Goal: Information Seeking & Learning: Find specific fact

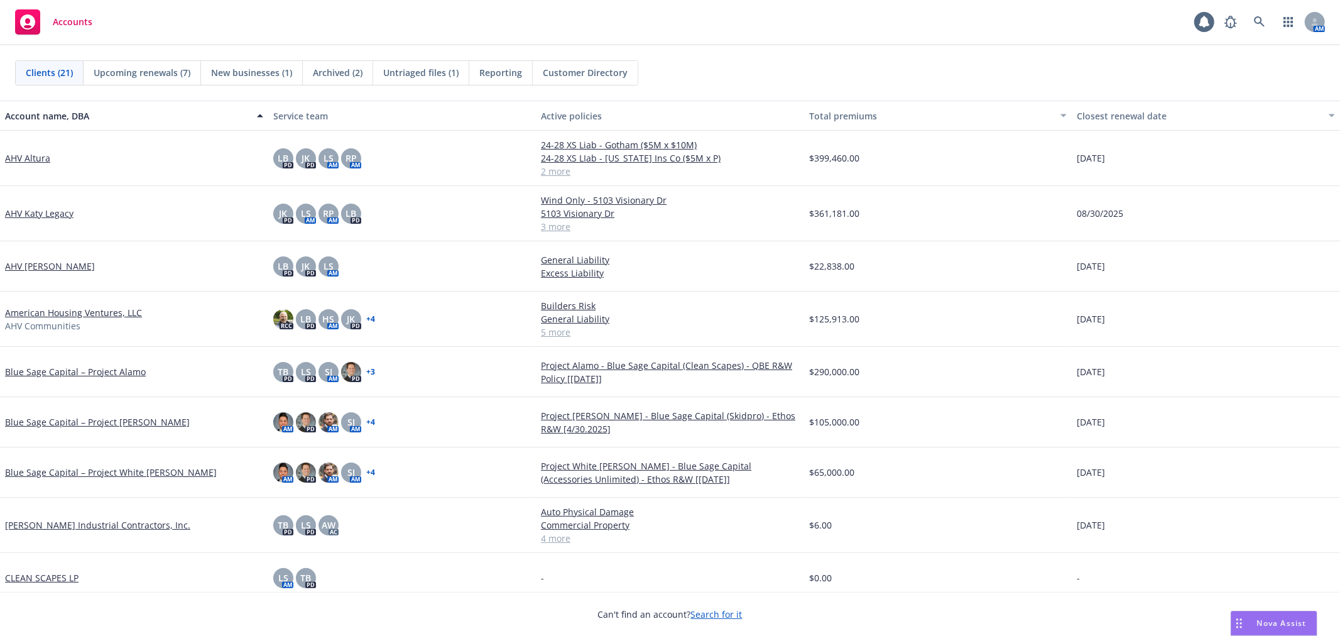
click at [317, 73] on span "Archived (2)" at bounding box center [338, 72] width 50 height 13
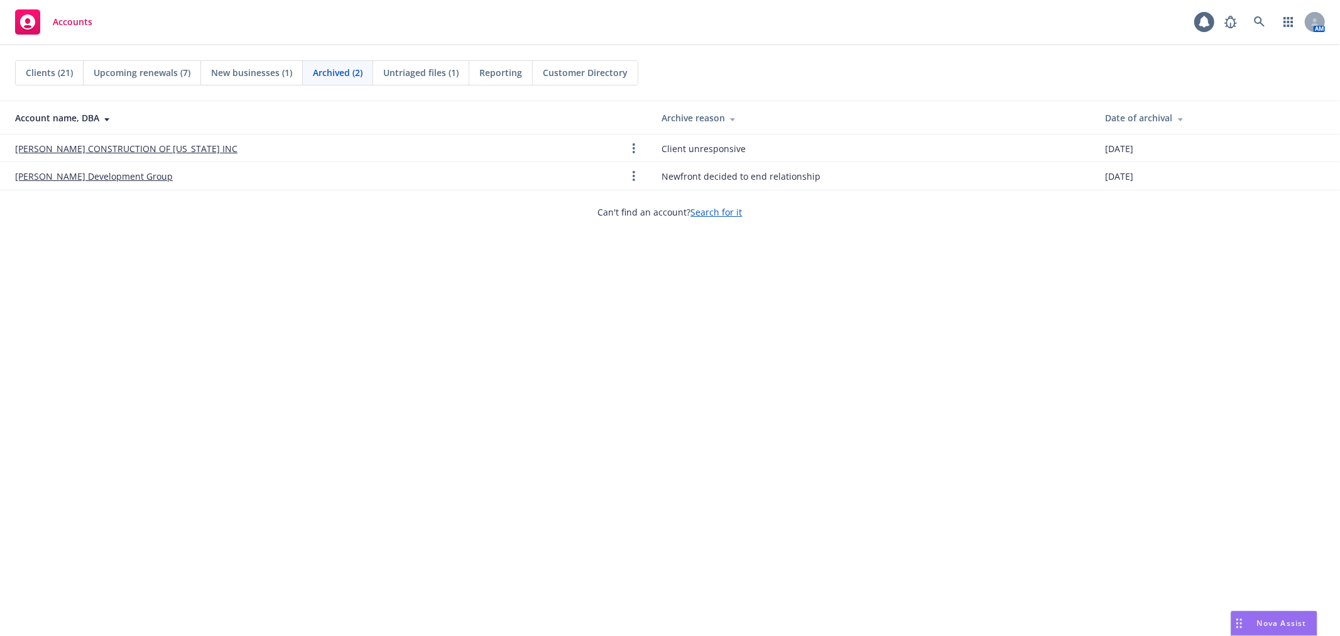
click at [271, 77] on span "New businesses (1)" at bounding box center [251, 72] width 81 height 13
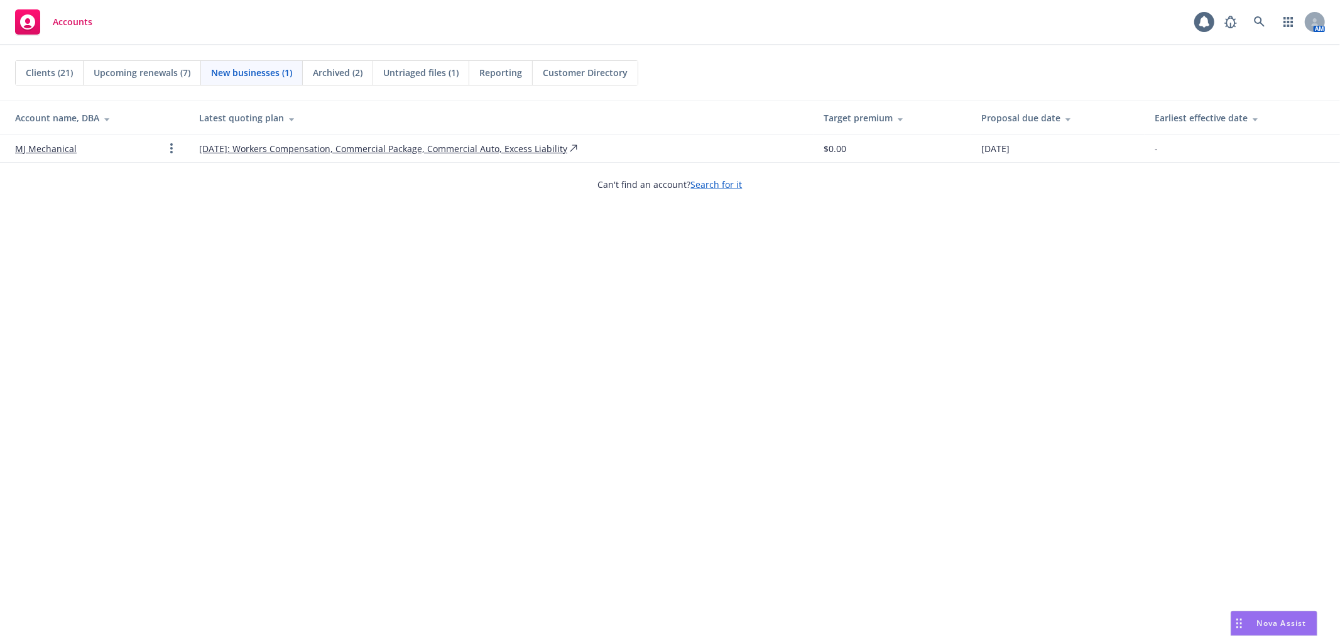
click at [159, 72] on span "Upcoming renewals (7)" at bounding box center [142, 72] width 97 height 13
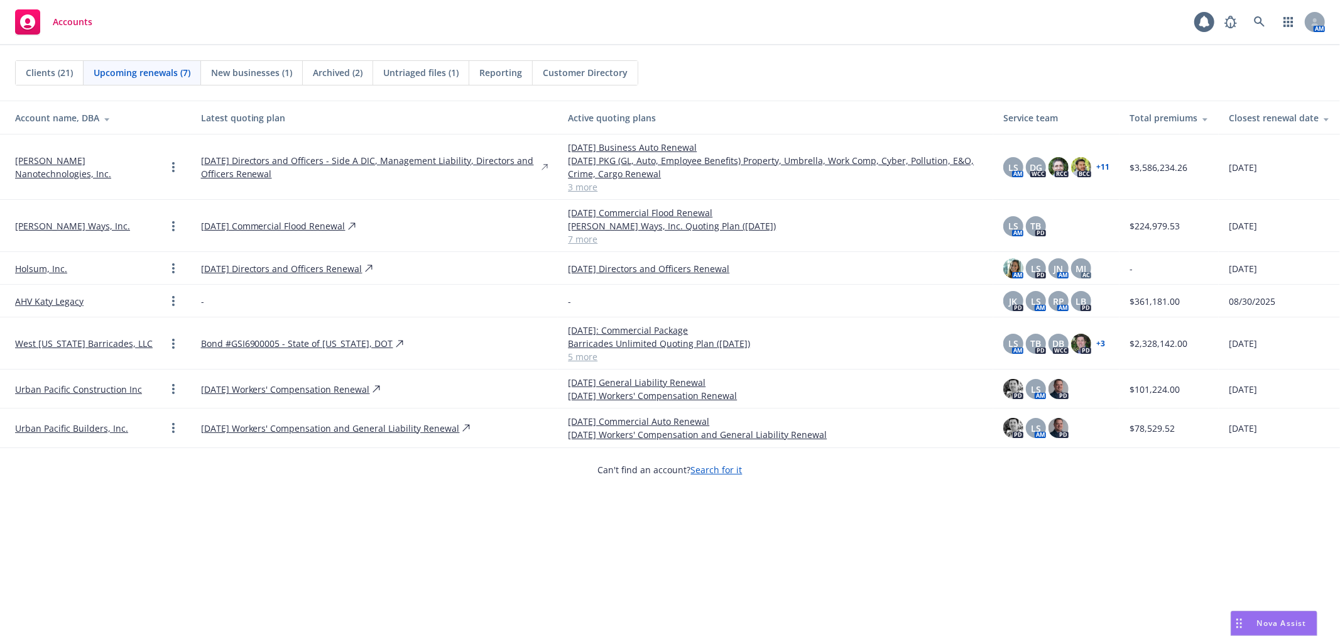
click at [40, 76] on span "Clients (21)" at bounding box center [49, 72] width 47 height 13
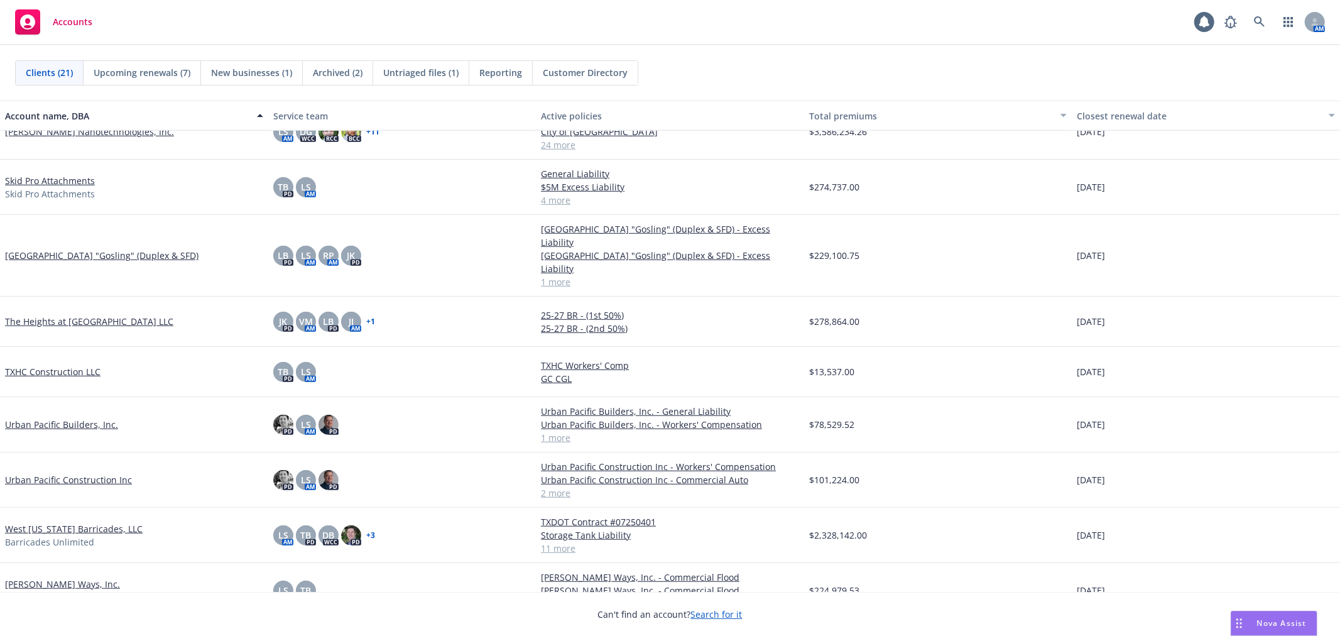
scroll to position [635, 0]
click at [95, 417] on link "Urban Pacific Builders, Inc." at bounding box center [61, 423] width 113 height 13
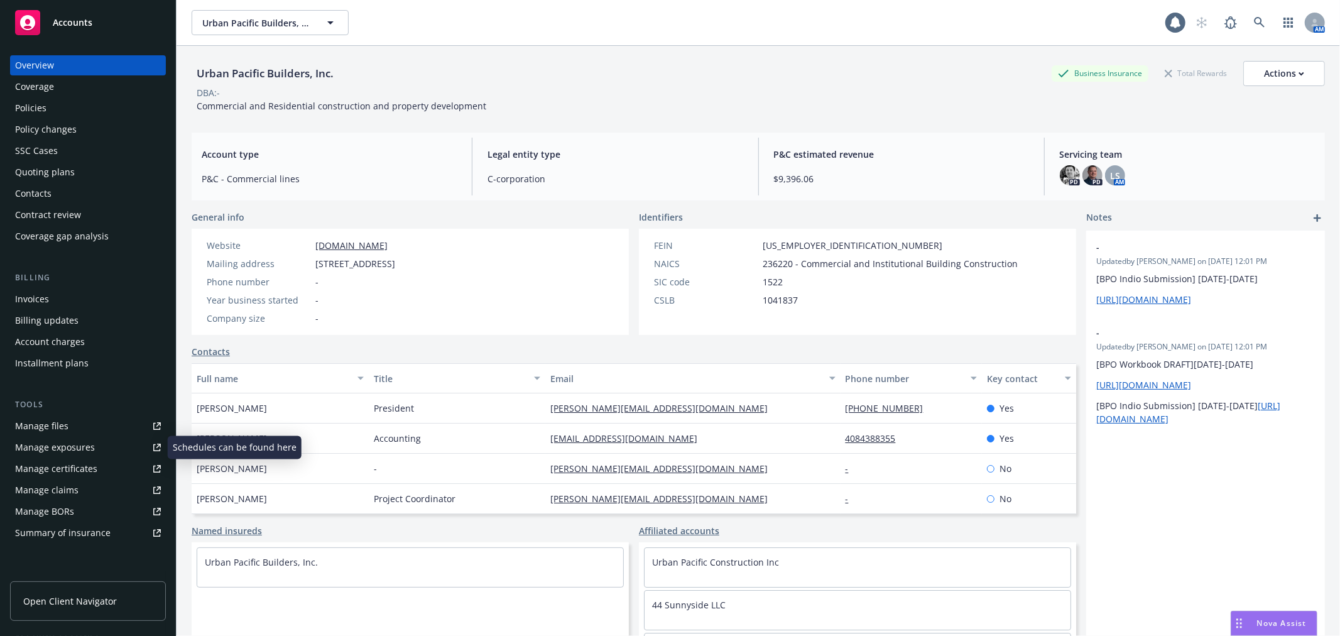
click at [99, 465] on link "Manage certificates" at bounding box center [88, 469] width 156 height 20
click at [67, 26] on span "Accounts" at bounding box center [73, 23] width 40 height 10
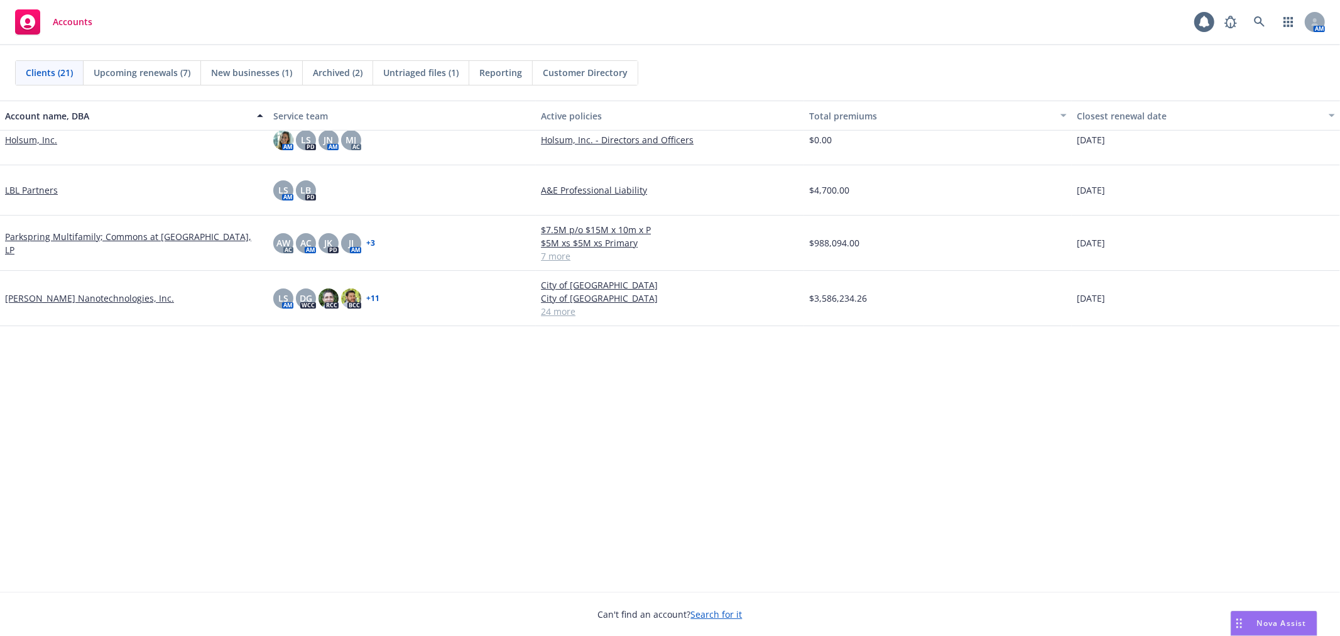
scroll to position [70, 0]
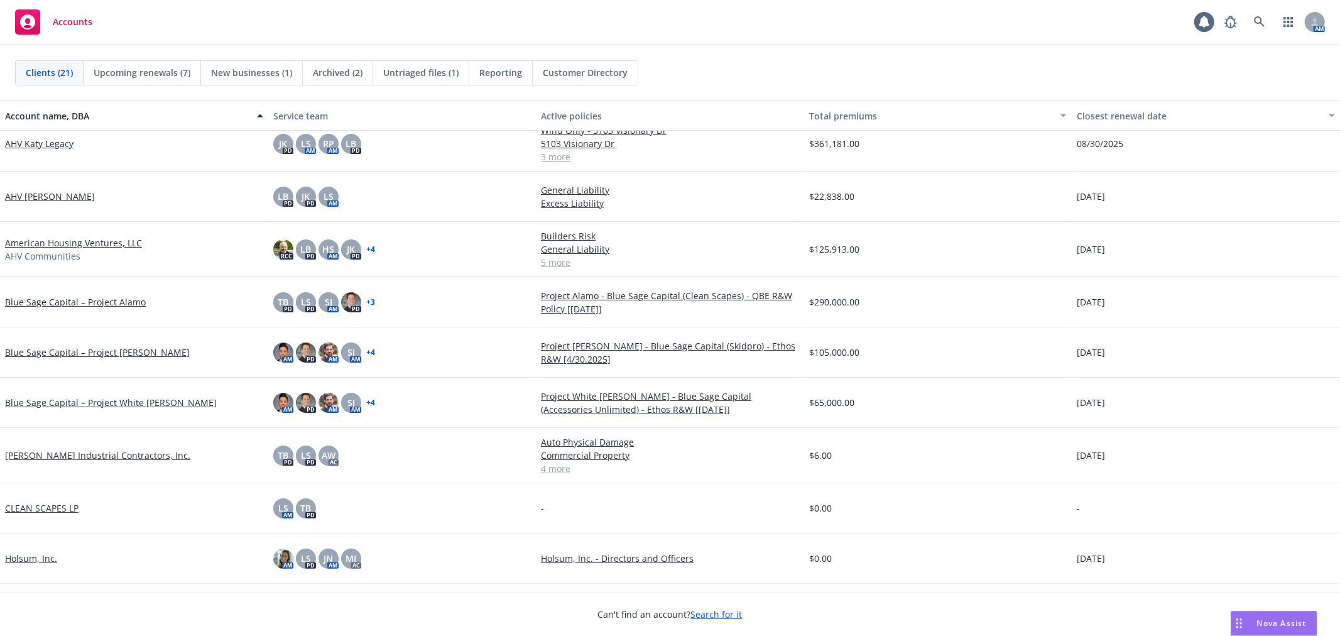
click at [87, 241] on link "American Housing Ventures, LLC" at bounding box center [73, 242] width 137 height 13
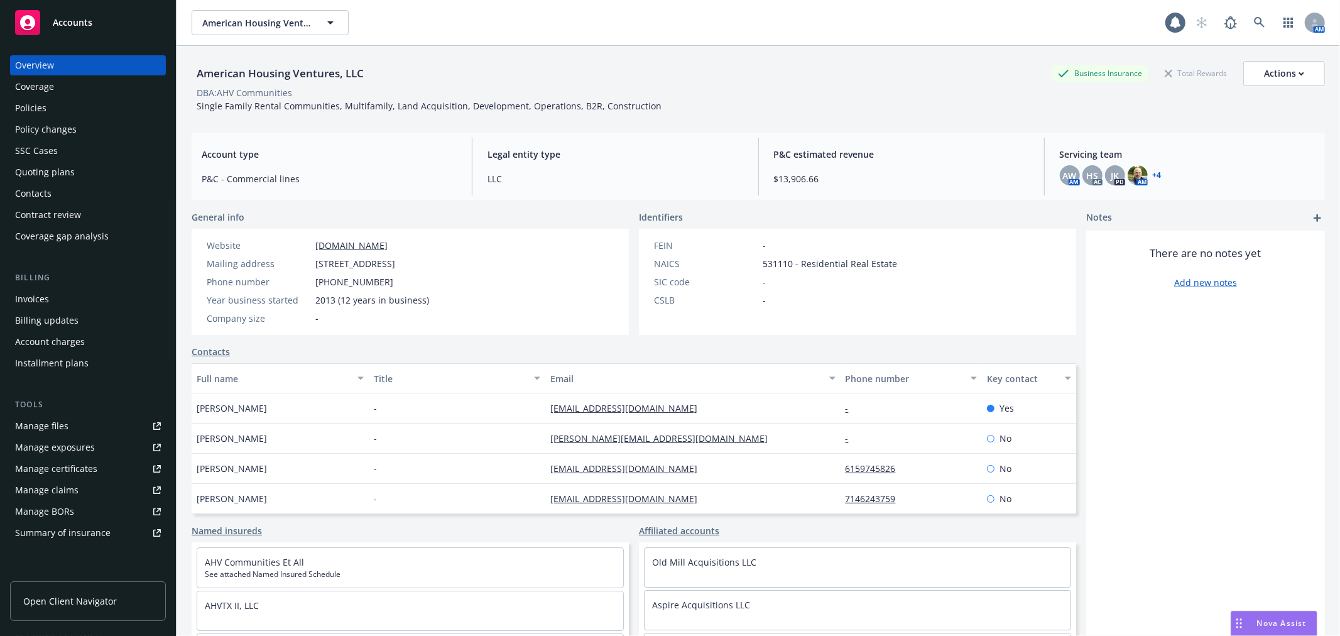
click at [70, 105] on div "Policies" at bounding box center [88, 108] width 146 height 20
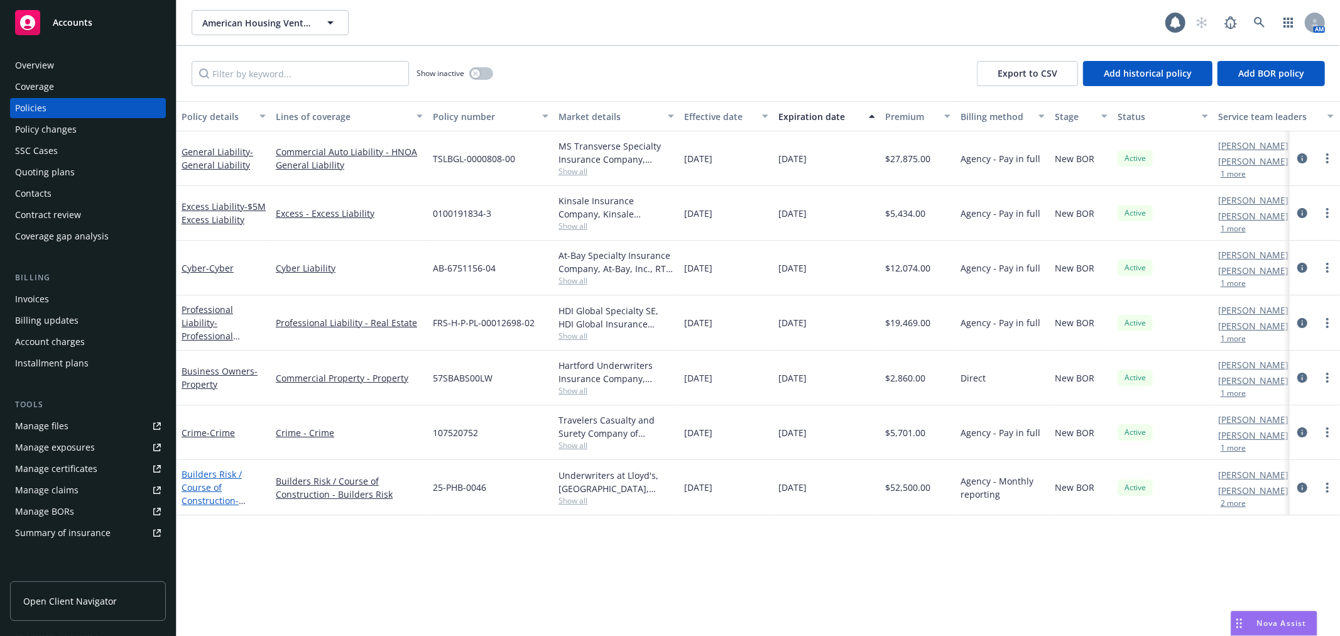
click at [208, 482] on link "Builders Risk / Course of Construction - Builders Risk" at bounding box center [212, 494] width 60 height 52
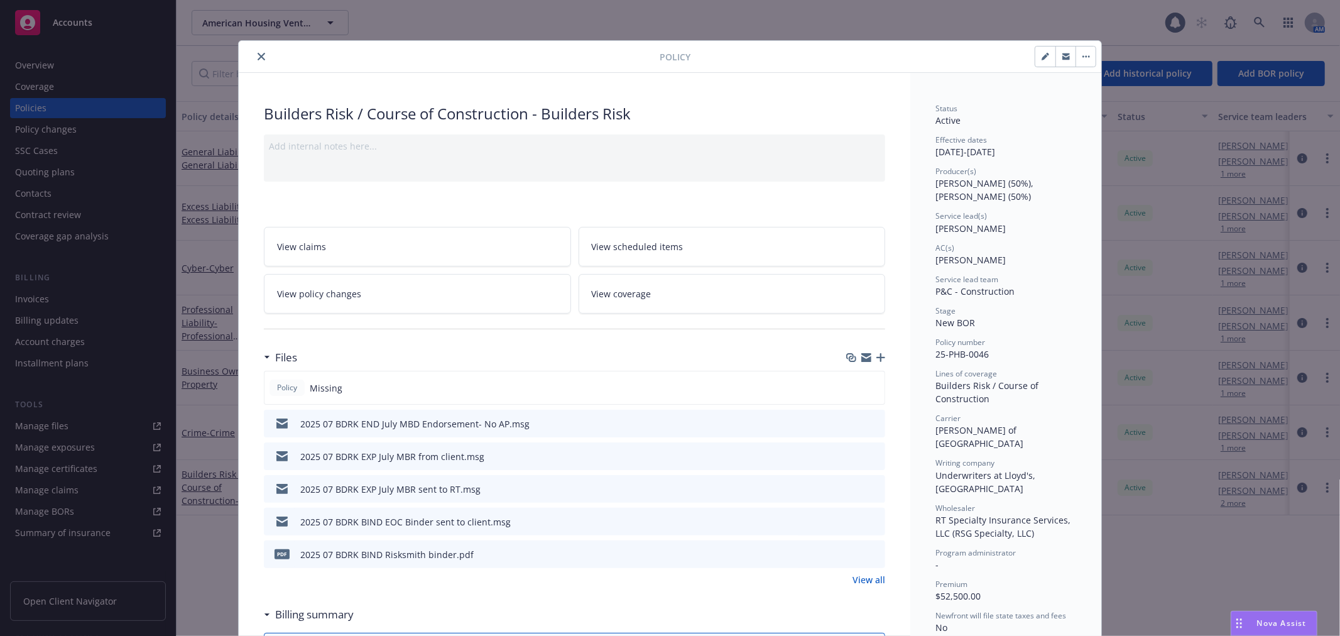
click at [258, 59] on icon "close" at bounding box center [262, 57] width 8 height 8
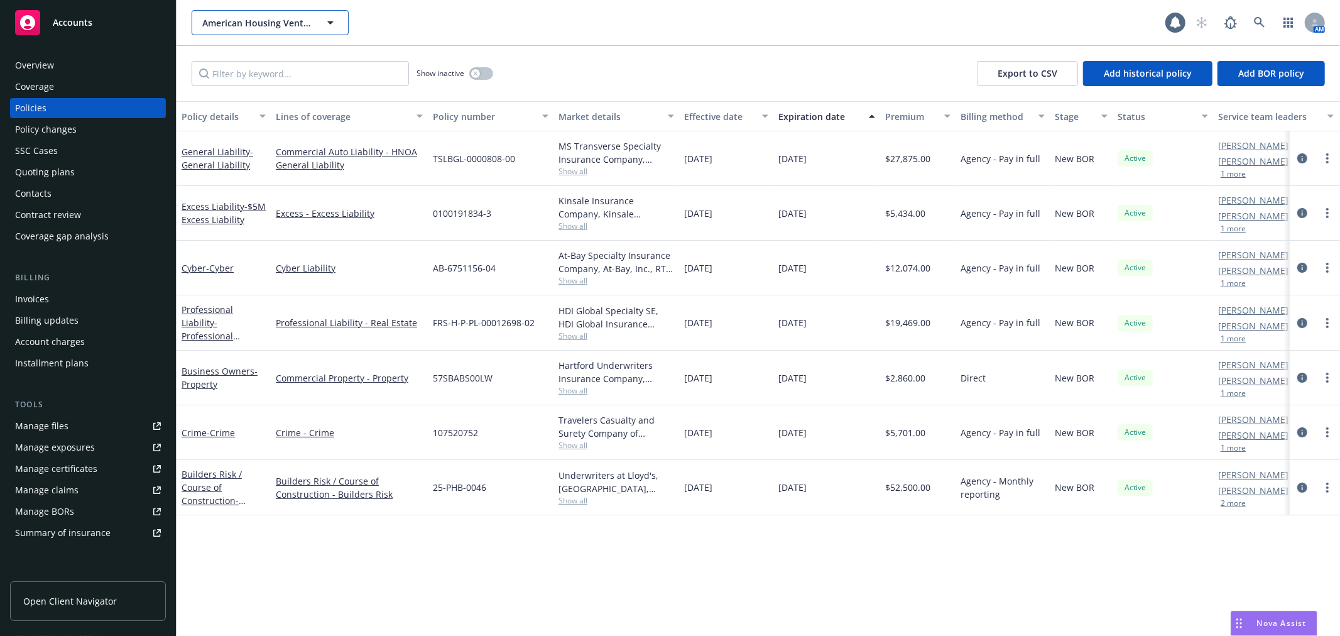
click at [224, 25] on span "American Housing Ventures, LLC" at bounding box center [256, 22] width 109 height 13
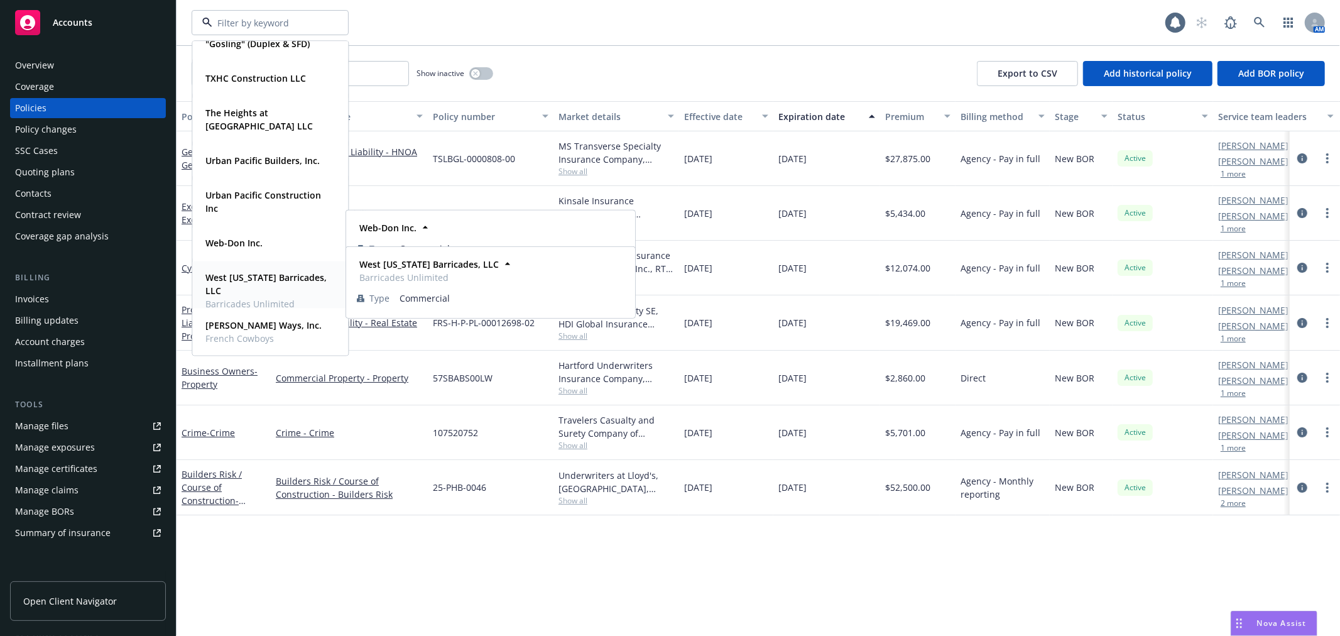
click at [259, 268] on div "West Texas Barricades, LLC Barricades Unlimited" at bounding box center [267, 290] width 134 height 45
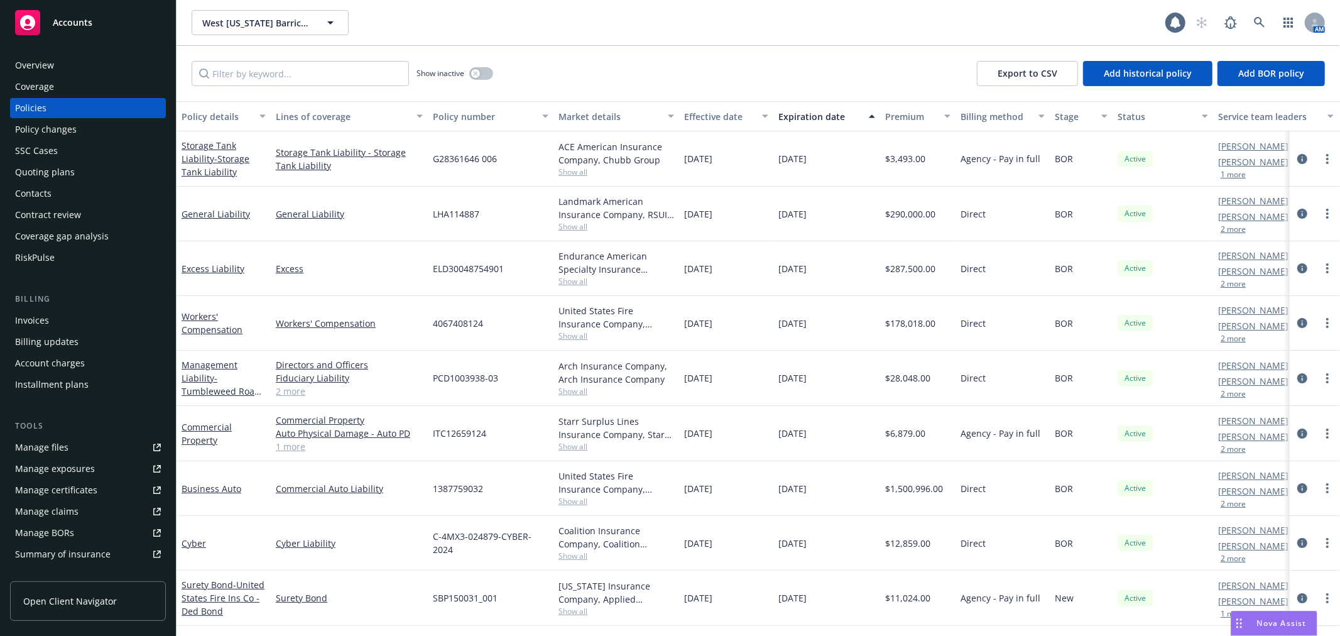
click at [104, 129] on div "Policy changes" at bounding box center [88, 129] width 146 height 20
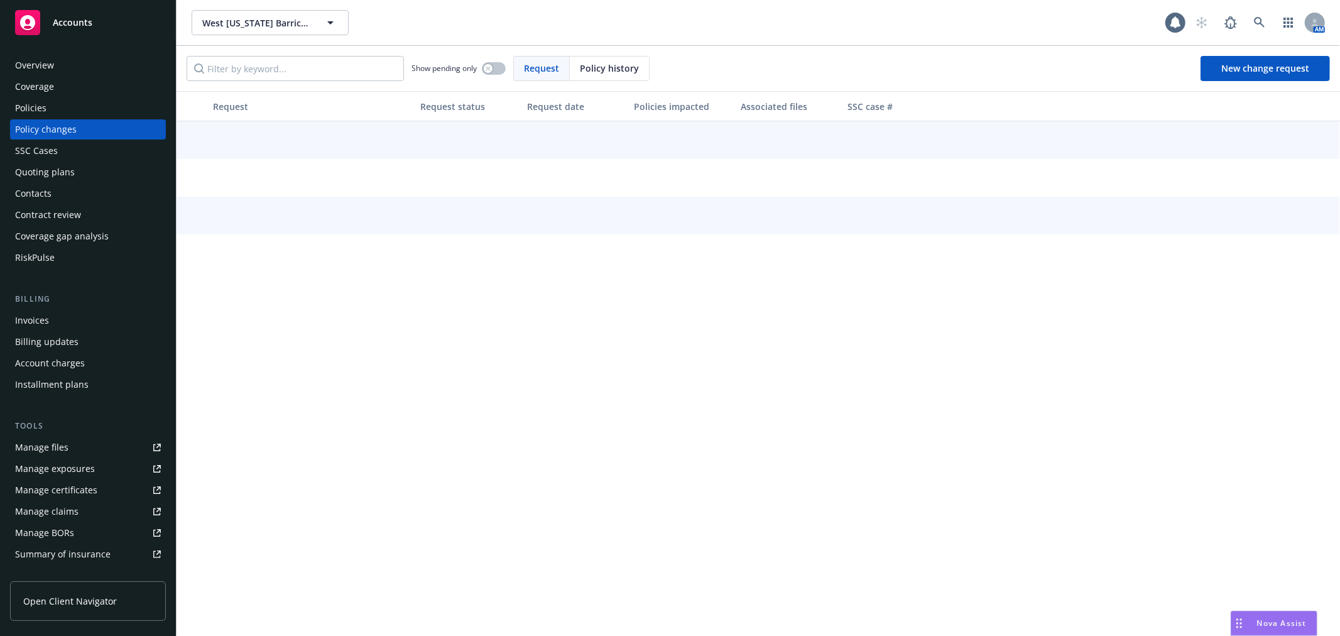
click at [84, 173] on div "Quoting plans" at bounding box center [88, 172] width 146 height 20
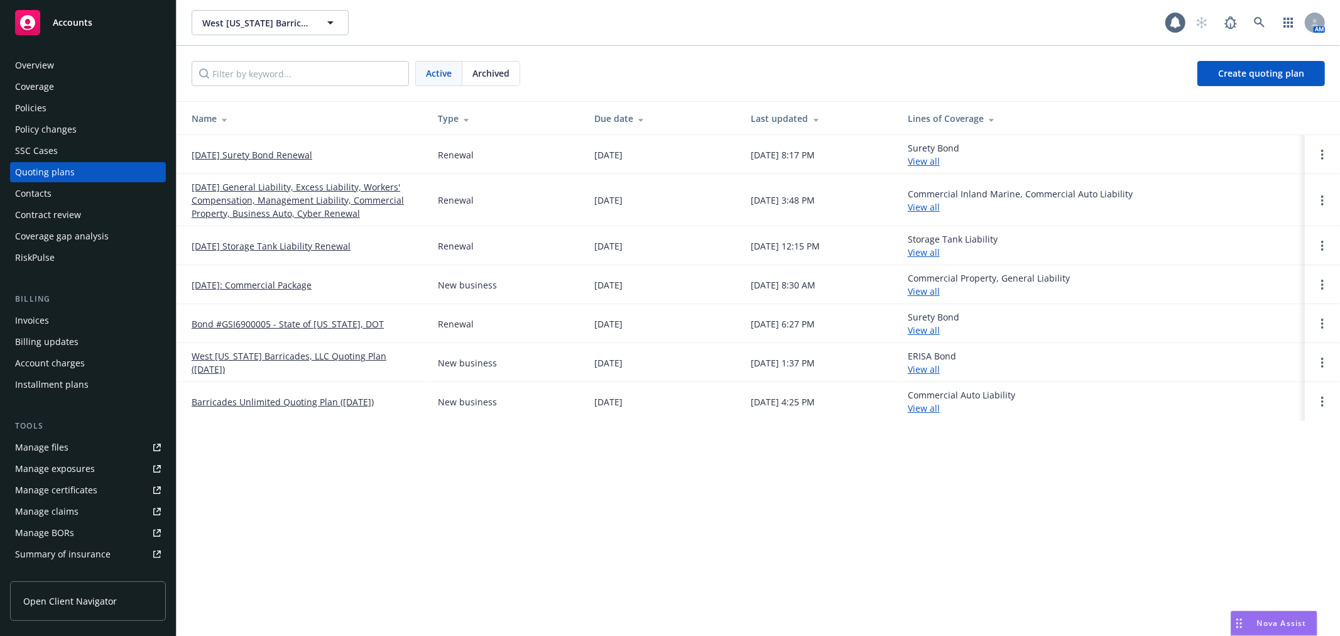
click at [248, 199] on link "[DATE] General Liability, Excess Liability, Workers' Compensation, Management L…" at bounding box center [305, 200] width 226 height 40
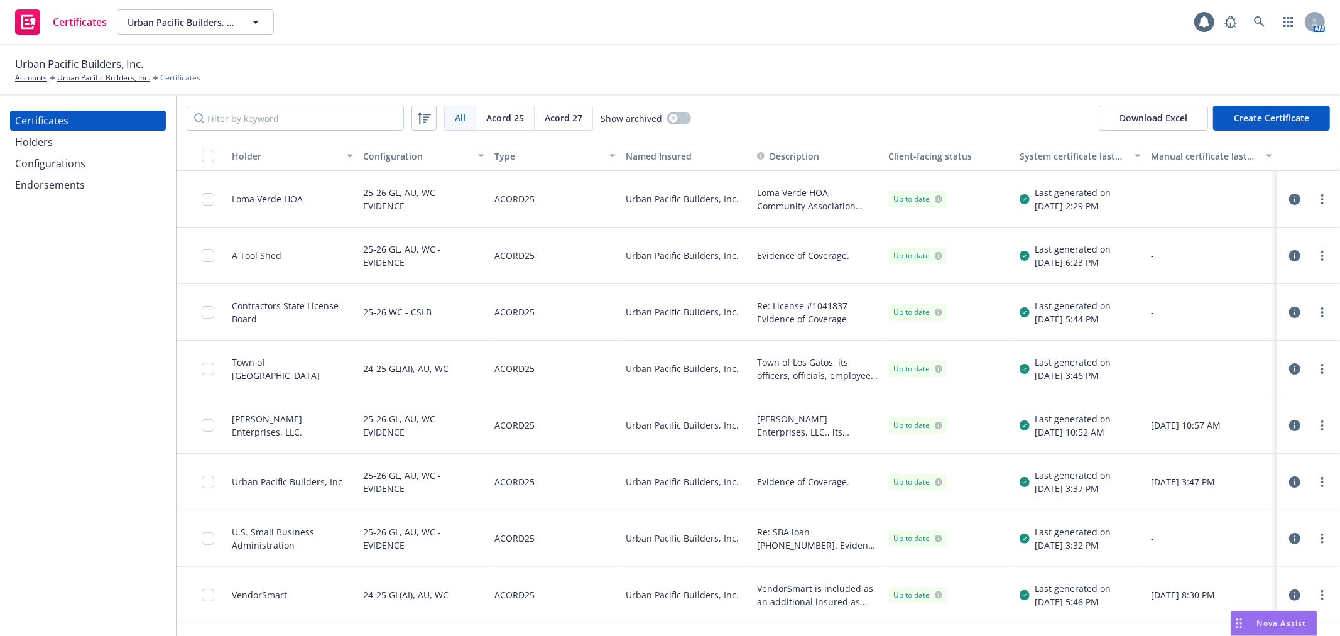
click at [82, 143] on div "Holders" at bounding box center [88, 142] width 146 height 20
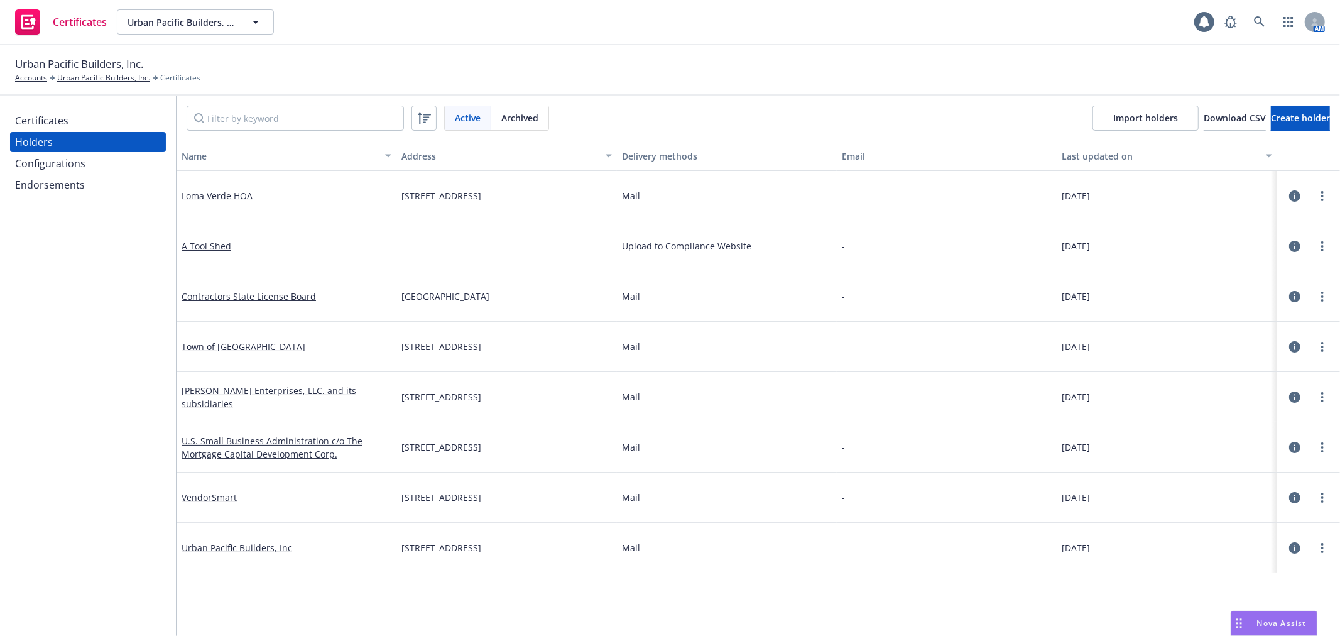
click at [89, 128] on div "Certificates" at bounding box center [88, 121] width 146 height 20
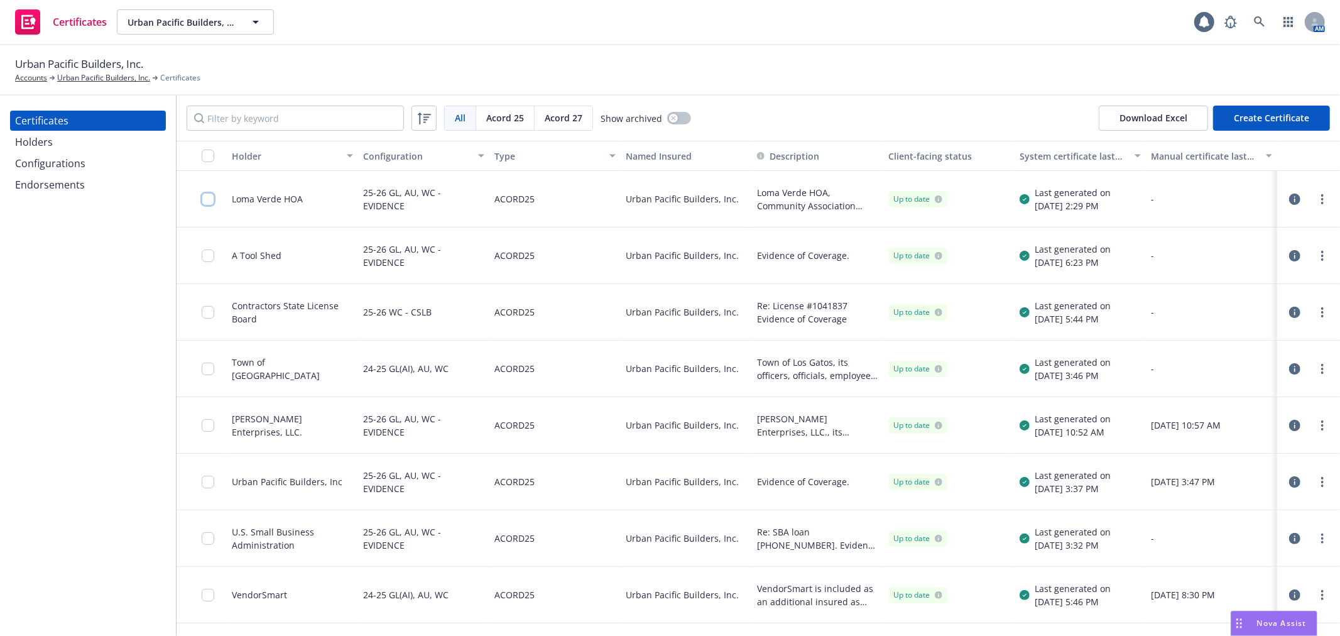
click at [209, 199] on input "checkbox" at bounding box center [208, 199] width 13 height 13
click at [727, 606] on button "Other actions" at bounding box center [693, 607] width 67 height 25
click at [639, 606] on icon "button" at bounding box center [642, 608] width 6 height 4
drag, startPoint x: 763, startPoint y: 119, endPoint x: 776, endPoint y: 123, distance: 13.7
click at [763, 119] on div "All All Acord 25 Acord 27 Show archived Download Excel Create Certificate" at bounding box center [758, 117] width 1163 height 45
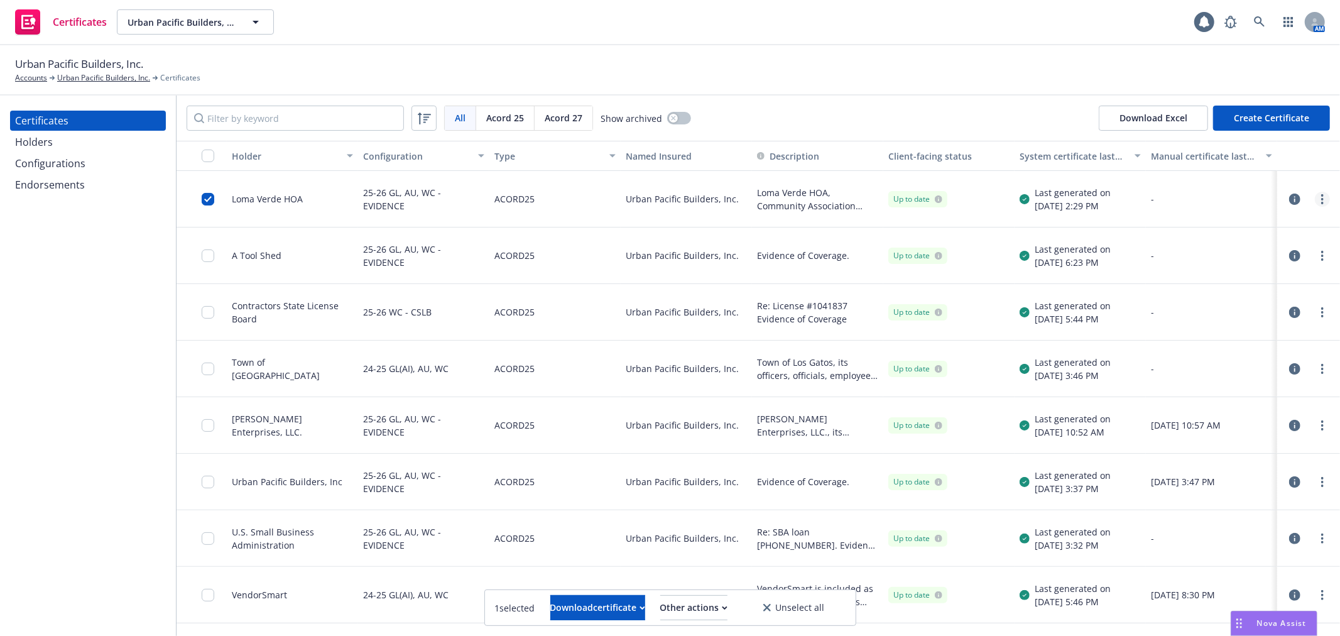
click at [1318, 203] on link "more" at bounding box center [1322, 199] width 15 height 15
click at [1256, 227] on link "Edit" at bounding box center [1228, 224] width 201 height 25
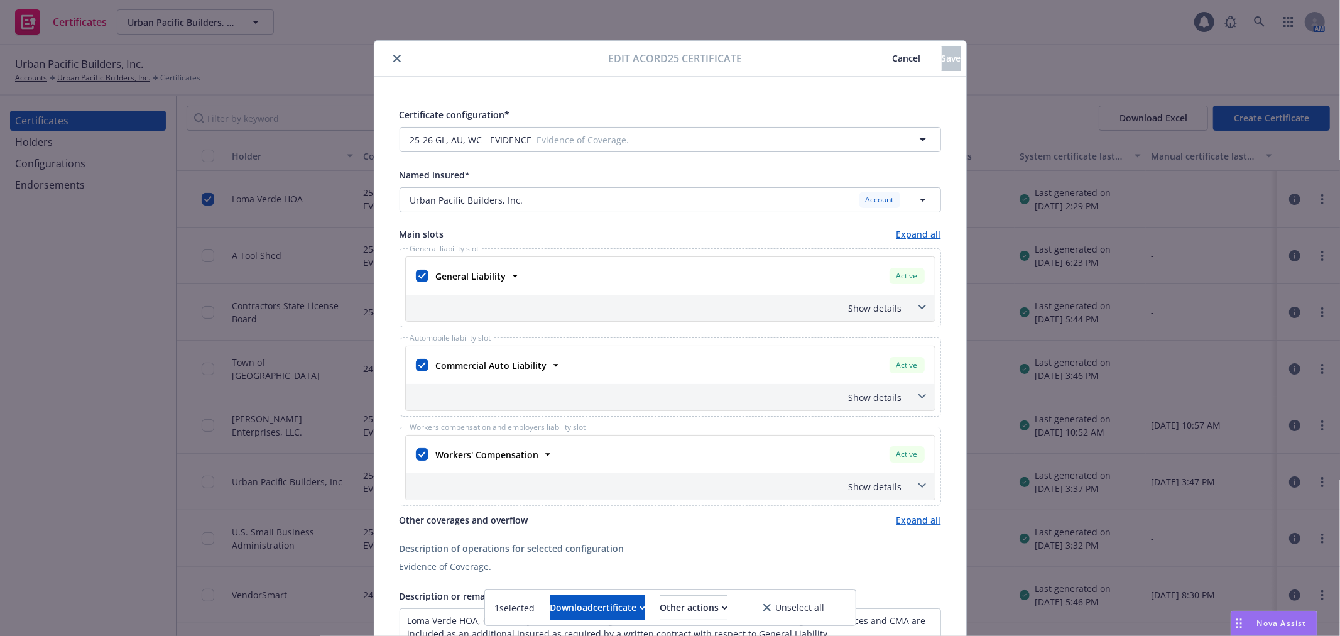
click at [393, 57] on icon "close" at bounding box center [397, 59] width 8 height 8
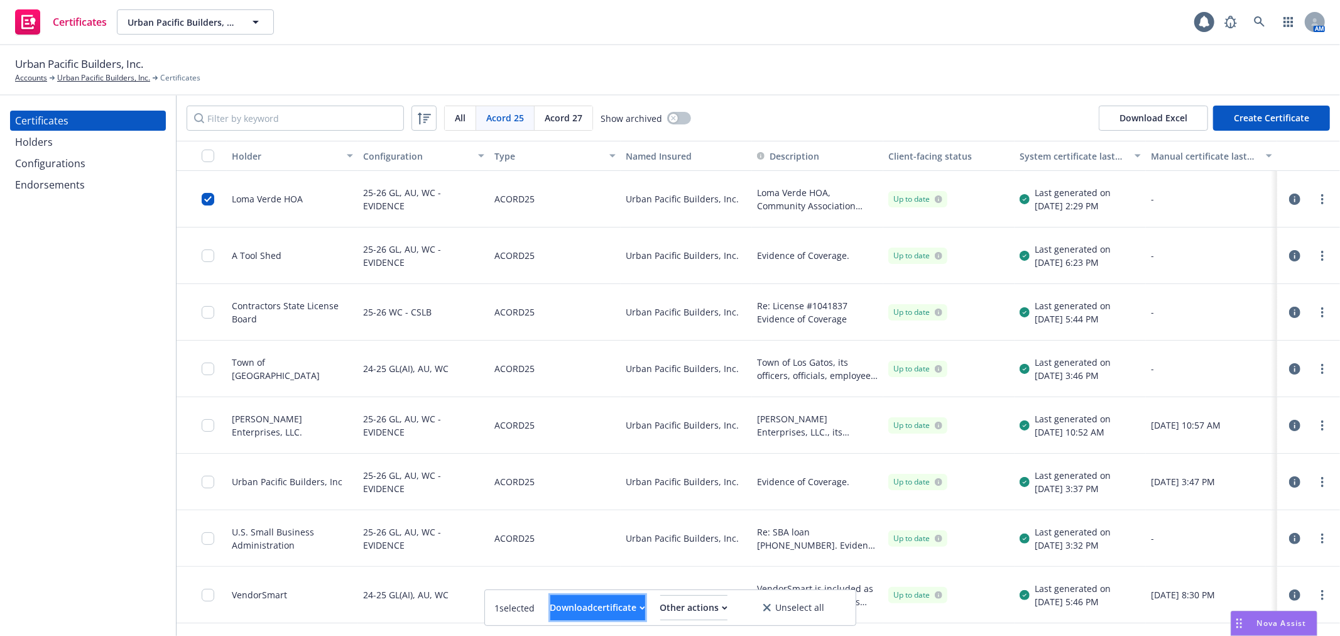
click at [625, 599] on div "Download certificate" at bounding box center [597, 608] width 95 height 24
drag, startPoint x: 607, startPoint y: 570, endPoint x: 625, endPoint y: 561, distance: 20.2
click at [606, 570] on link "Download uneditable file" at bounding box center [533, 576] width 146 height 25
click at [77, 318] on div "Certificates Holders Configurations Endorsements" at bounding box center [88, 365] width 176 height 540
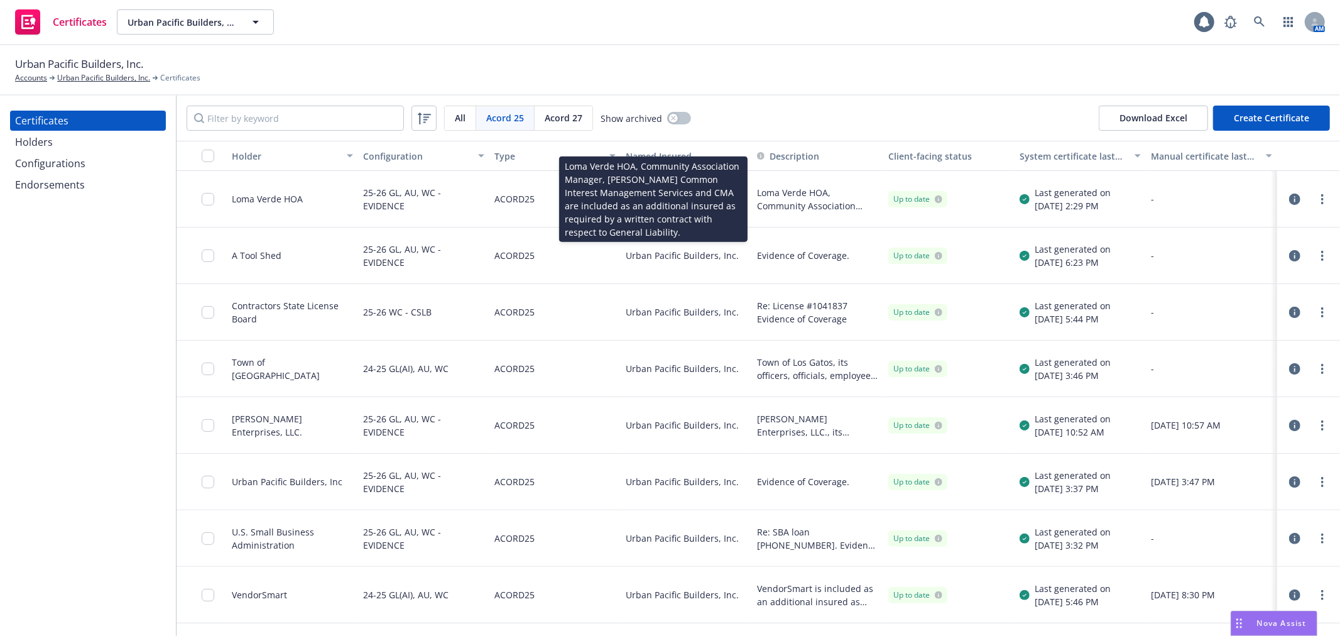
click at [828, 117] on div "Acord 25 All Acord 25 Acord 27 Show archived Download Excel Create Certificate" at bounding box center [758, 117] width 1163 height 45
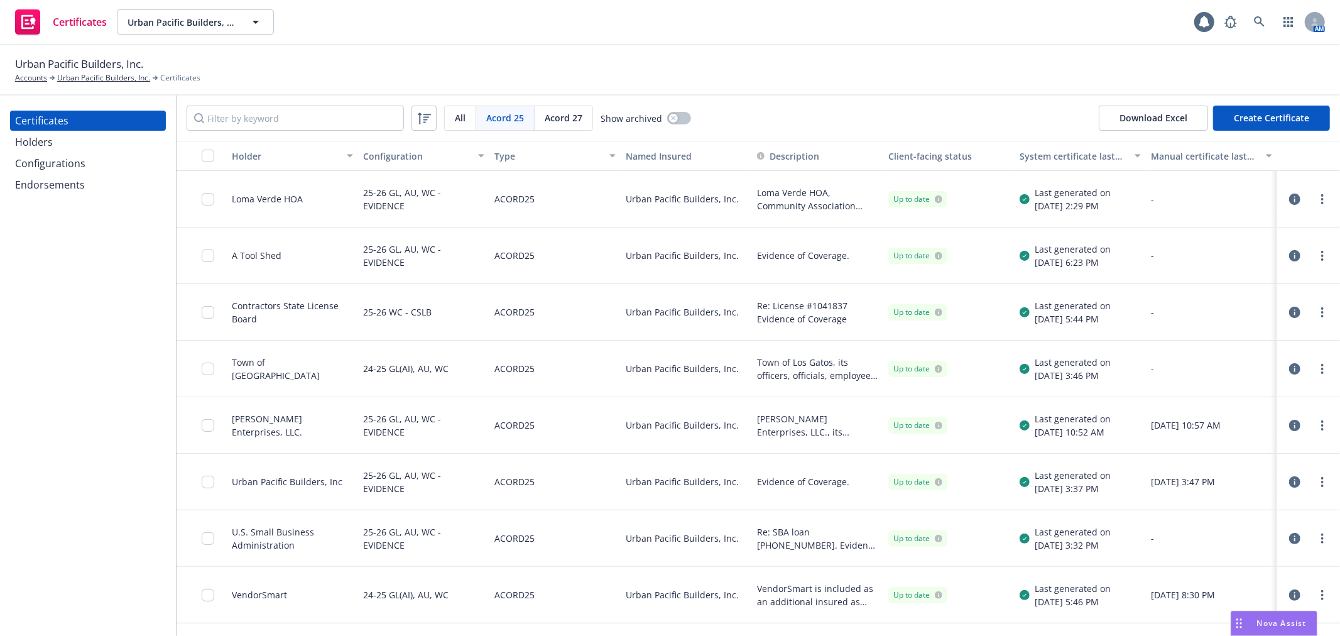
drag, startPoint x: 856, startPoint y: 28, endPoint x: 859, endPoint y: 51, distance: 22.8
click at [856, 35] on div "Certificates Urban Pacific Builders, Inc. Urban Pacific Builders, Inc. 1 AM" at bounding box center [670, 22] width 1340 height 45
click at [859, 51] on div "Urban Pacific Builders, Inc. Accounts Urban Pacific Builders, Inc. Certificates" at bounding box center [670, 70] width 1340 height 50
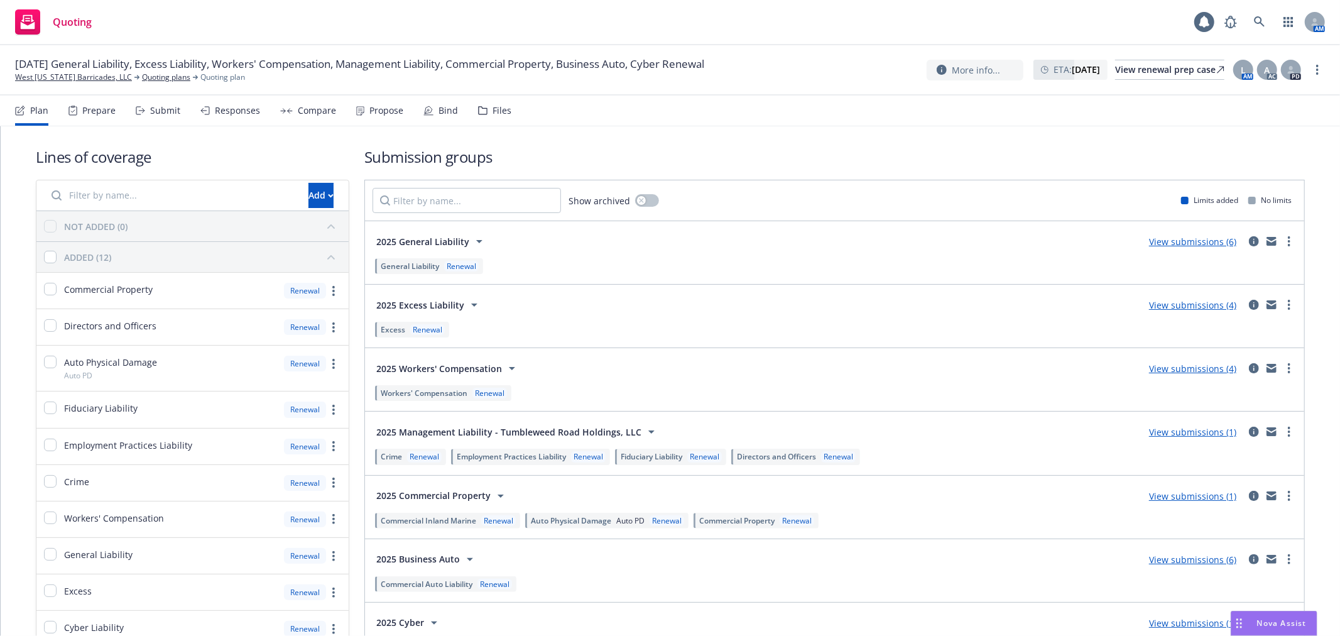
click at [1189, 242] on link "View submissions (6)" at bounding box center [1192, 242] width 87 height 12
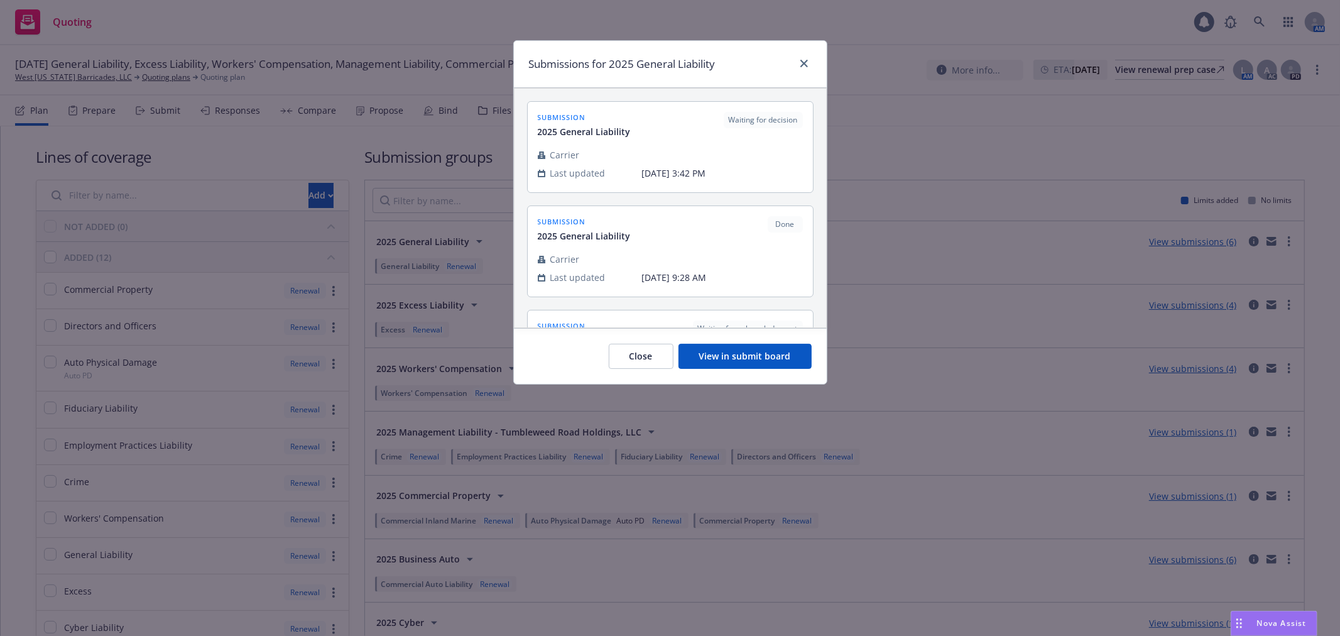
click at [737, 349] on button "View in submit board" at bounding box center [744, 356] width 133 height 25
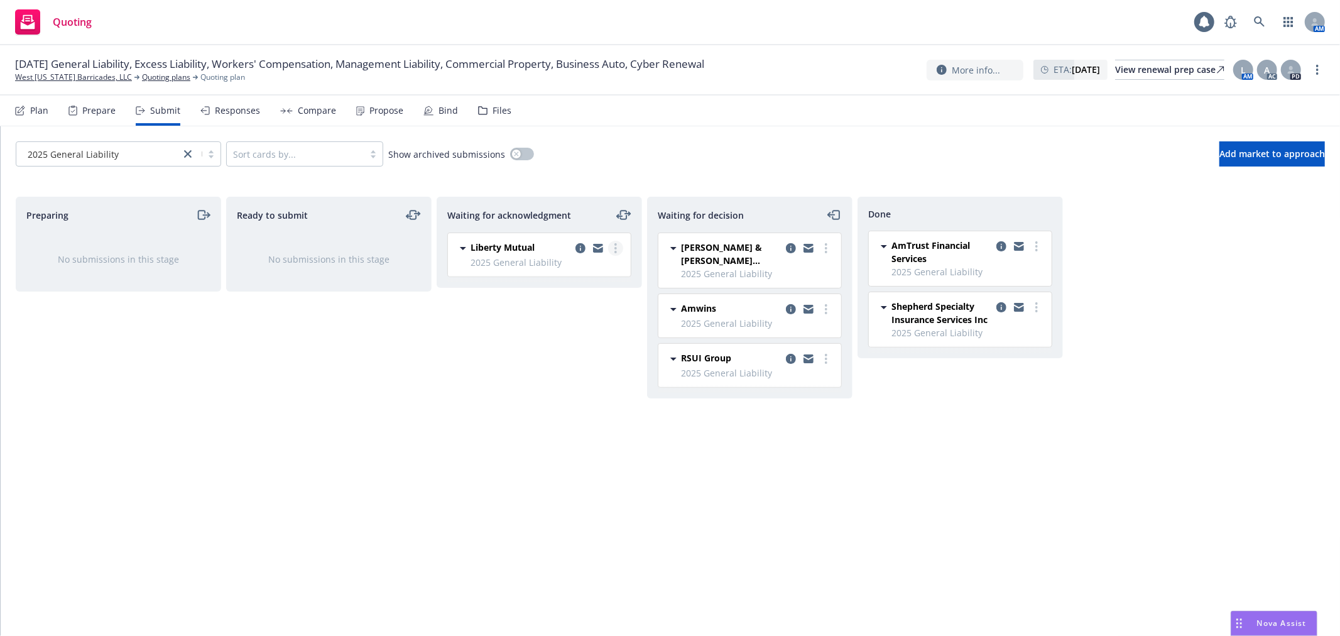
click at [614, 246] on icon "more" at bounding box center [615, 248] width 3 height 10
click at [597, 367] on link "Add declined decision" at bounding box center [560, 374] width 126 height 25
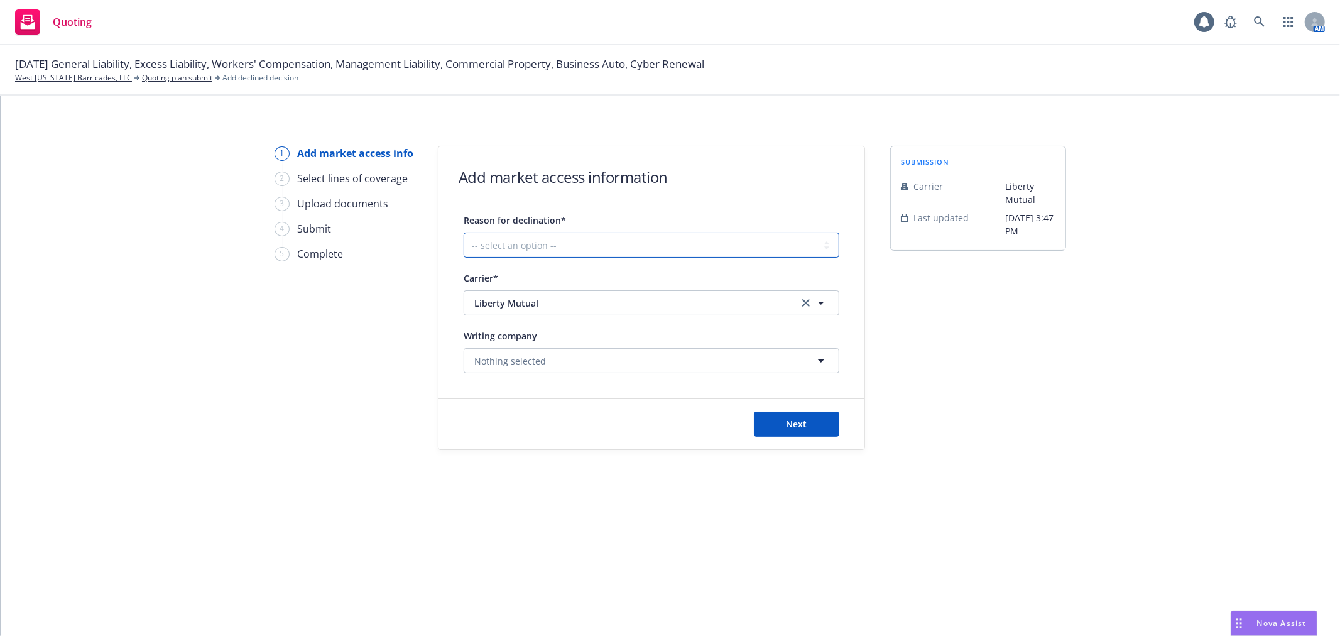
click at [561, 236] on select "-- select an option -- Cannot compete with other markets Carrier non-renewed Ca…" at bounding box center [652, 244] width 376 height 25
select select "DOES_NOT_FIT_UNDERWRITER_APPETITE"
click at [464, 232] on select "-- select an option -- Cannot compete with other markets Carrier non-renewed Ca…" at bounding box center [652, 244] width 376 height 25
click at [805, 429] on span "Next" at bounding box center [796, 424] width 21 height 12
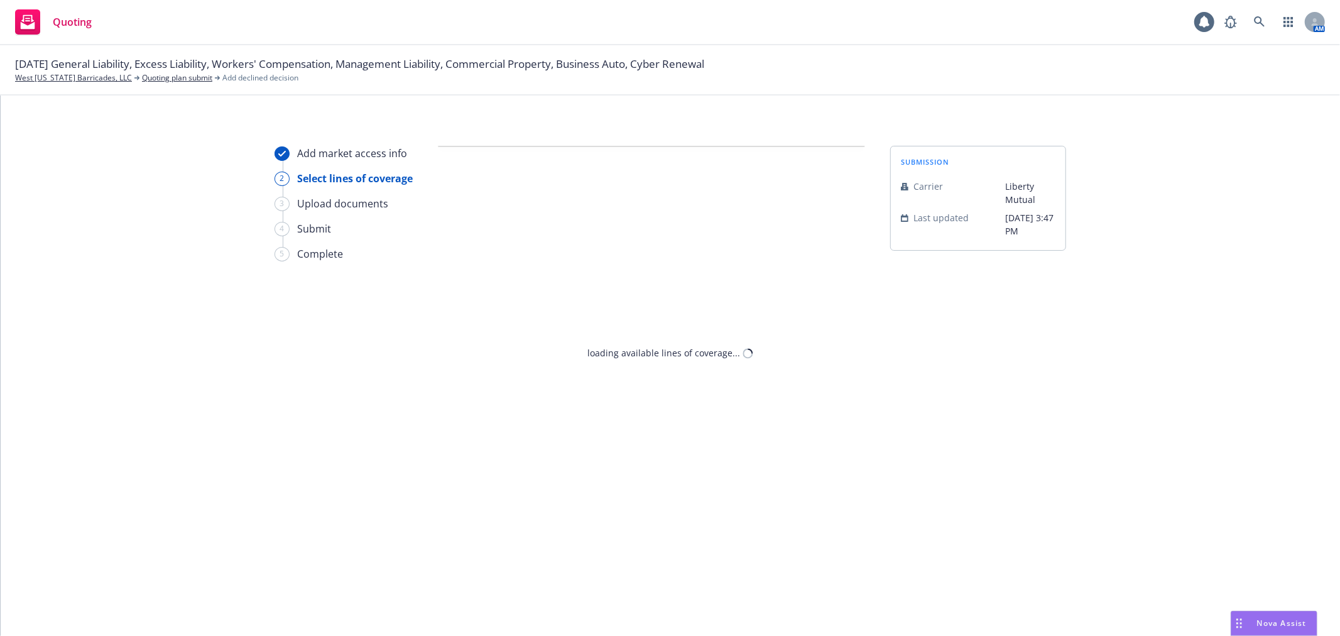
select select "DOES_NOT_FIT_UNDERWRITER_APPETITE"
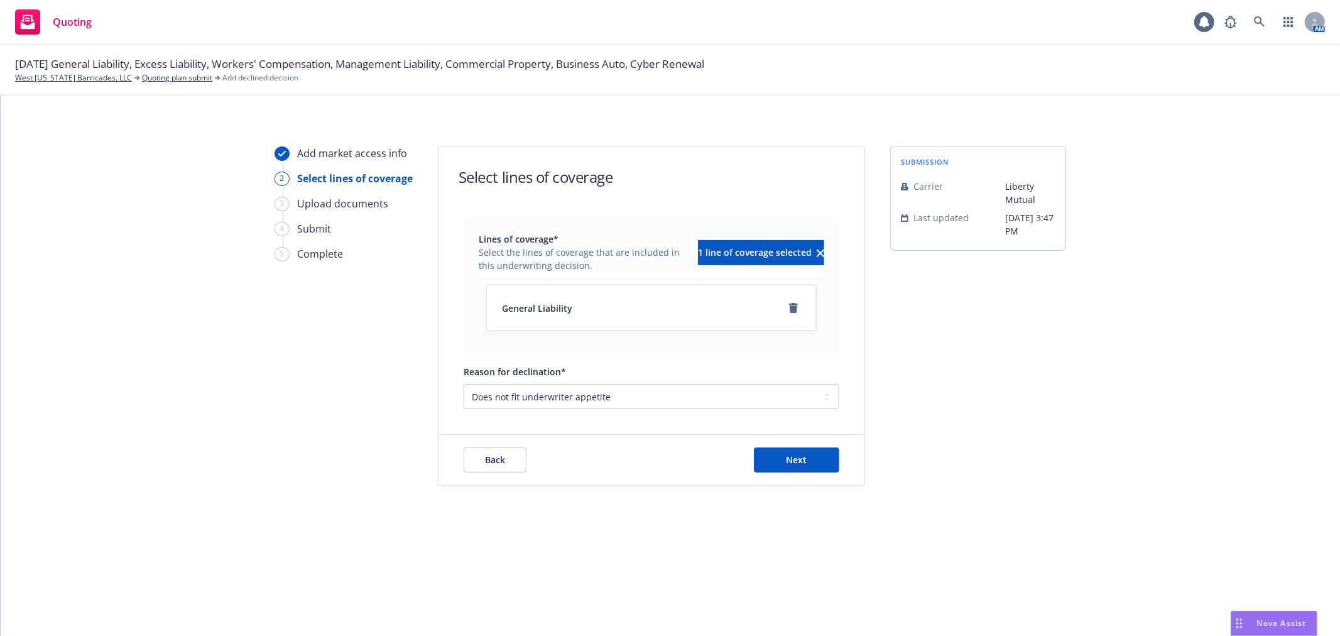
click at [670, 320] on div "General Liability" at bounding box center [651, 307] width 329 height 45
click at [806, 461] on span "Next" at bounding box center [796, 460] width 21 height 12
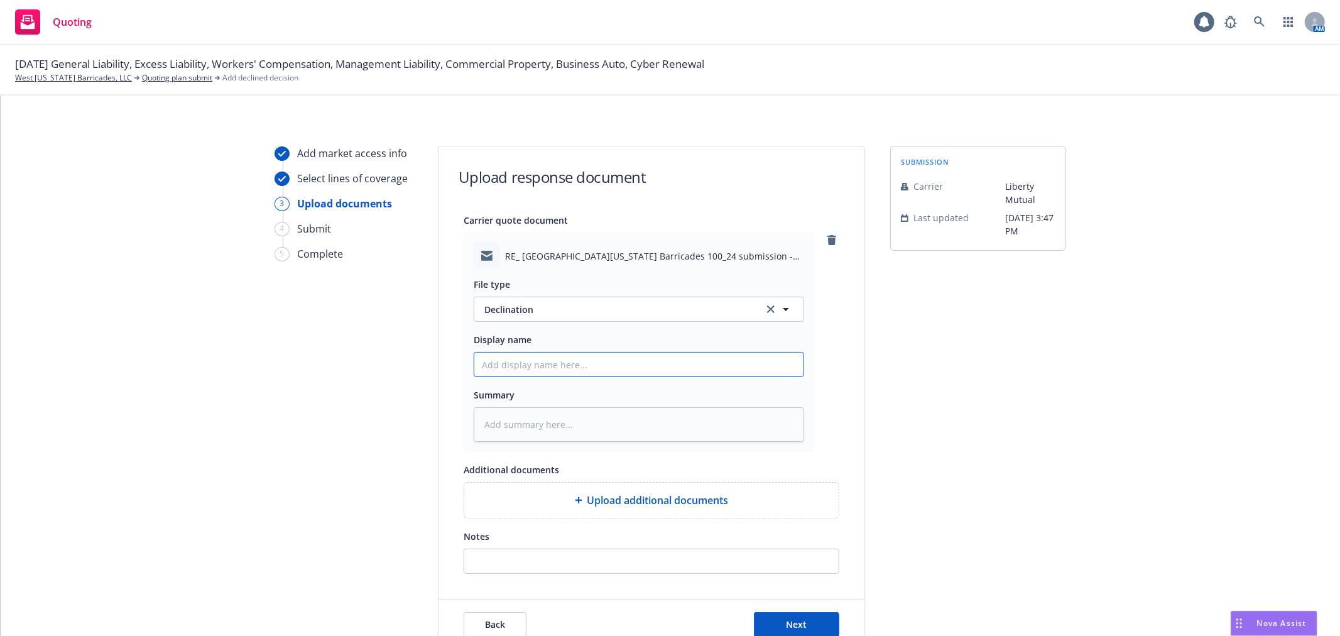
click at [587, 367] on input "Display name" at bounding box center [638, 364] width 329 height 24
type textarea "x"
type input "2"
type textarea "x"
type input "20"
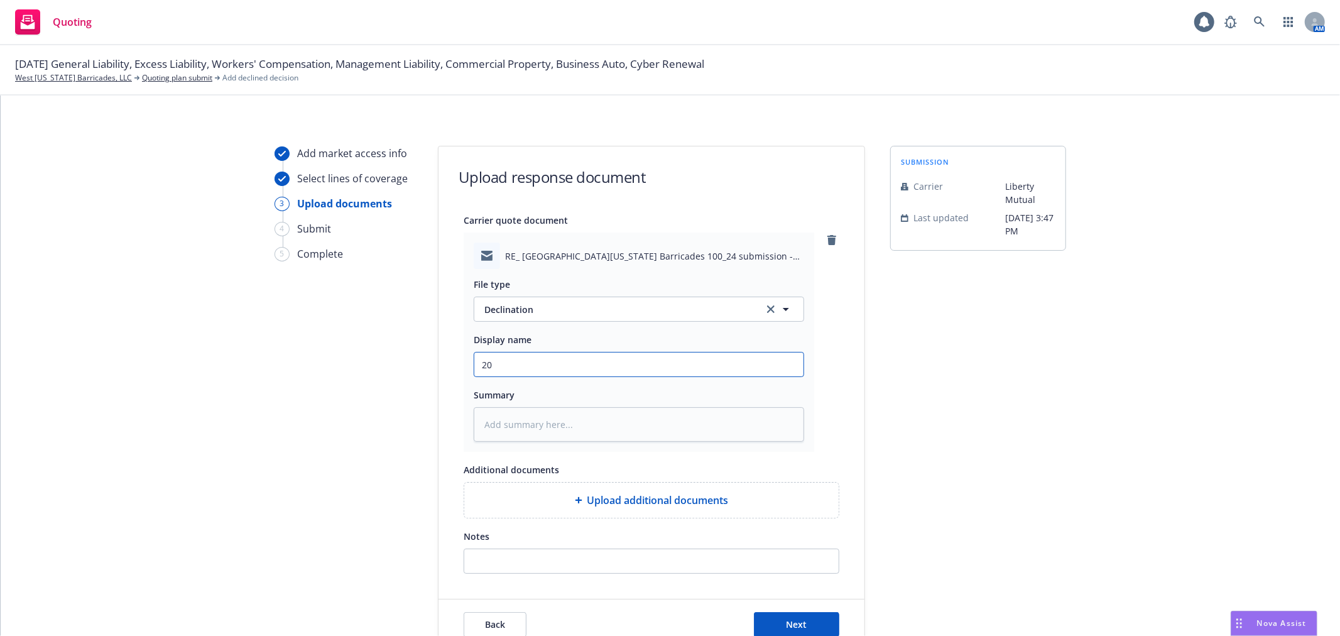
type textarea "x"
type input "202"
type textarea "x"
type input "2025"
type textarea "x"
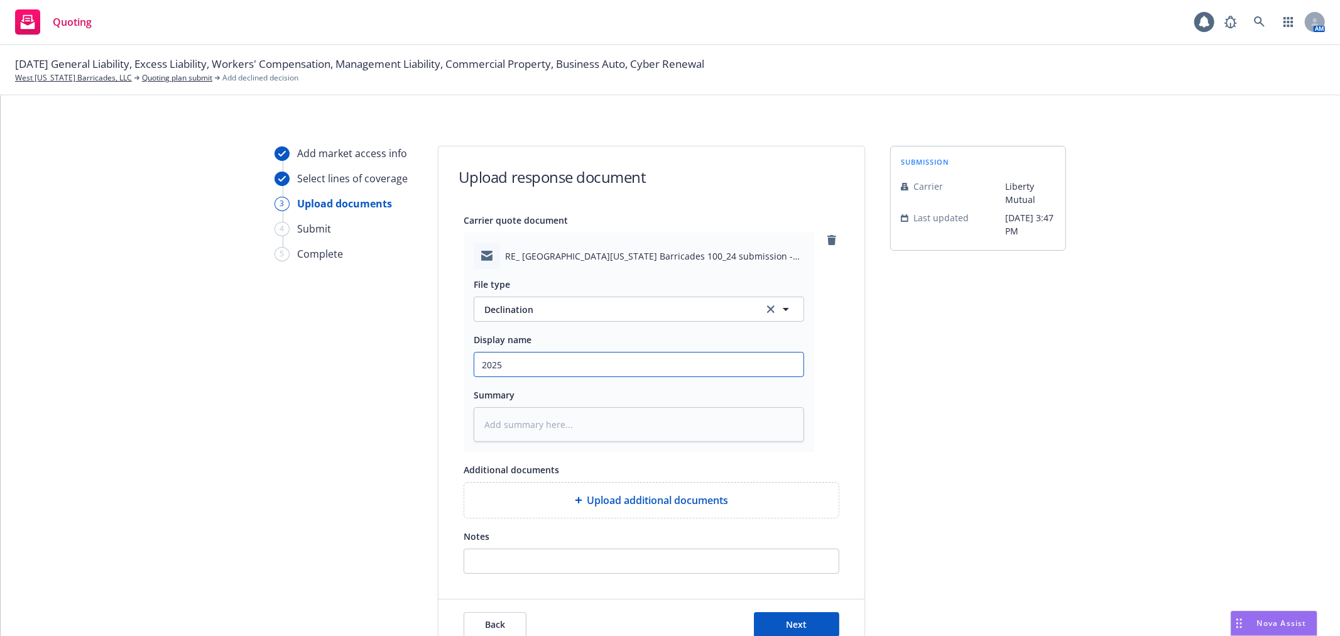
type input "2025"
type textarea "x"
type input "2025 1"
type textarea "x"
type input "2025 10"
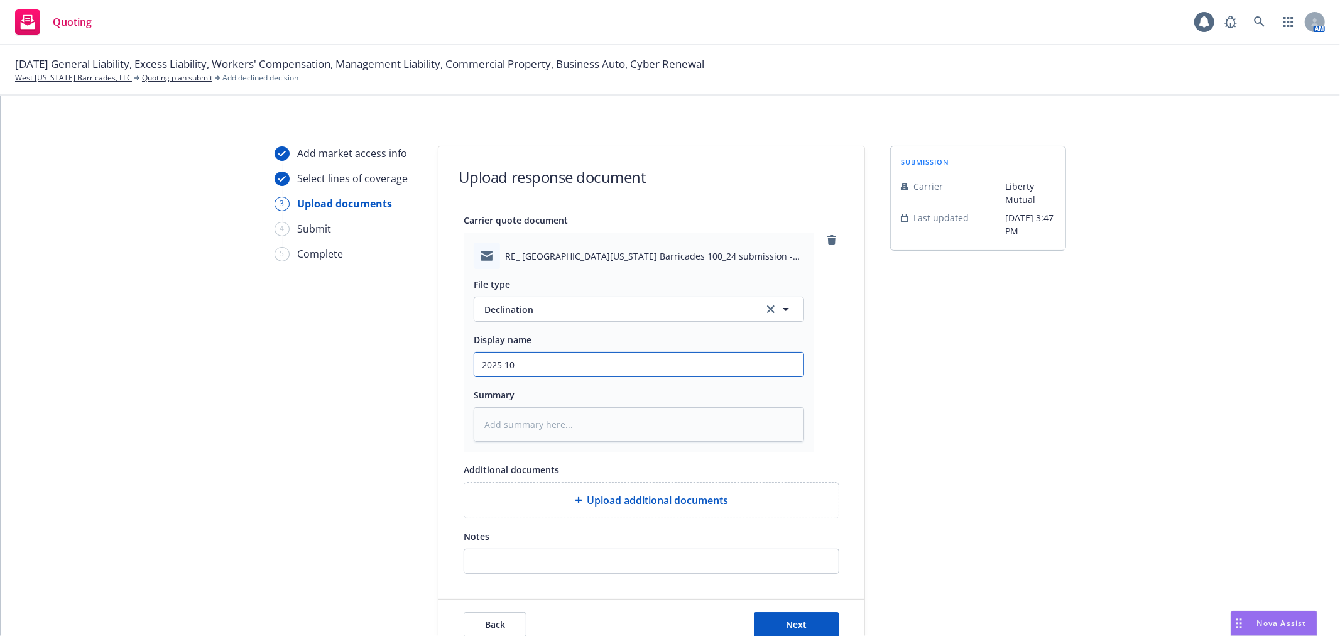
type textarea "x"
type input "2025 10"
type textarea "x"
type input "2025 10 A"
type textarea "x"
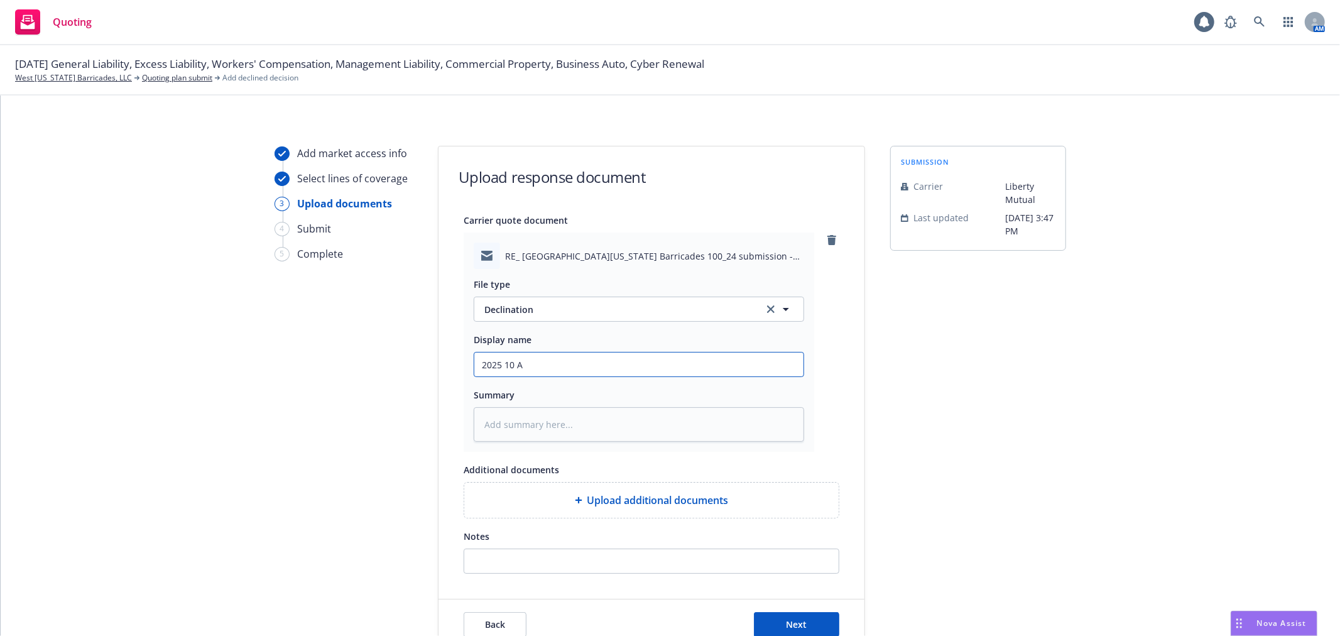
type input "2025 10 AL"
type textarea "x"
type input "2025 10 ALL"
type textarea "x"
type input "2025 10 ALL"
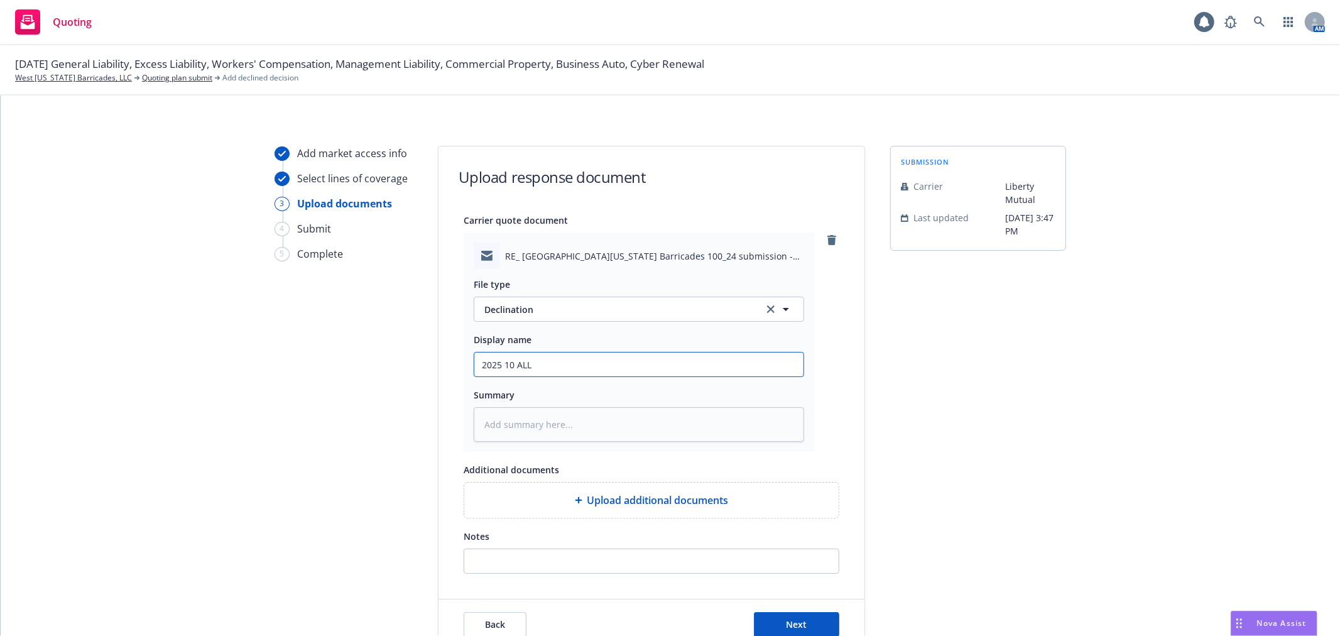
type textarea "x"
type input "2025 10 ALL L"
type textarea "x"
type input "2025 10 ALL LI"
type textarea "x"
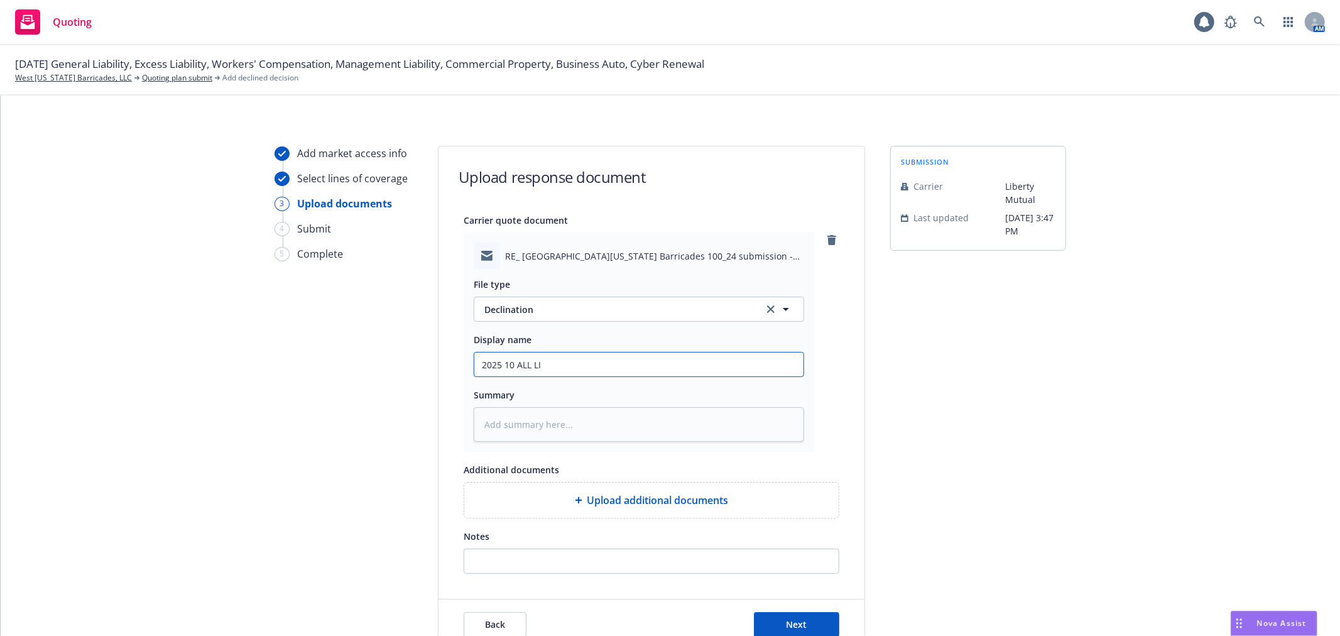
type input "2025 10 ALL LIN"
type textarea "x"
type input "2025 10 ALL LINE"
type textarea "x"
type input "2025 10 ALL LINES"
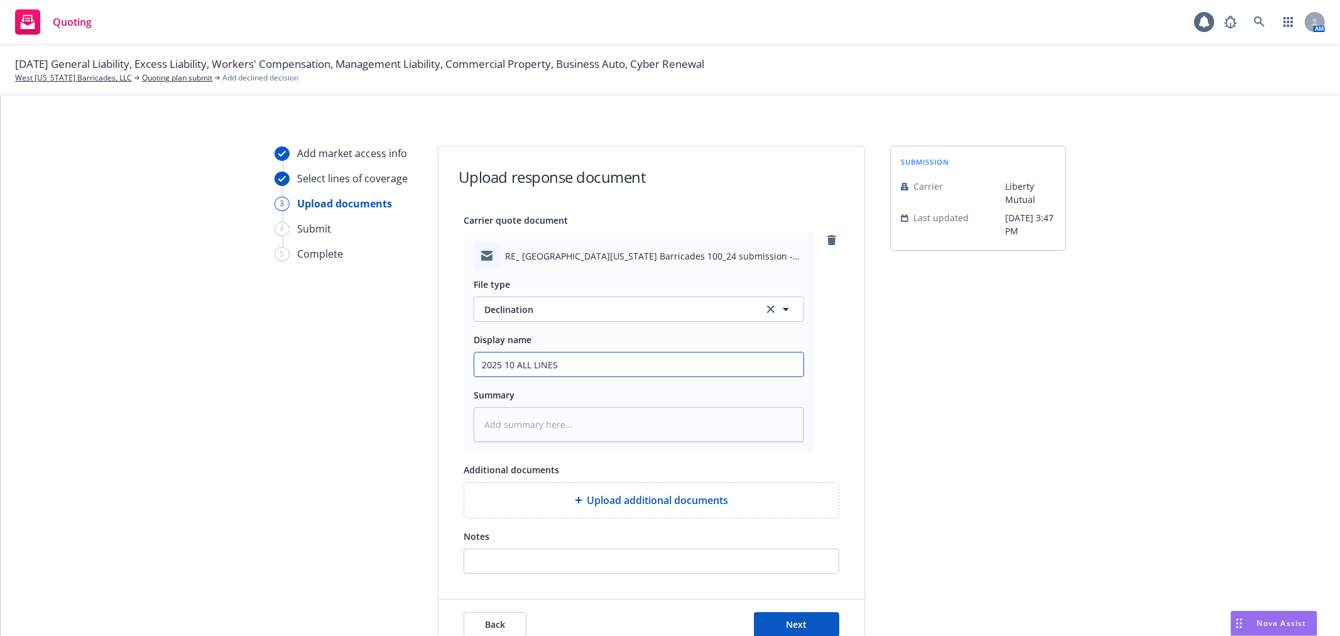
type textarea "x"
type input "2025 10 ALL LINES"
type textarea "x"
type input "2025 10 ALL LINES D"
type textarea "x"
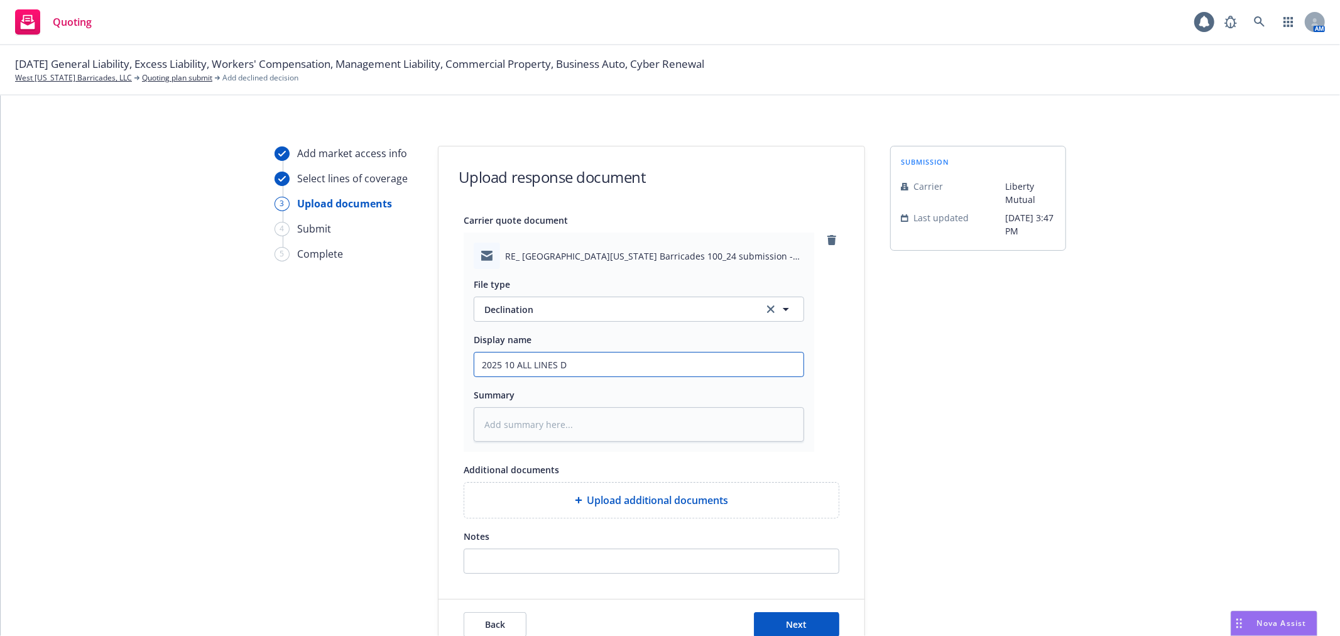
type input "2025 10 ALL LINES DE"
type textarea "x"
type input "2025 10 ALL LINES DEC"
type textarea "x"
type input "2025 10 ALL LINES DECL"
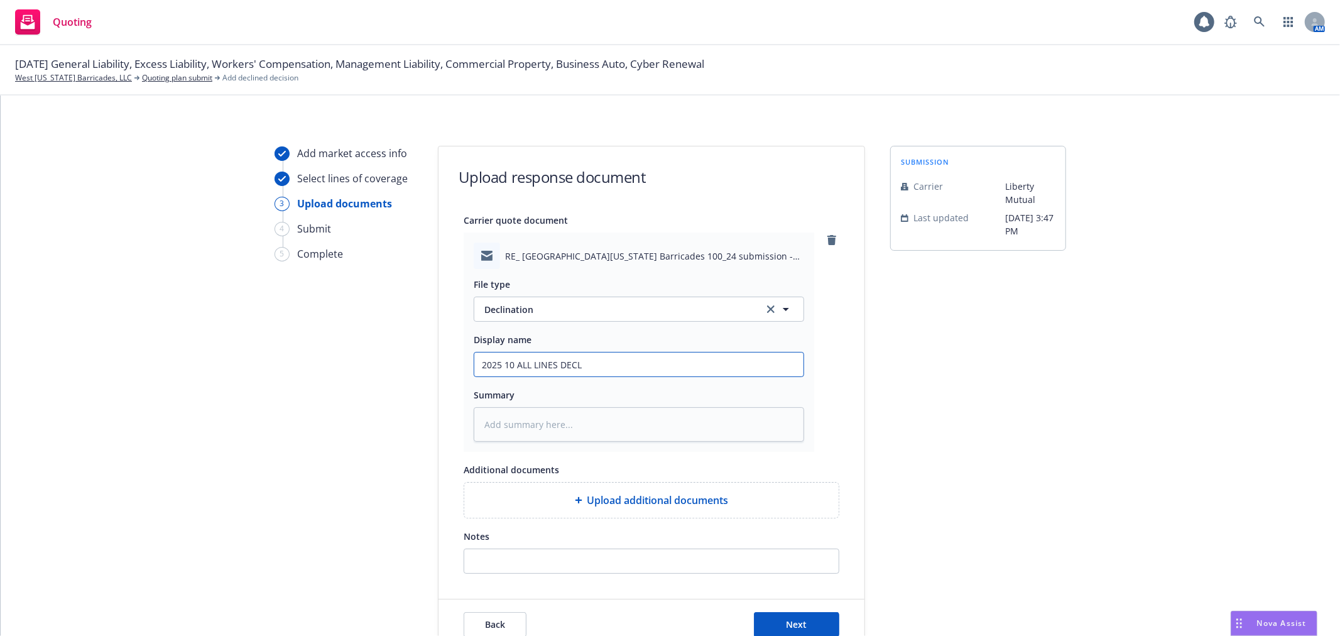
type textarea "x"
type input "2025 10 ALL LINES DECLI"
type textarea "x"
type input "2025 10 ALL LINES DECLIN"
type textarea "x"
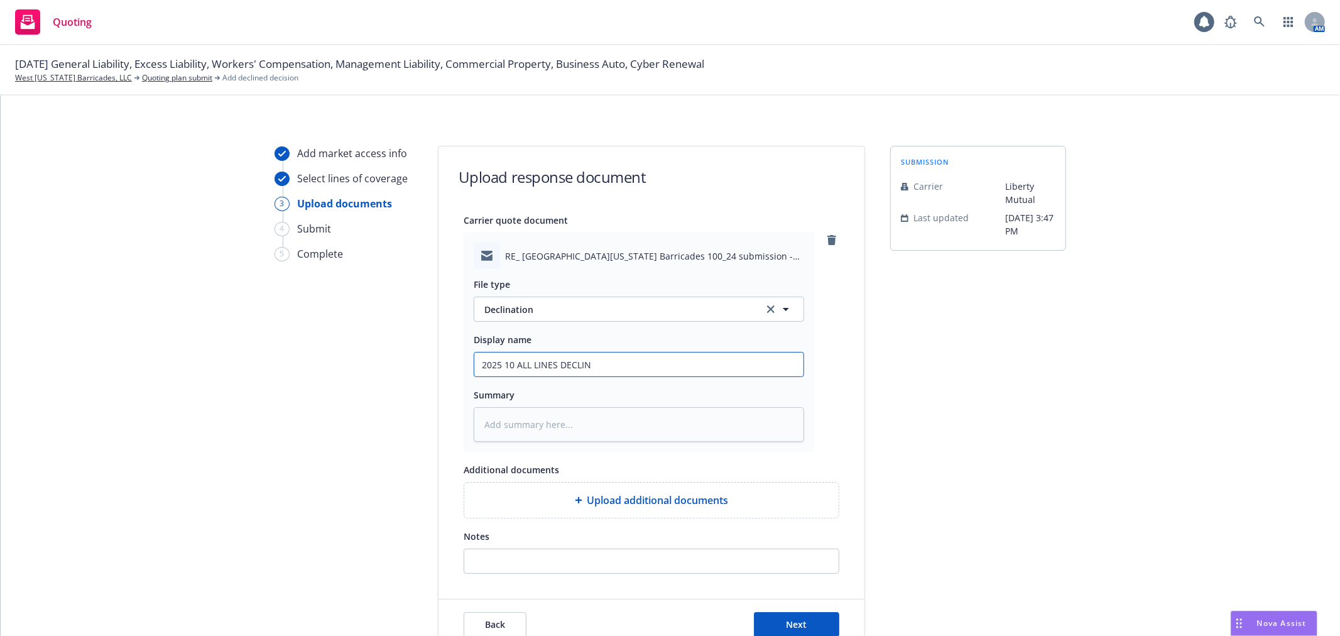
type input "2025 10 ALL LINES DECLINA"
type textarea "x"
type input "2025 10 ALL LINES DECLINAT"
type textarea "x"
type input "2025 10 ALL LINES DECLINATI"
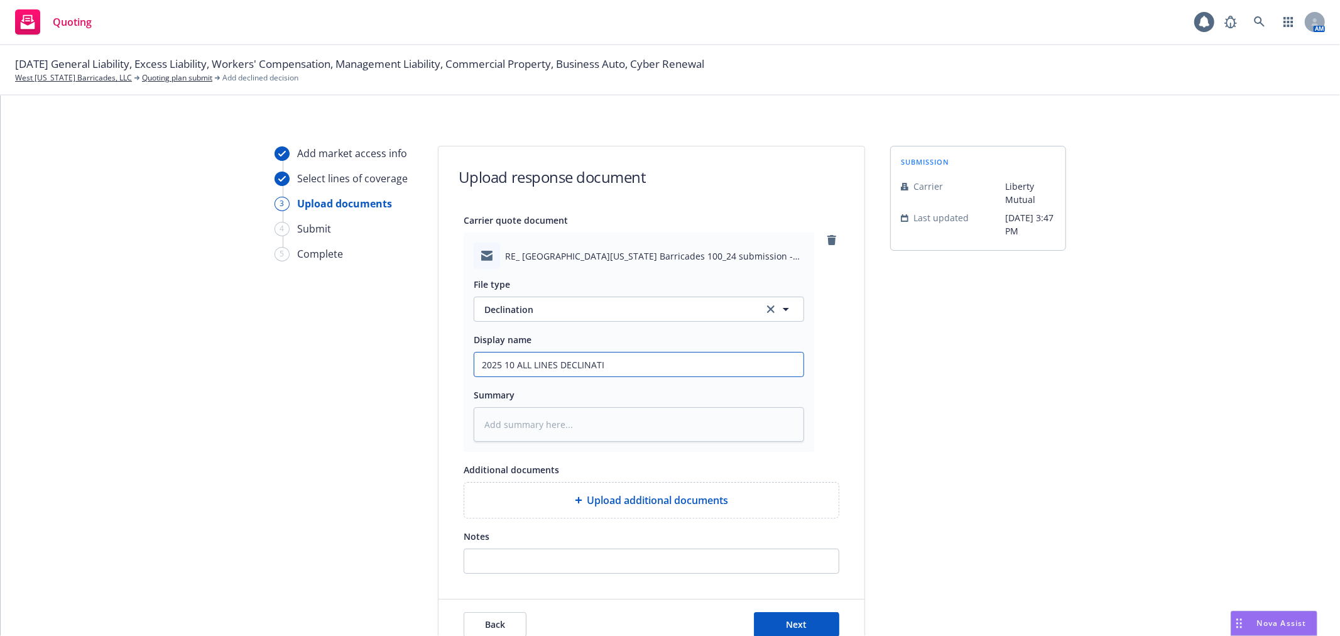
type textarea "x"
type input "2025 10 ALL LINES DECLINATIO"
type textarea "x"
type input "2025 10 ALL LINES DECLINATION"
type textarea "x"
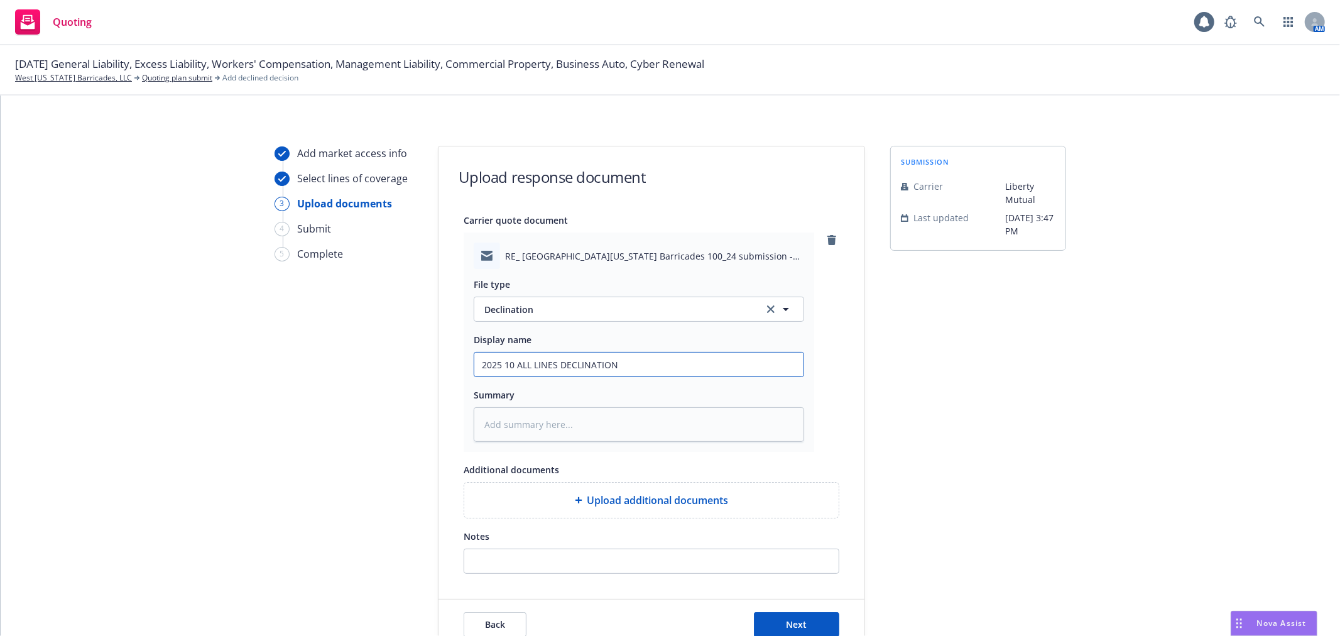
type input "2025 10 ALL LINES DECLINATION-"
type textarea "x"
type input "2025 10 ALL LINES DECLINATION-"
type textarea "x"
type input "2025 10 ALL LINES DECLINATION- L"
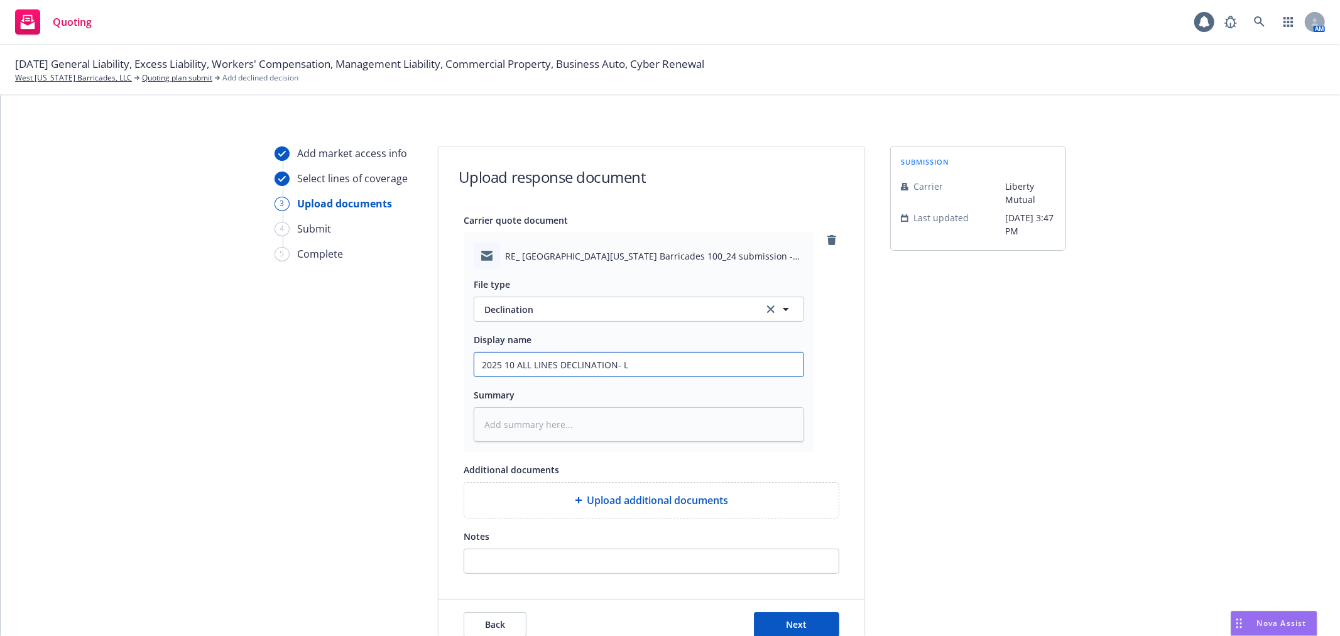
type textarea "x"
type input "2025 10 ALL LINES DECLINATION- Li"
type textarea "x"
type input "2025 10 ALL LINES DECLINATION- Lib"
type textarea "x"
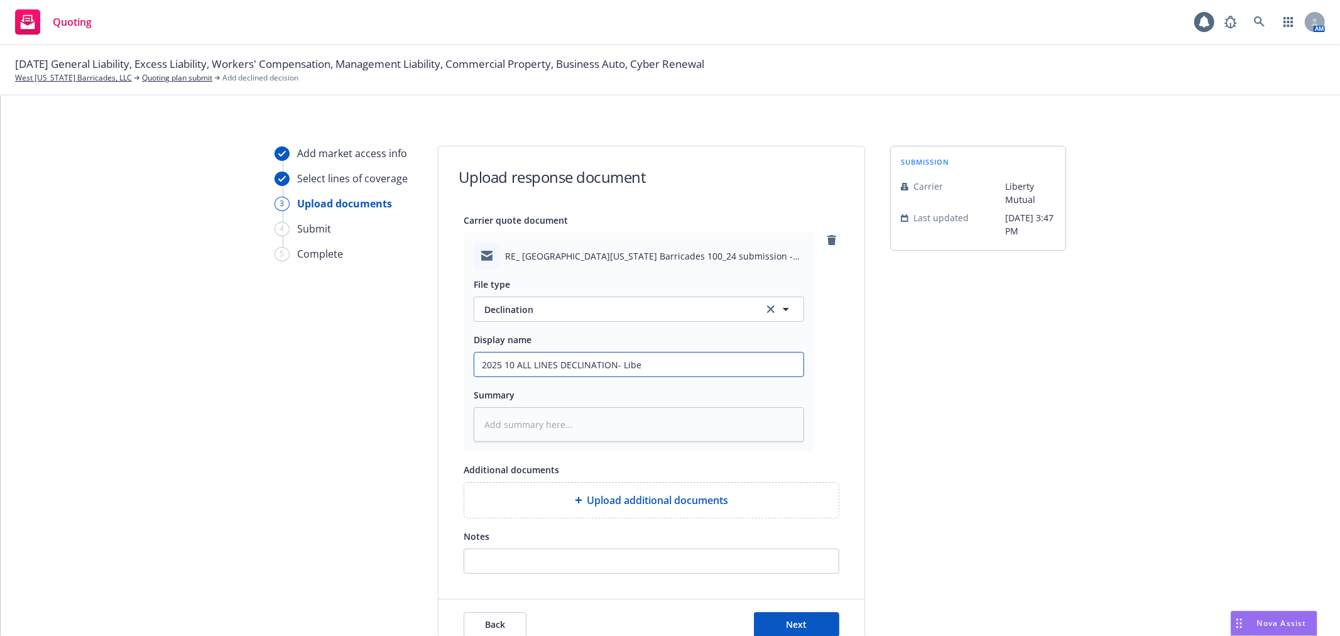
type input "2025 10 ALL LINES DECLINATION- Liber"
type textarea "x"
type input "2025 10 ALL LINES DECLINATION- Libert"
type textarea "x"
type input "2025 10 ALL LINES DECLINATION- Liberty"
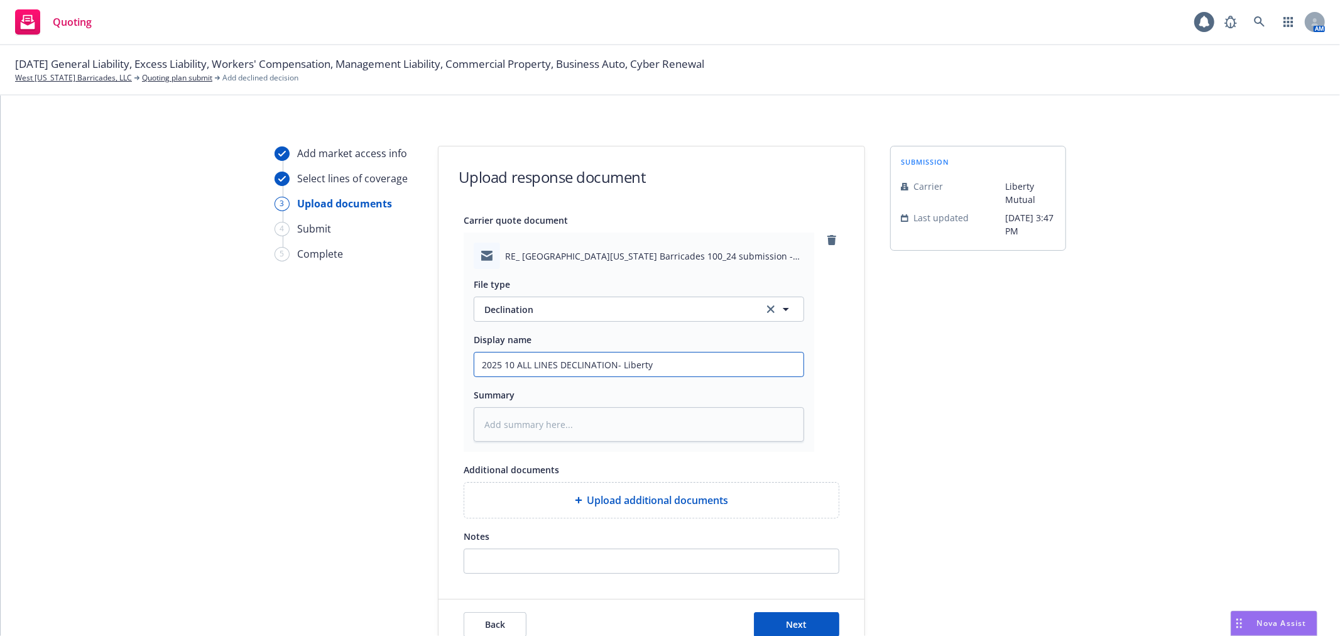
type textarea "x"
type input "2025 10 ALL LINES DECLINATION- Liberty"
type textarea "x"
type input "2025 10 ALL LINES DECLINATION- Liberty M"
type textarea "x"
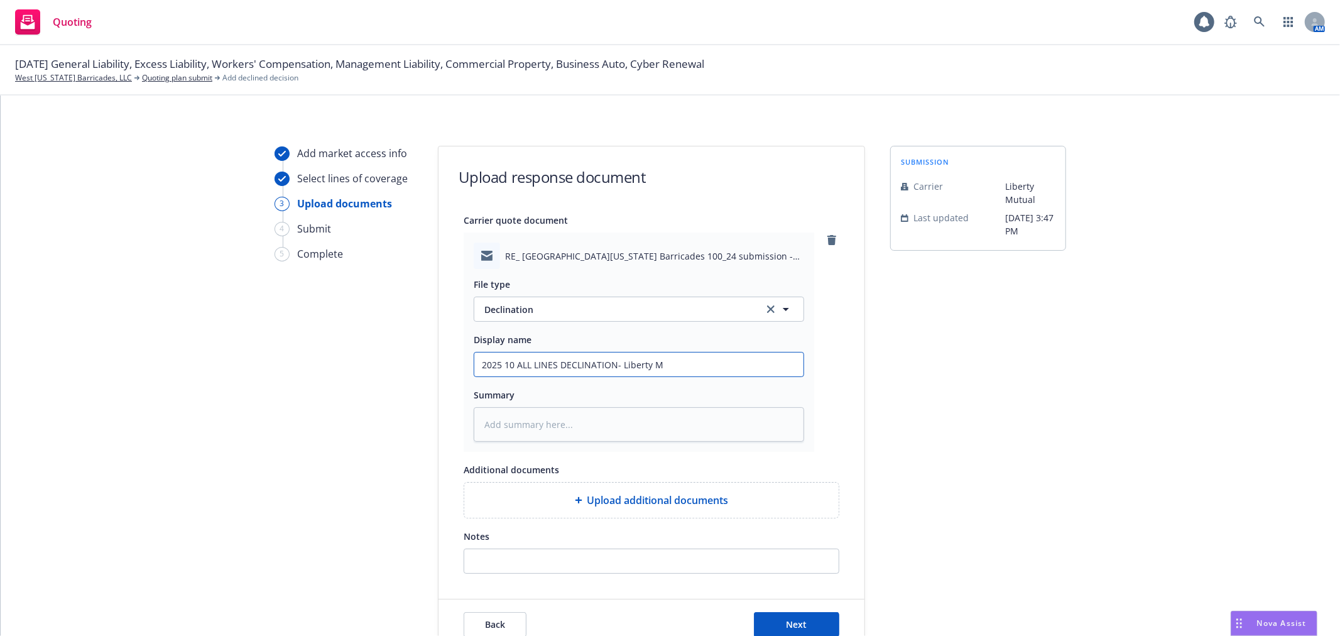
type input "2025 10 ALL LINES DECLINATION- Liberty Mu"
type textarea "x"
type input "2025 10 ALL LINES DECLINATION- Liberty Mut"
type textarea "x"
type input "2025 10 ALL LINES DECLINATION- Liberty Mutu"
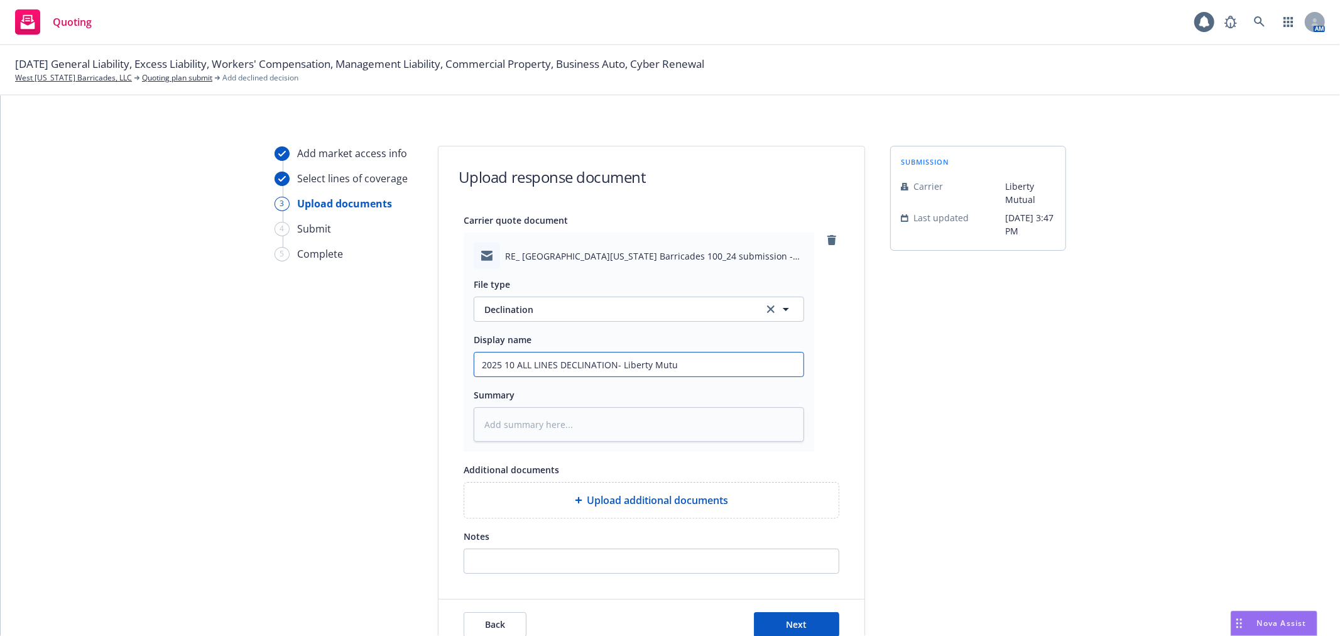
type textarea "x"
type input "2025 10 ALL LINES DECLINATION- Liberty Mutua"
type textarea "x"
click at [622, 372] on input "2025 10 ALL LINES DECLINATION- Liberty Mutual" at bounding box center [638, 364] width 329 height 24
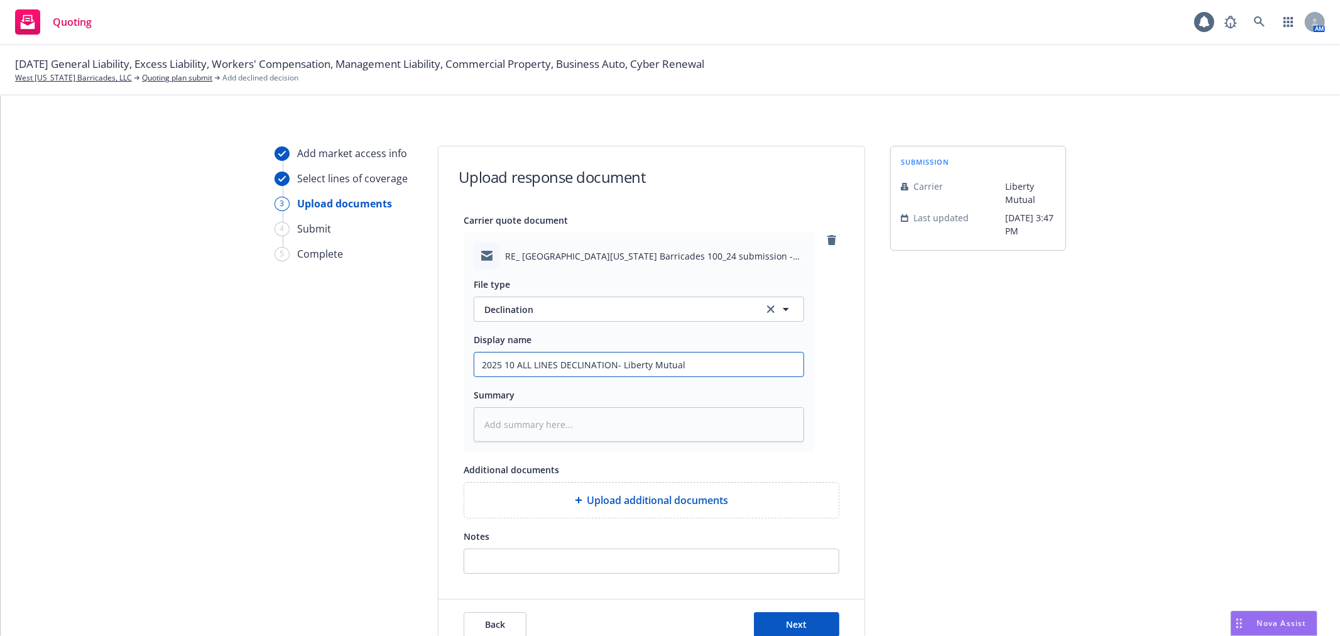
click at [622, 372] on input "2025 10 ALL LINES DECLINATION- Liberty Mutual" at bounding box center [638, 364] width 329 height 24
type input "2025 10 ALL LINES DECLINATION- Liberty Mutual"
click at [813, 611] on div "Back Next" at bounding box center [651, 624] width 426 height 50
click at [812, 616] on button "Next" at bounding box center [796, 624] width 85 height 25
type textarea "x"
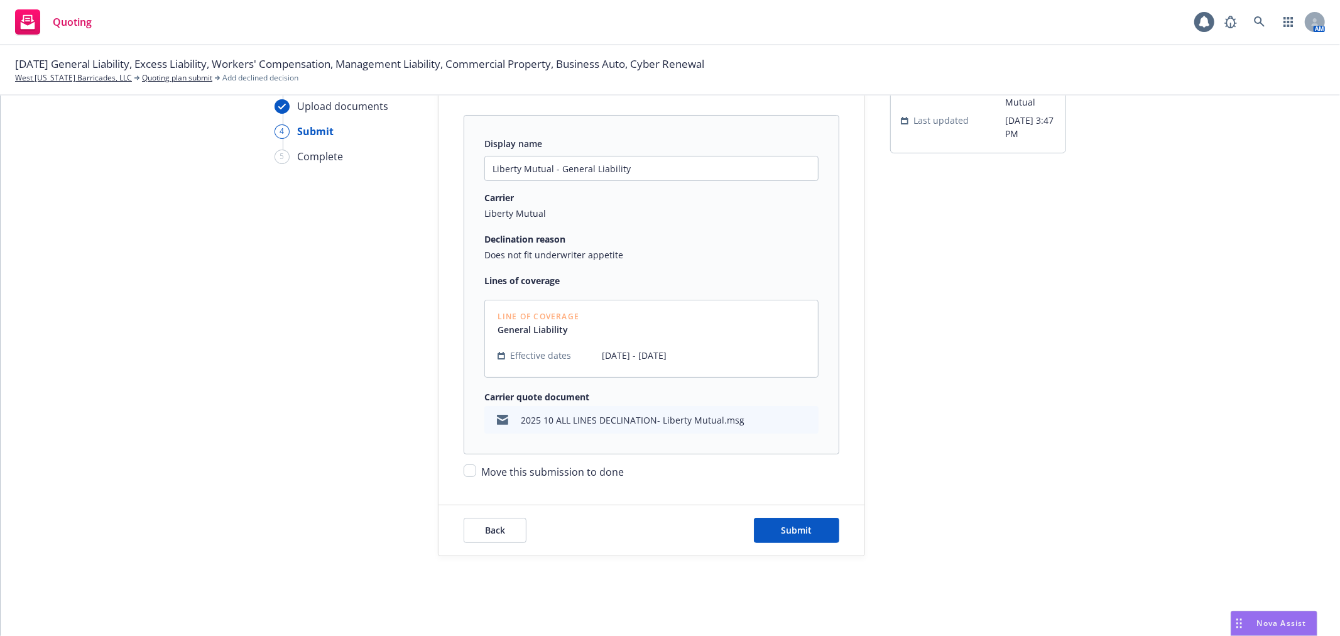
scroll to position [98, 0]
click at [518, 467] on span "Move this submission to done" at bounding box center [552, 471] width 143 height 14
click at [476, 467] on input "Move this submission to done" at bounding box center [470, 470] width 13 height 13
checkbox input "true"
click at [800, 528] on span "Submit" at bounding box center [796, 529] width 31 height 12
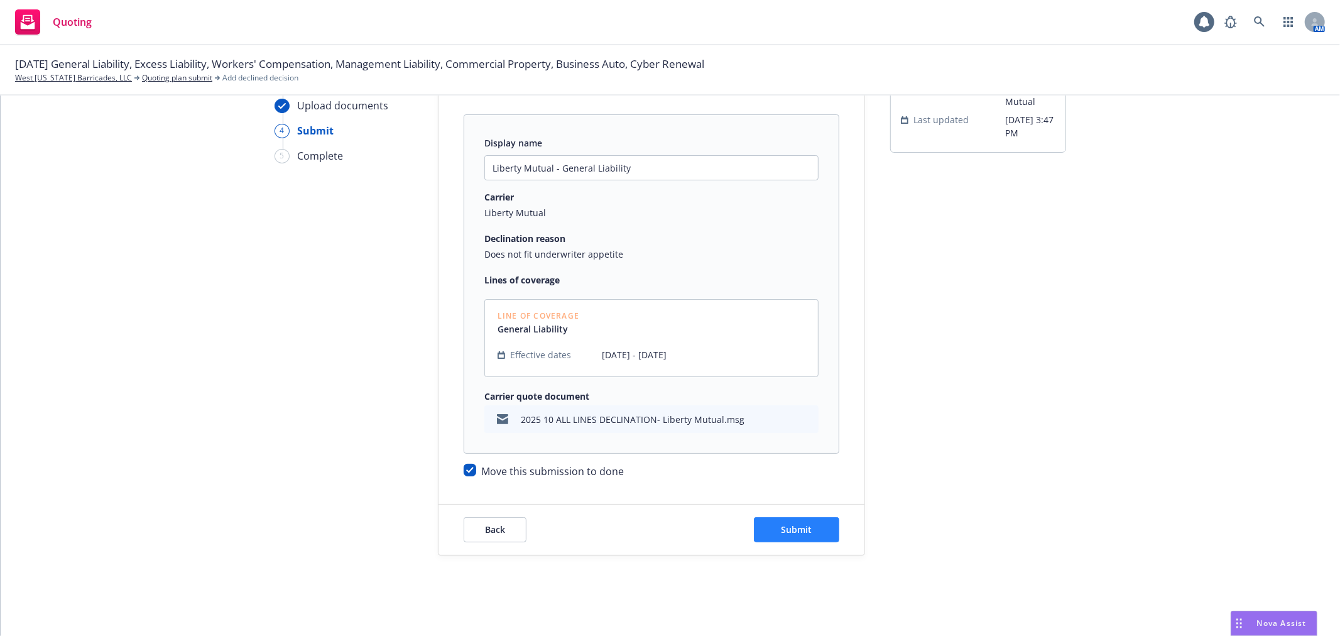
scroll to position [0, 0]
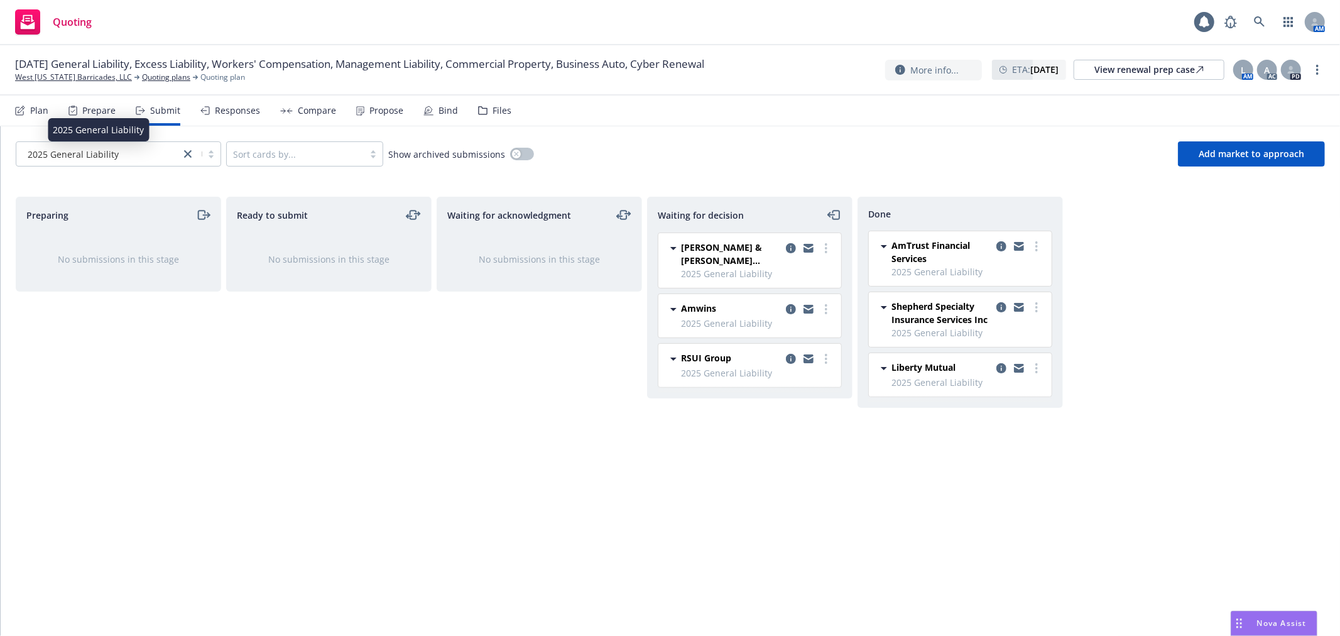
click at [114, 152] on span "2025 General Liability" at bounding box center [73, 154] width 91 height 13
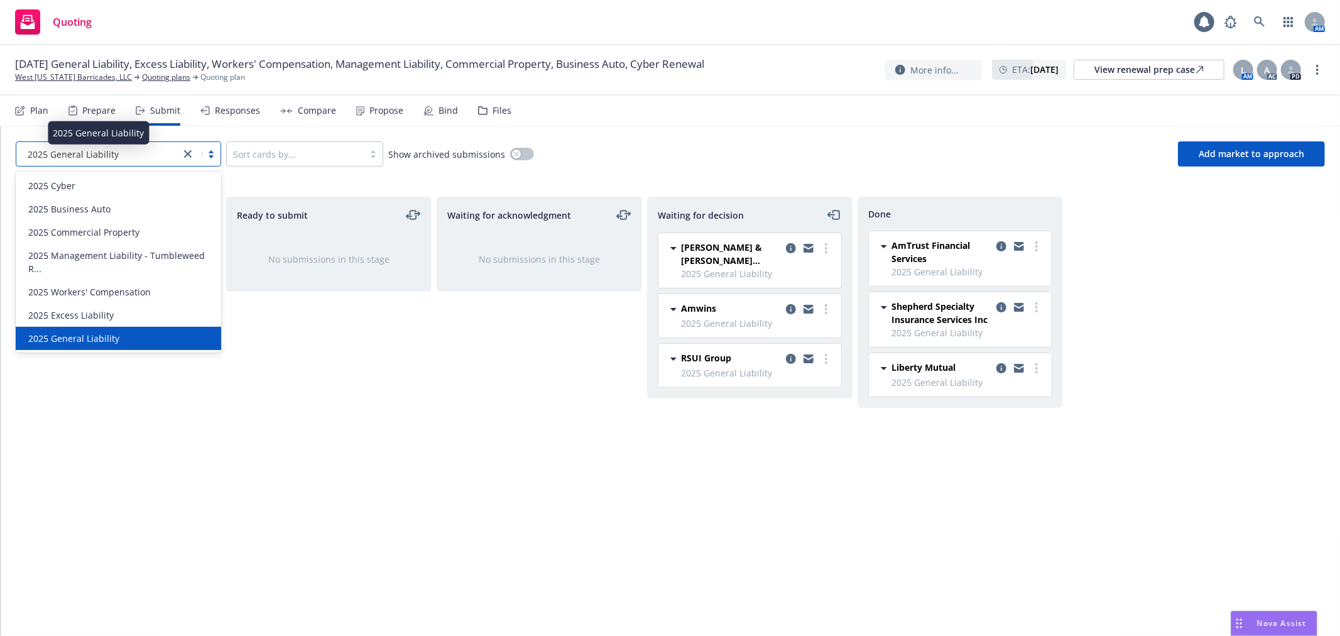
click at [122, 152] on div "2025 General Liability" at bounding box center [98, 154] width 151 height 13
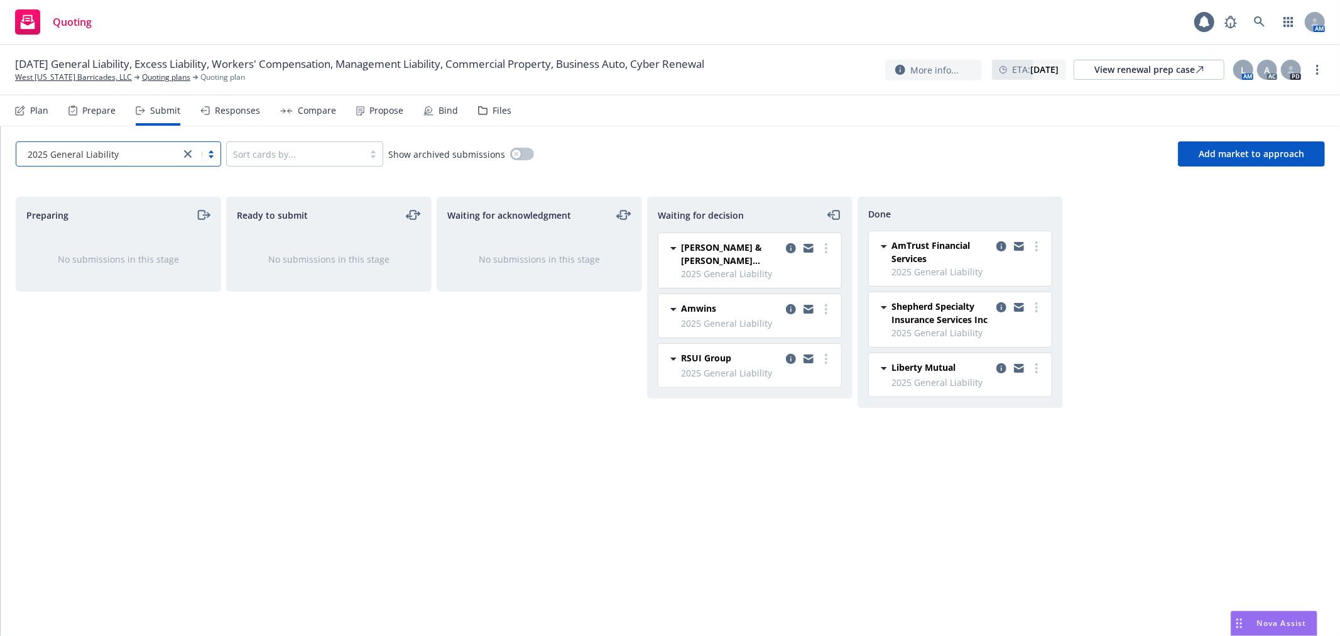
click at [122, 152] on div "2025 General Liability" at bounding box center [98, 154] width 151 height 13
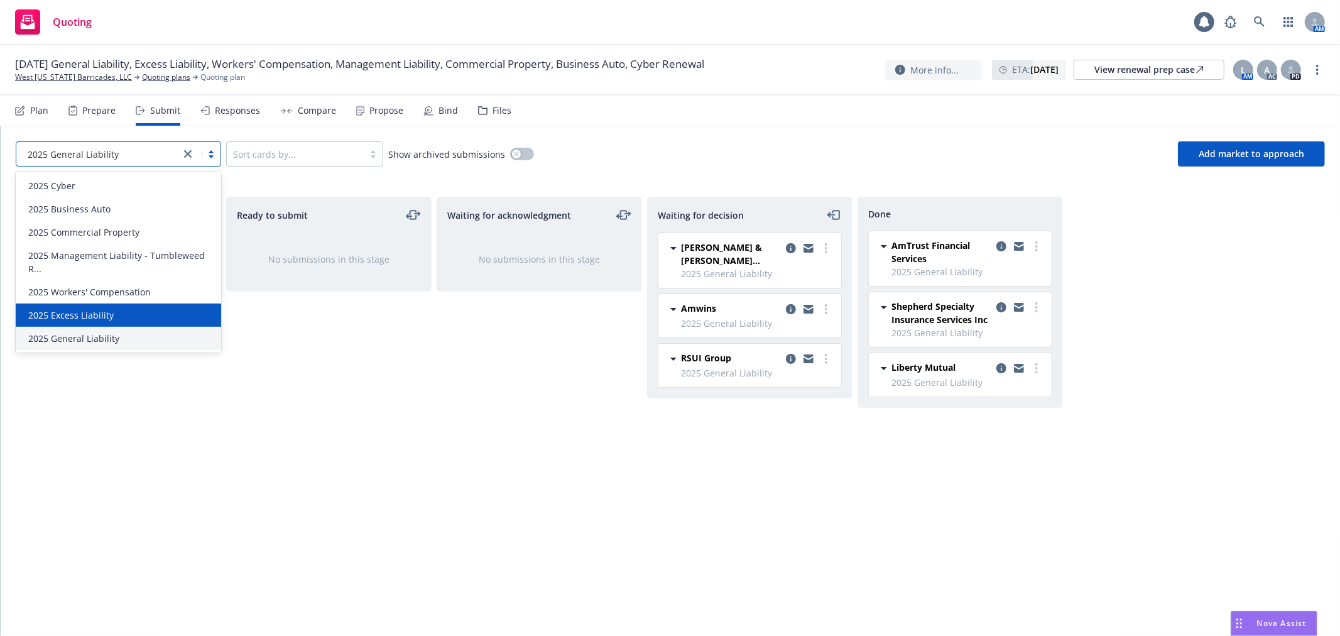
click at [135, 316] on div "2025 Excess Liability" at bounding box center [118, 314] width 190 height 13
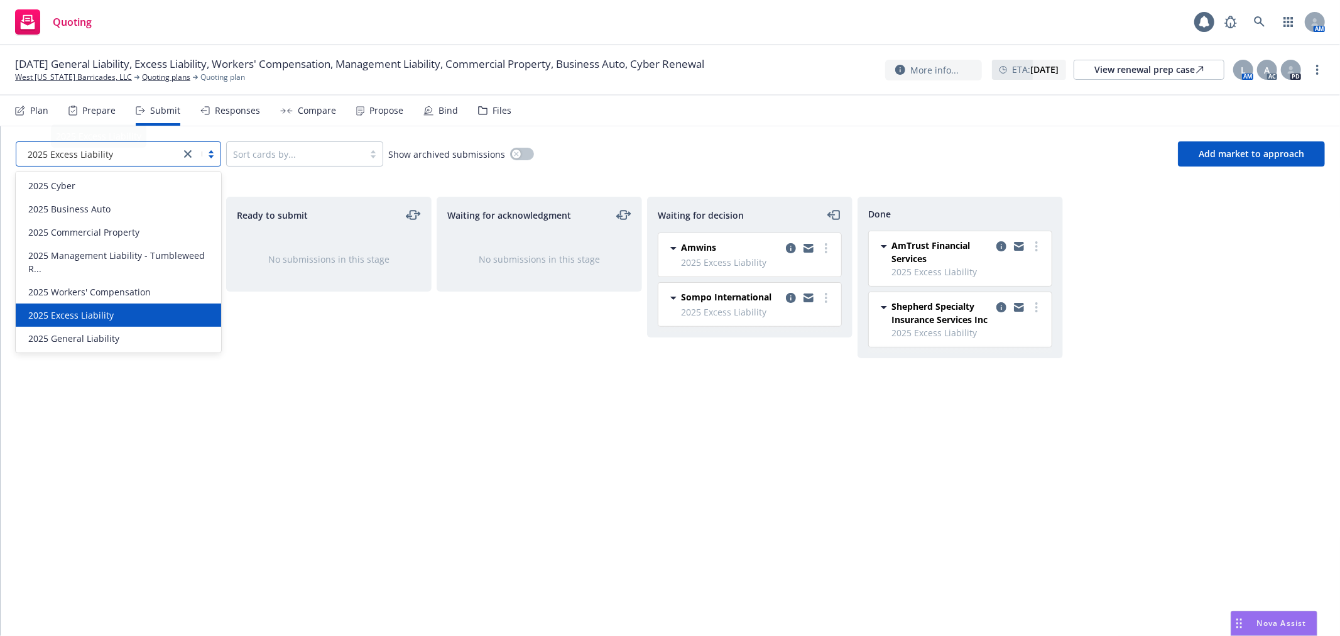
click at [102, 141] on div "2025 Excess Liability" at bounding box center [98, 135] width 95 height 23
click at [150, 310] on div "2025 Excess Liability" at bounding box center [118, 314] width 190 height 13
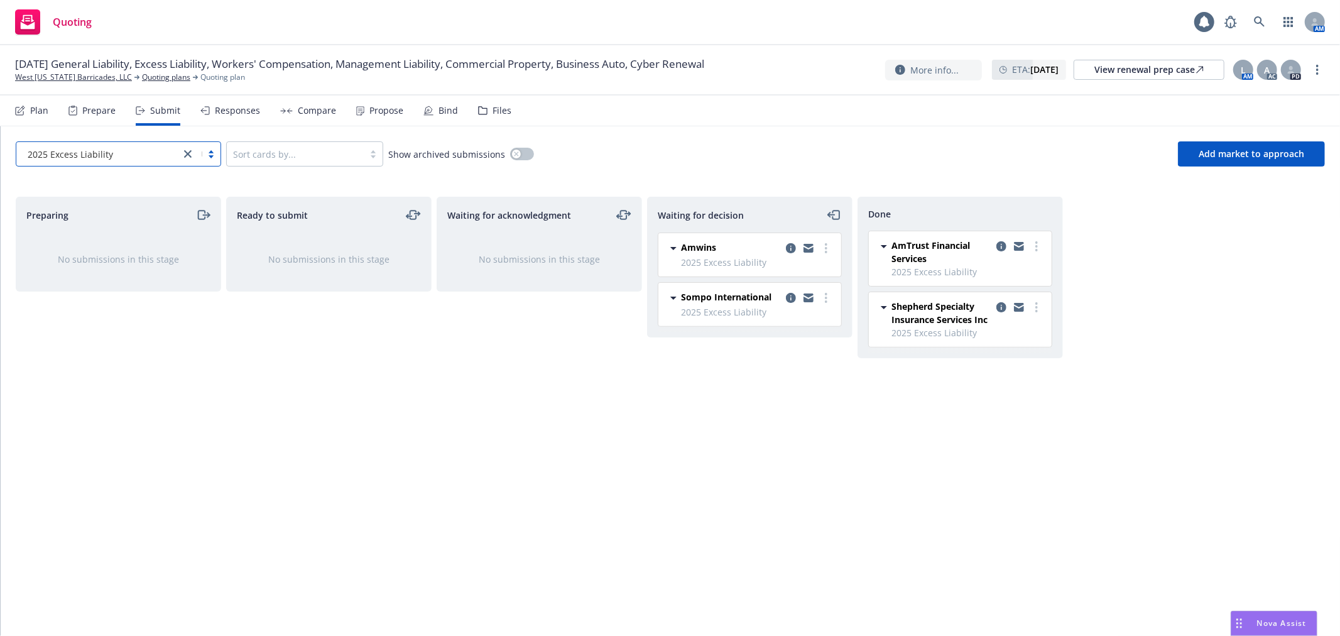
click at [134, 155] on div "2025 Excess Liability" at bounding box center [98, 154] width 151 height 13
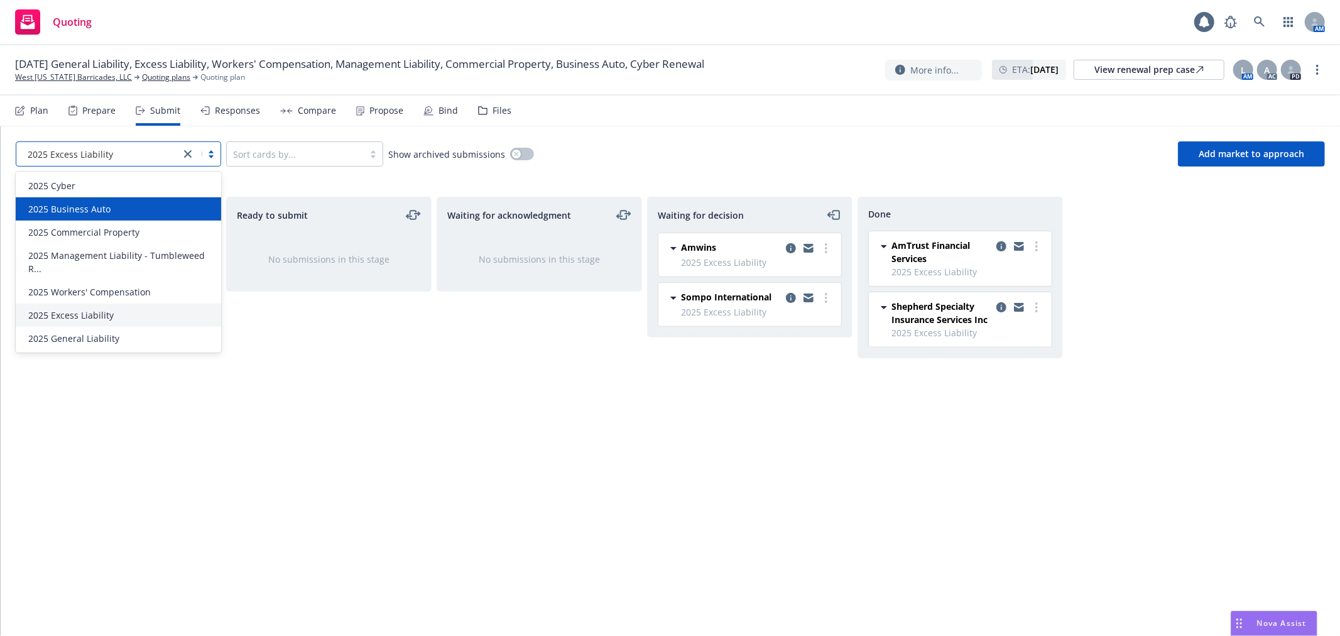
click at [127, 214] on div "2025 Business Auto" at bounding box center [118, 208] width 190 height 13
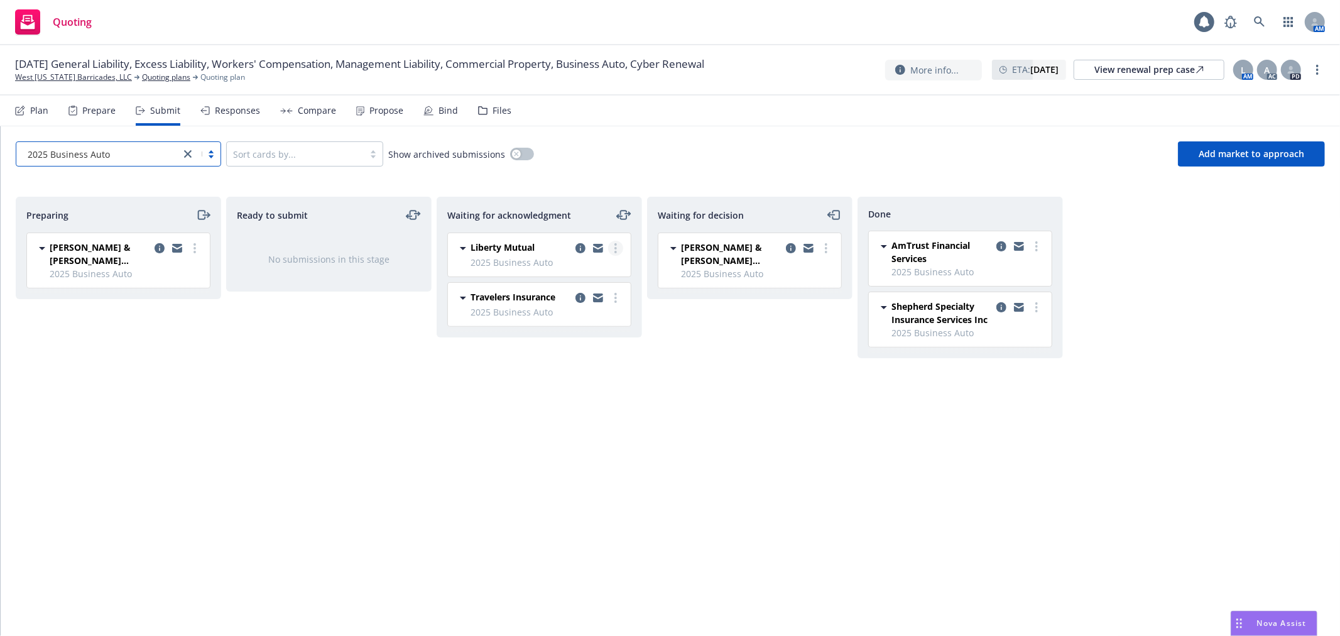
click at [613, 245] on link "more" at bounding box center [615, 248] width 15 height 15
click at [589, 372] on span "Add declined decision" at bounding box center [559, 375] width 124 height 12
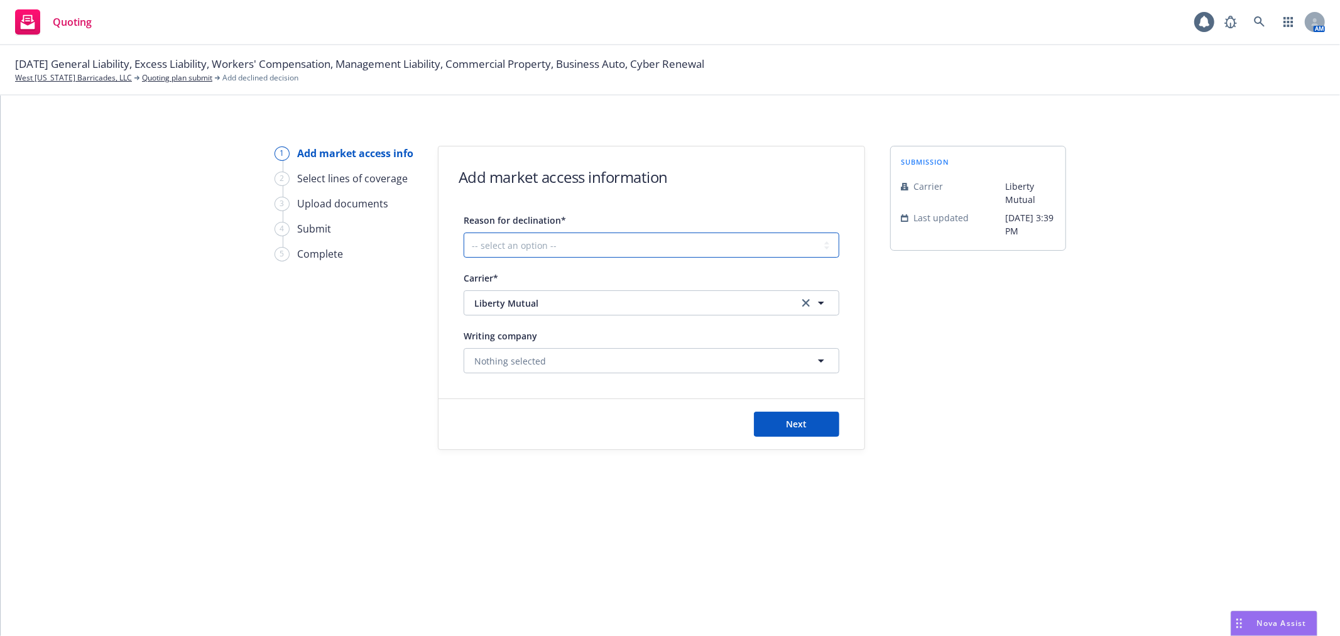
click at [519, 251] on select "-- select an option -- Cannot compete with other markets Carrier non-renewed Ca…" at bounding box center [652, 244] width 376 height 25
select select "DOES_NOT_FIT_UNDERWRITER_APPETITE"
click at [464, 232] on select "-- select an option -- Cannot compete with other markets Carrier non-renewed Ca…" at bounding box center [652, 244] width 376 height 25
click at [834, 418] on button "Next" at bounding box center [796, 423] width 85 height 25
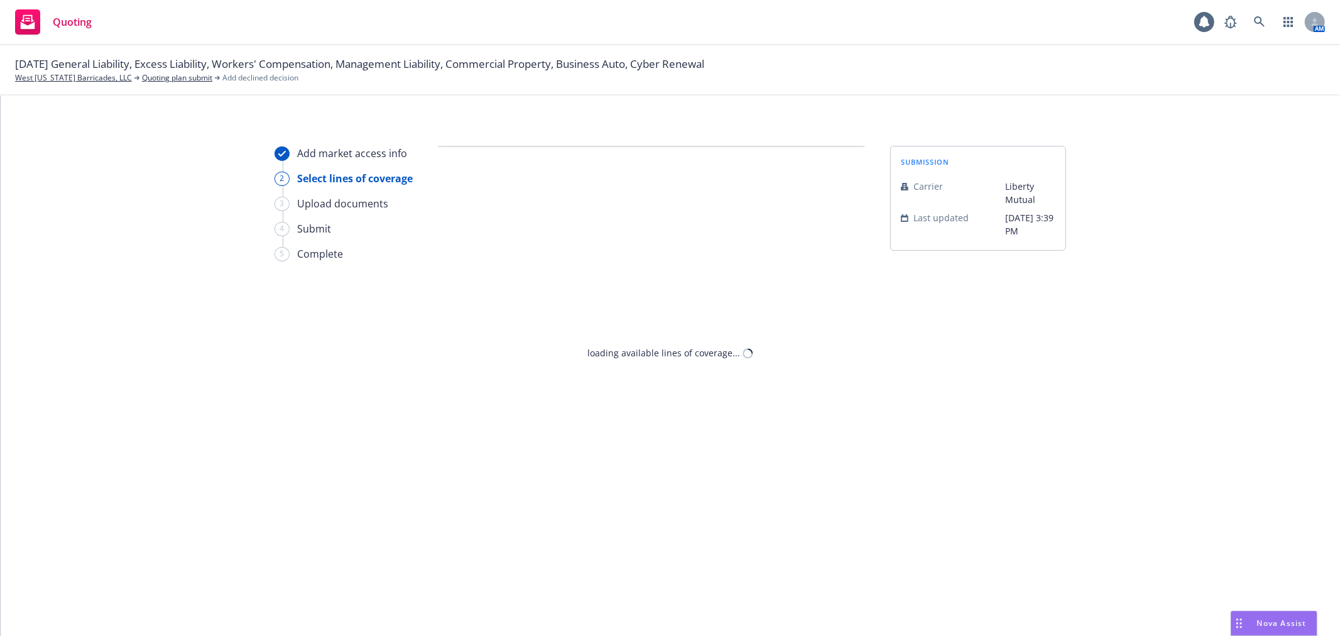
select select "DOES_NOT_FIT_UNDERWRITER_APPETITE"
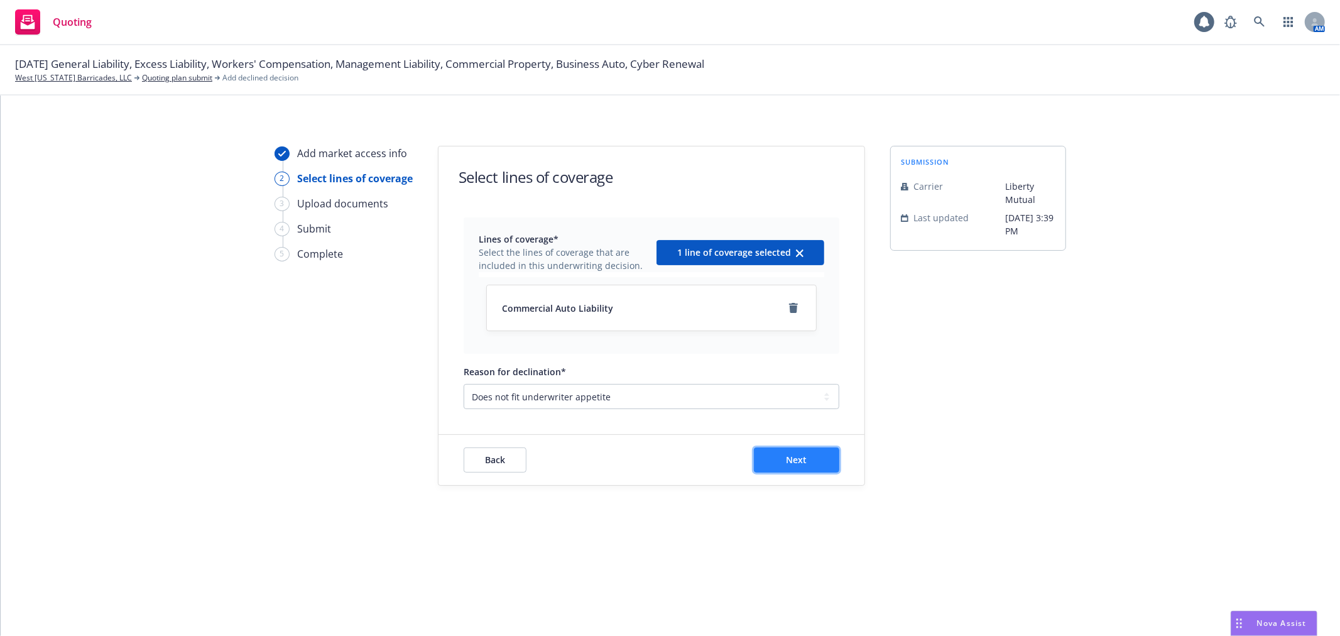
click at [813, 462] on button "Next" at bounding box center [796, 459] width 85 height 25
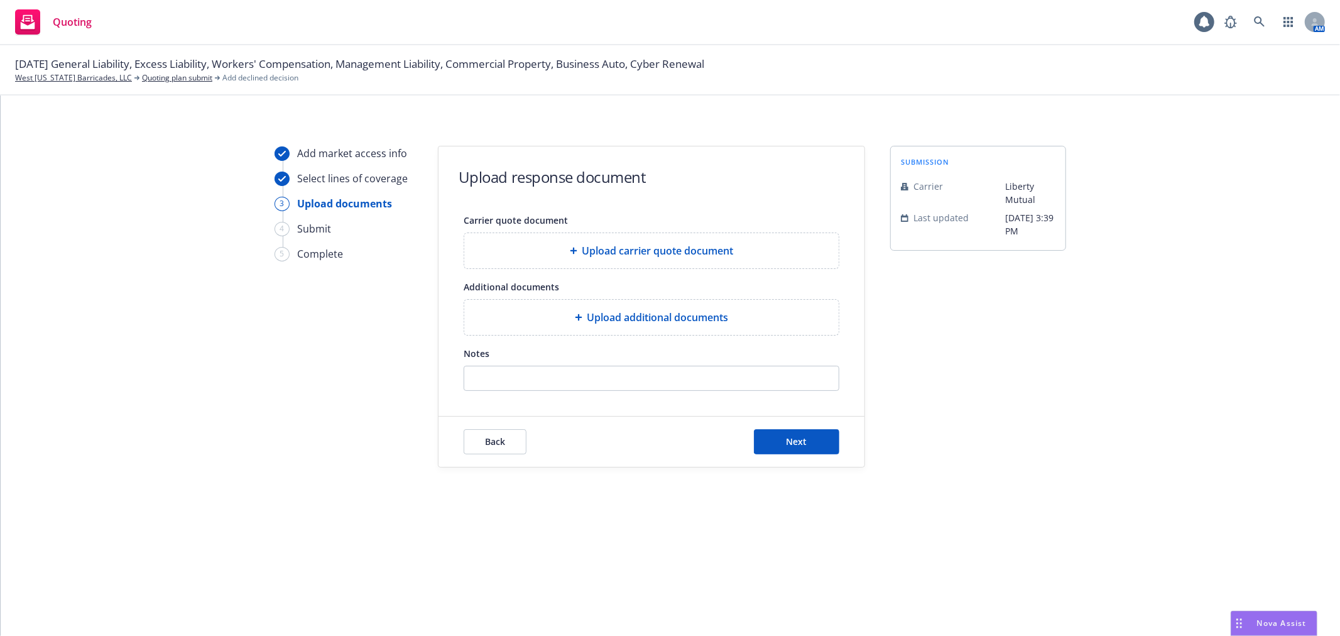
click at [810, 457] on div "Back Next" at bounding box center [651, 441] width 426 height 50
click at [805, 444] on span "Next" at bounding box center [796, 441] width 21 height 12
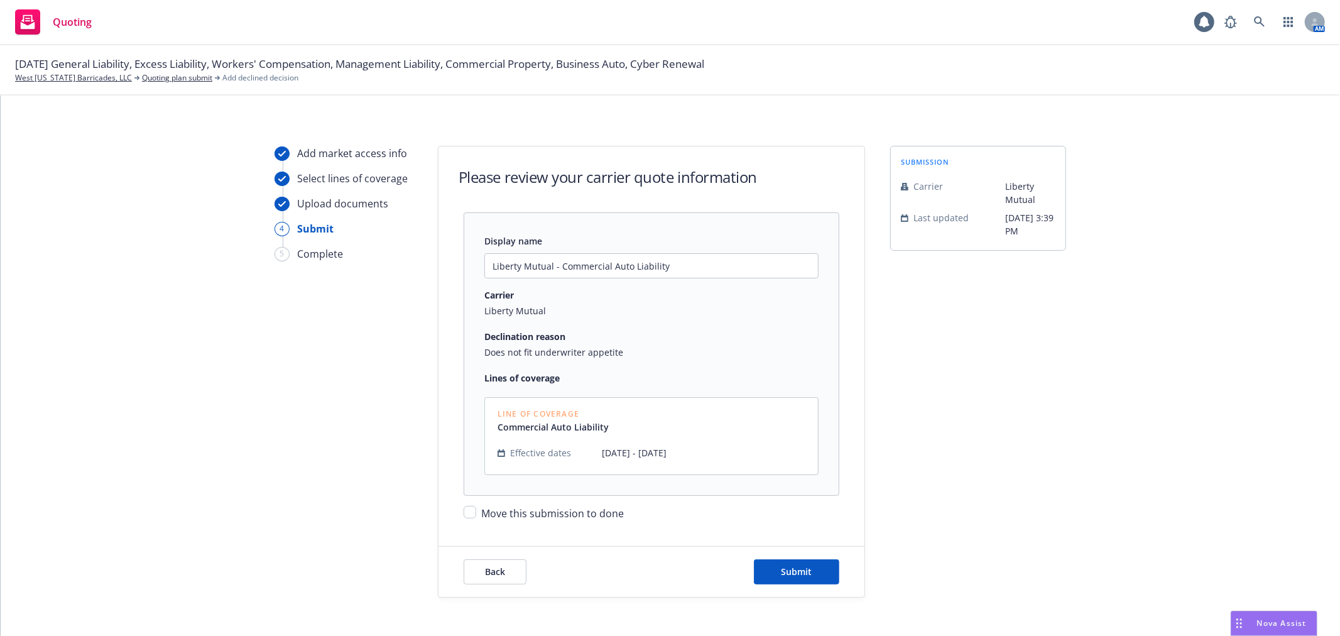
click at [515, 503] on div "Move this submission to done" at bounding box center [652, 508] width 376 height 25
click at [511, 511] on span "Move this submission to done" at bounding box center [552, 513] width 143 height 14
click at [476, 511] on input "Move this submission to done" at bounding box center [470, 512] width 13 height 13
checkbox input "true"
click at [807, 564] on button "Submit" at bounding box center [796, 571] width 85 height 25
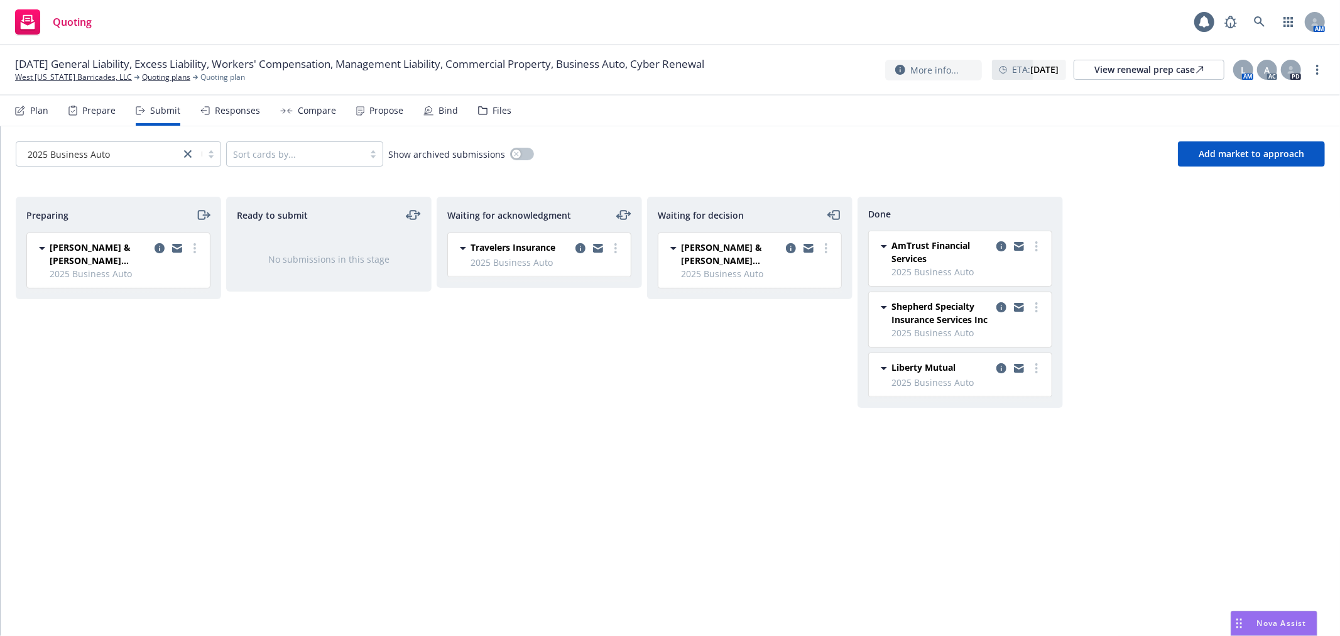
click at [224, 167] on div "2025 Business Auto Sort cards by... Show archived submissions Add market to app…" at bounding box center [670, 153] width 1339 height 55
click at [149, 153] on div "2025 Business Auto" at bounding box center [98, 154] width 151 height 13
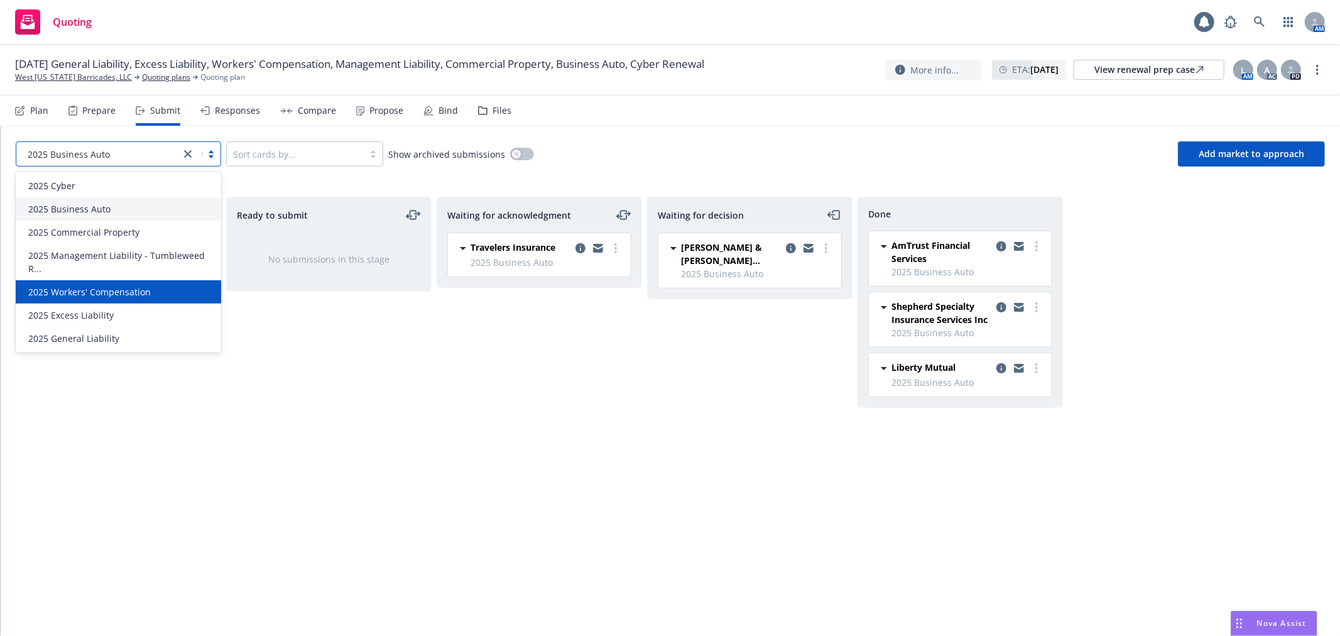
click at [176, 300] on div "2025 Workers' Compensation" at bounding box center [118, 291] width 205 height 23
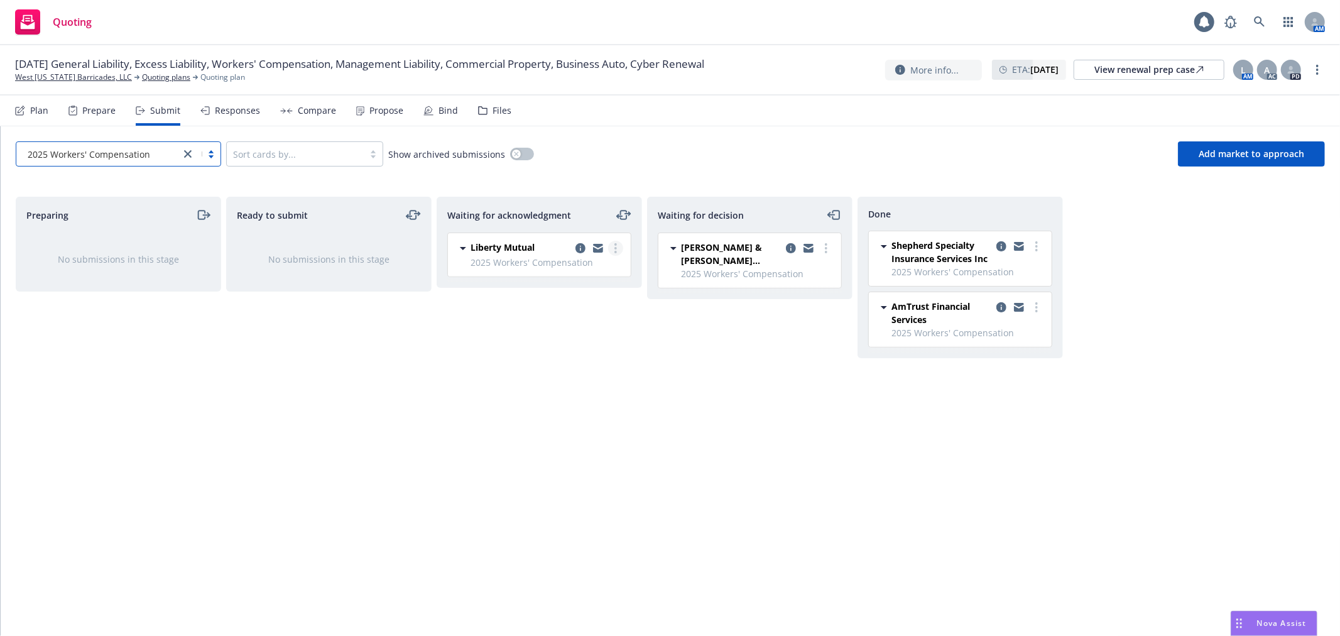
click at [618, 248] on link "more" at bounding box center [615, 248] width 15 height 15
click at [599, 375] on span "Add declined decision" at bounding box center [559, 375] width 124 height 12
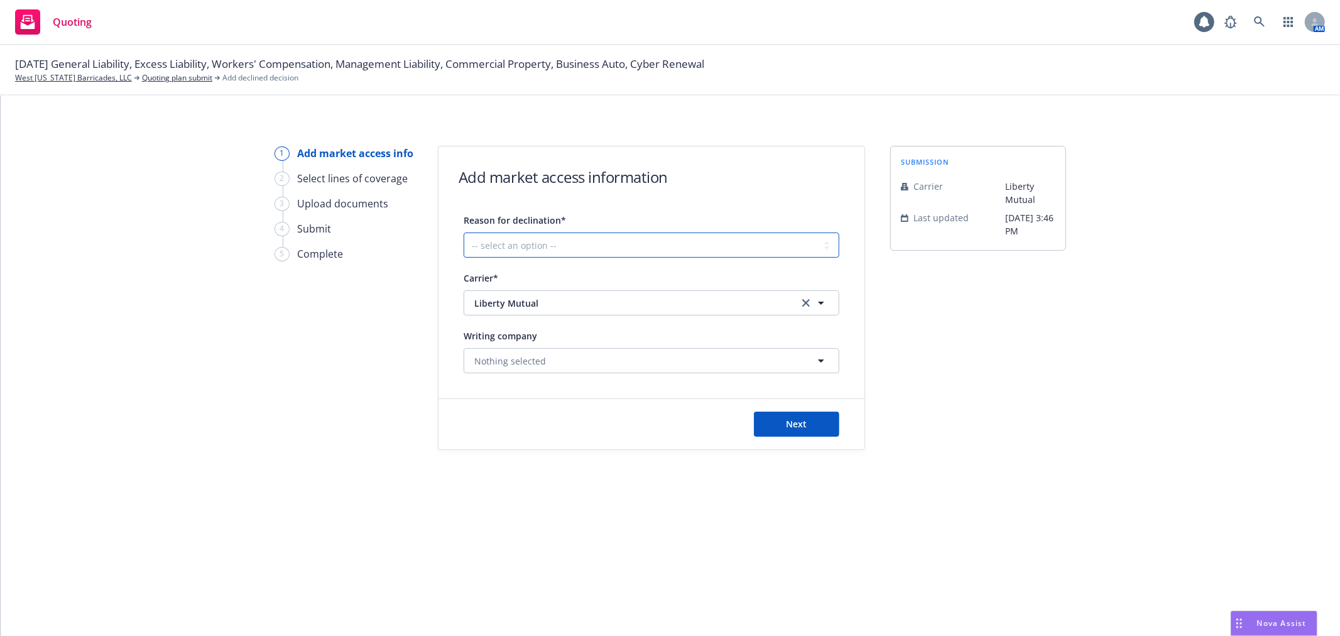
click at [553, 254] on select "-- select an option -- Cannot compete with other markets Carrier non-renewed Ca…" at bounding box center [652, 244] width 376 height 25
select select "DOES_NOT_FIT_UNDERWRITER_APPETITE"
click at [464, 232] on select "-- select an option -- Cannot compete with other markets Carrier non-renewed Ca…" at bounding box center [652, 244] width 376 height 25
click at [821, 418] on button "Next" at bounding box center [796, 423] width 85 height 25
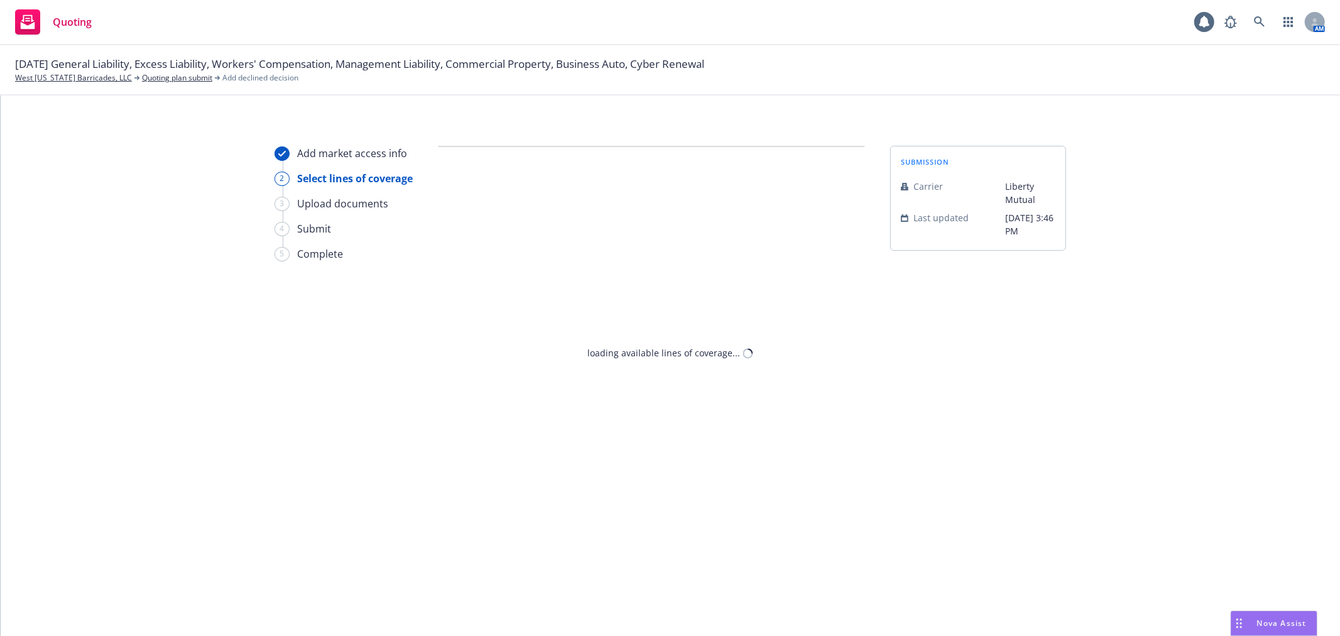
select select "DOES_NOT_FIT_UNDERWRITER_APPETITE"
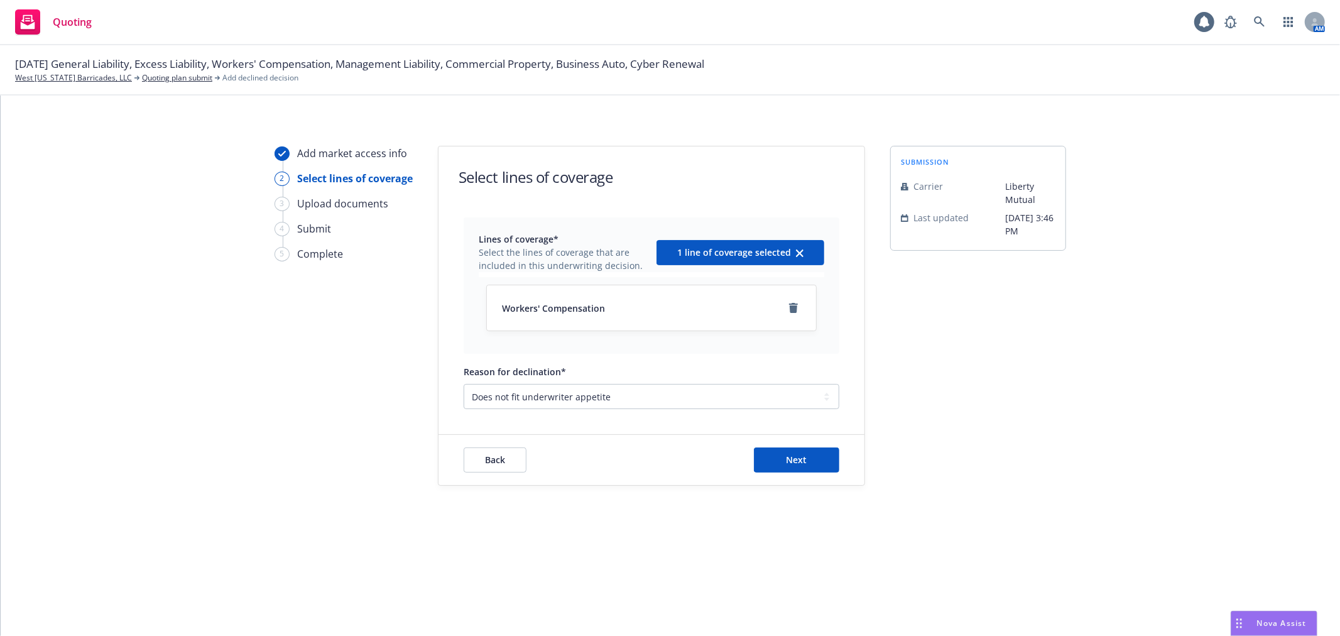
click at [813, 482] on div "Back Next" at bounding box center [651, 460] width 426 height 50
click at [810, 466] on button "Next" at bounding box center [796, 459] width 85 height 25
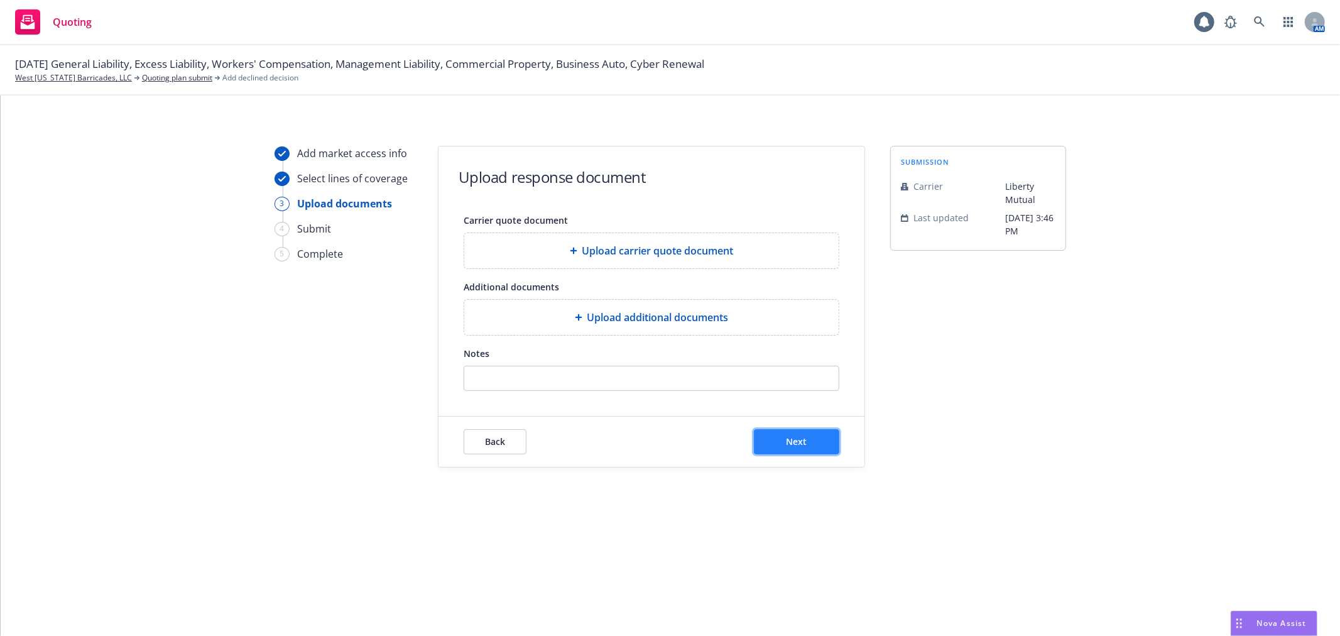
click at [808, 433] on button "Next" at bounding box center [796, 441] width 85 height 25
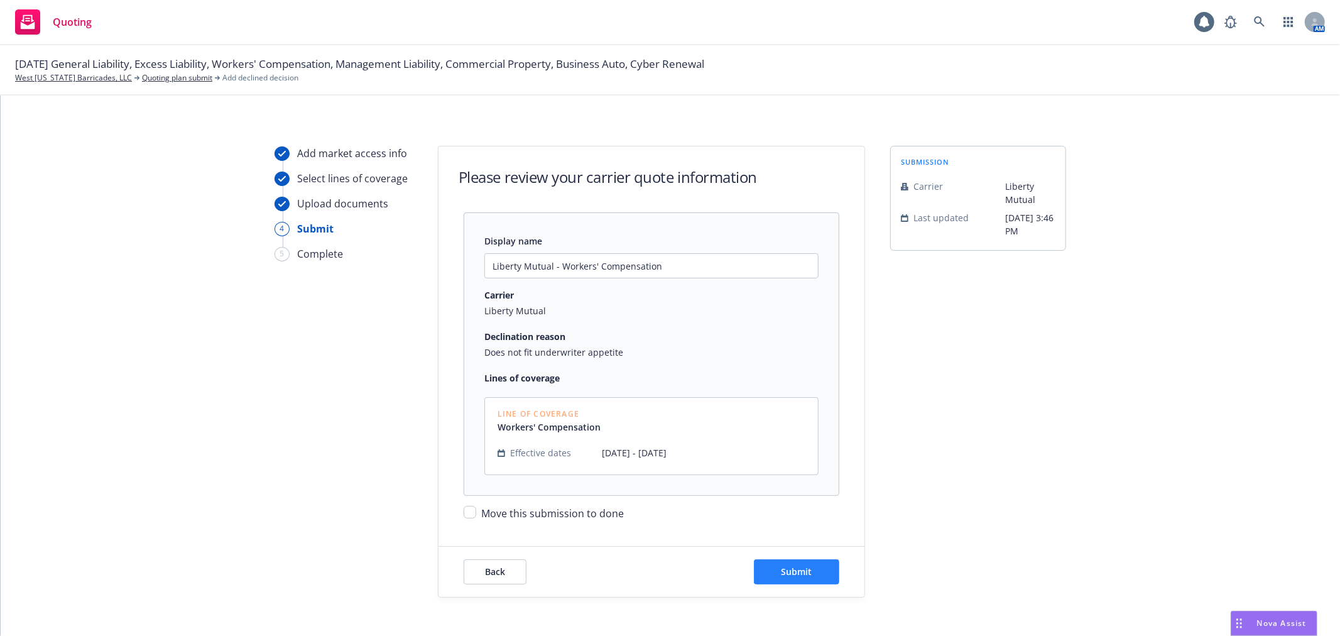
click at [808, 558] on div "Back Submit" at bounding box center [651, 572] width 426 height 50
click at [807, 570] on button "Submit" at bounding box center [796, 571] width 85 height 25
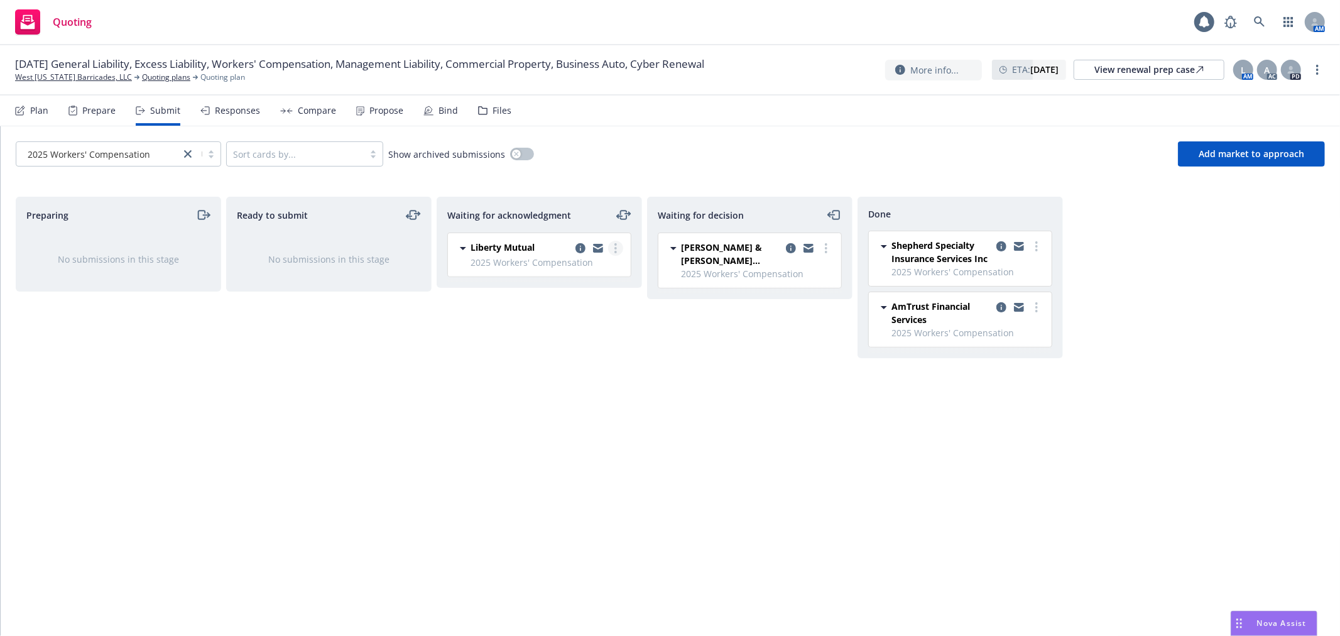
click at [607, 245] on div at bounding box center [598, 248] width 50 height 15
click at [614, 246] on icon "more" at bounding box center [615, 248] width 3 height 10
click at [595, 318] on link "Move to done" at bounding box center [560, 324] width 126 height 25
click at [122, 153] on span "2025 Workers' Compensation" at bounding box center [89, 154] width 122 height 13
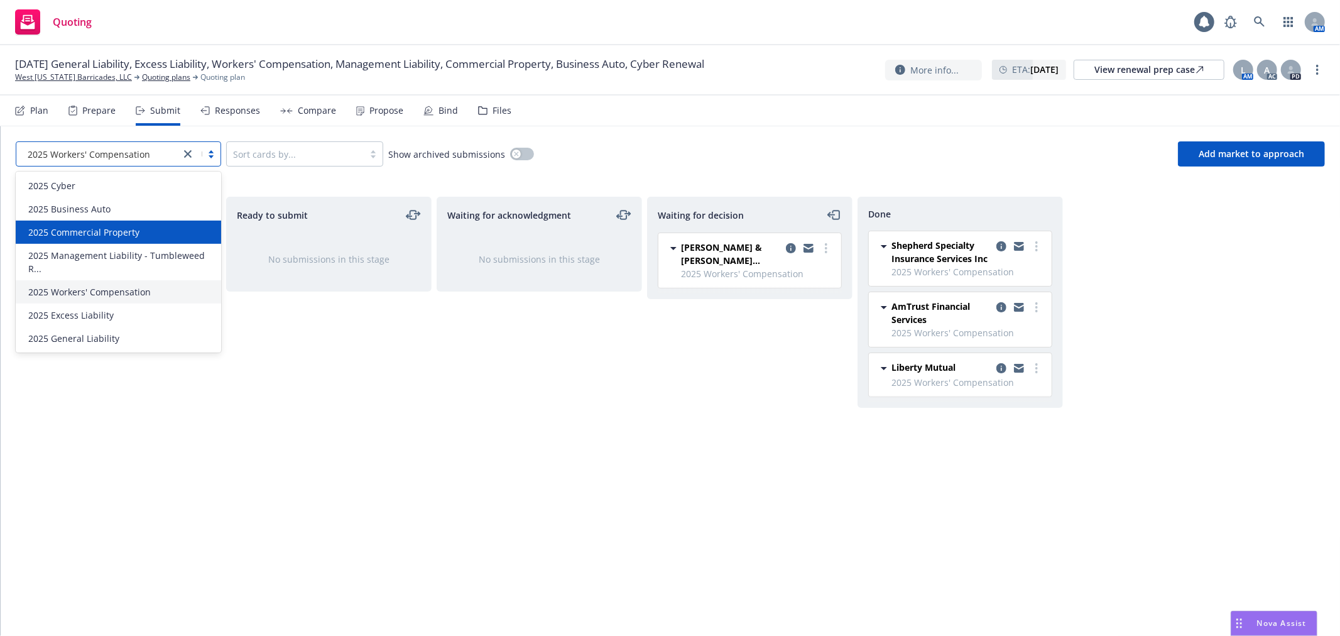
click at [129, 234] on span "2025 Commercial Property" at bounding box center [83, 232] width 111 height 13
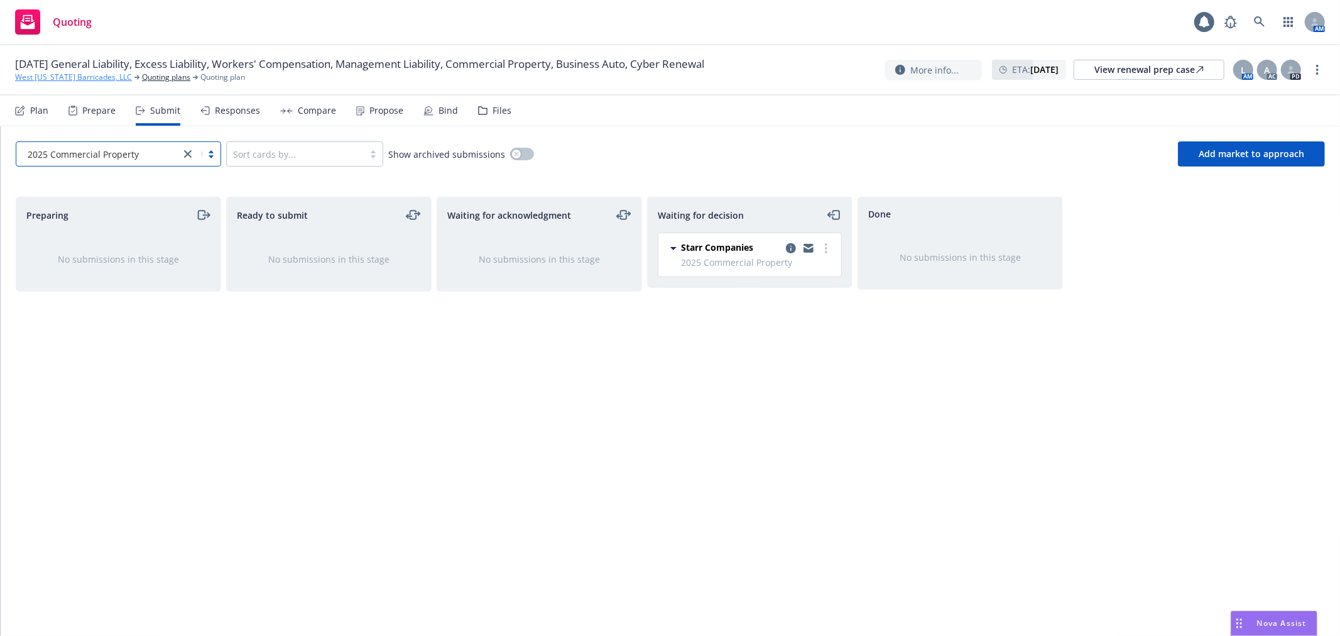
click at [87, 80] on link "West [US_STATE] Barricades, LLC" at bounding box center [73, 77] width 117 height 11
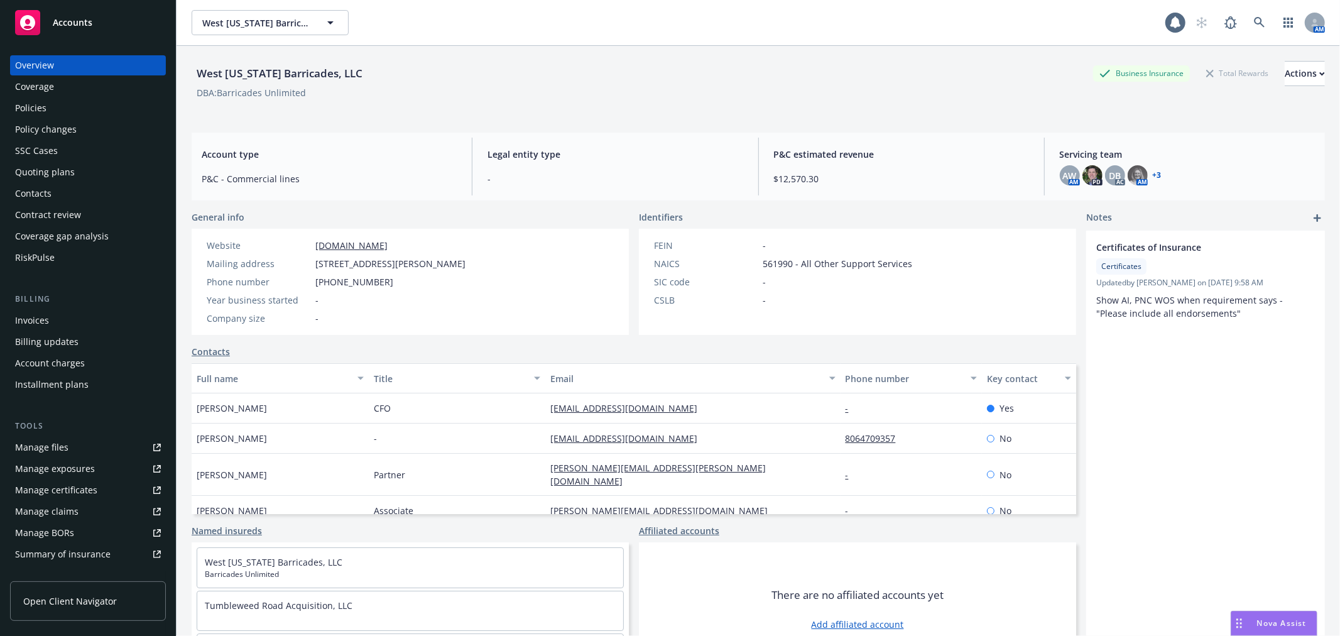
click at [1053, 335] on div "General info Website barricadesunlimited.com Mailing address 2002 Clovis Rd, Lu…" at bounding box center [634, 442] width 884 height 465
click at [110, 30] on div "Accounts" at bounding box center [88, 22] width 146 height 25
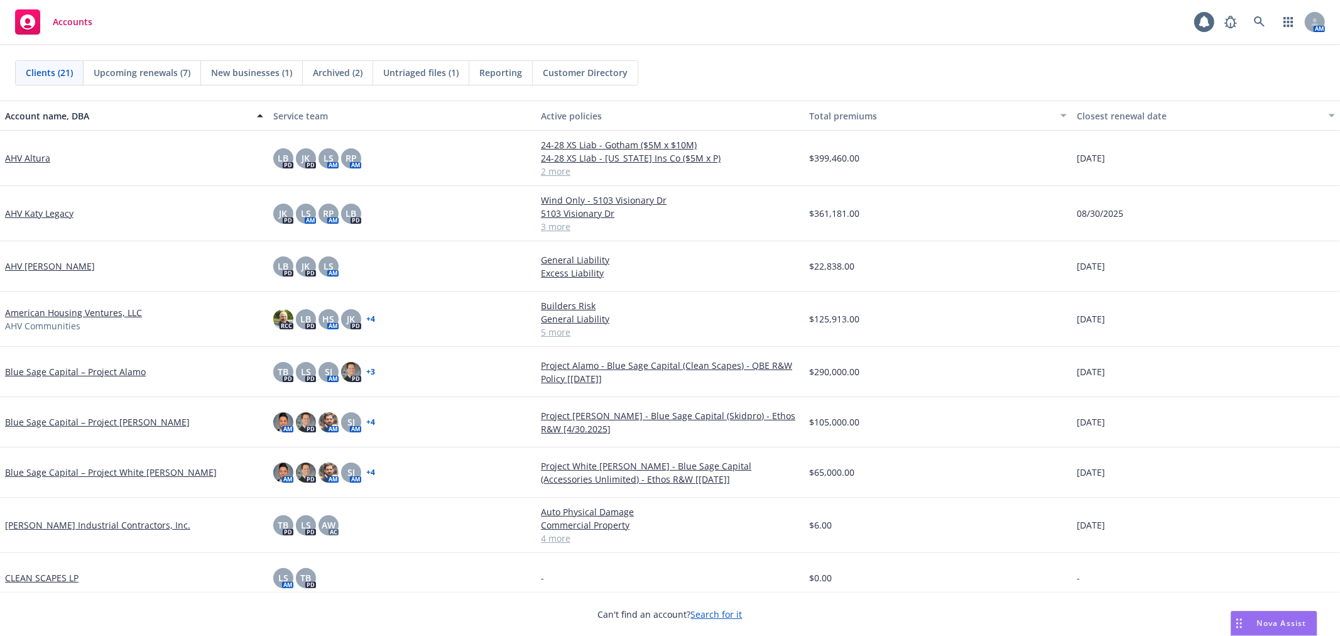
click at [58, 265] on link "AHV [PERSON_NAME]" at bounding box center [50, 265] width 90 height 13
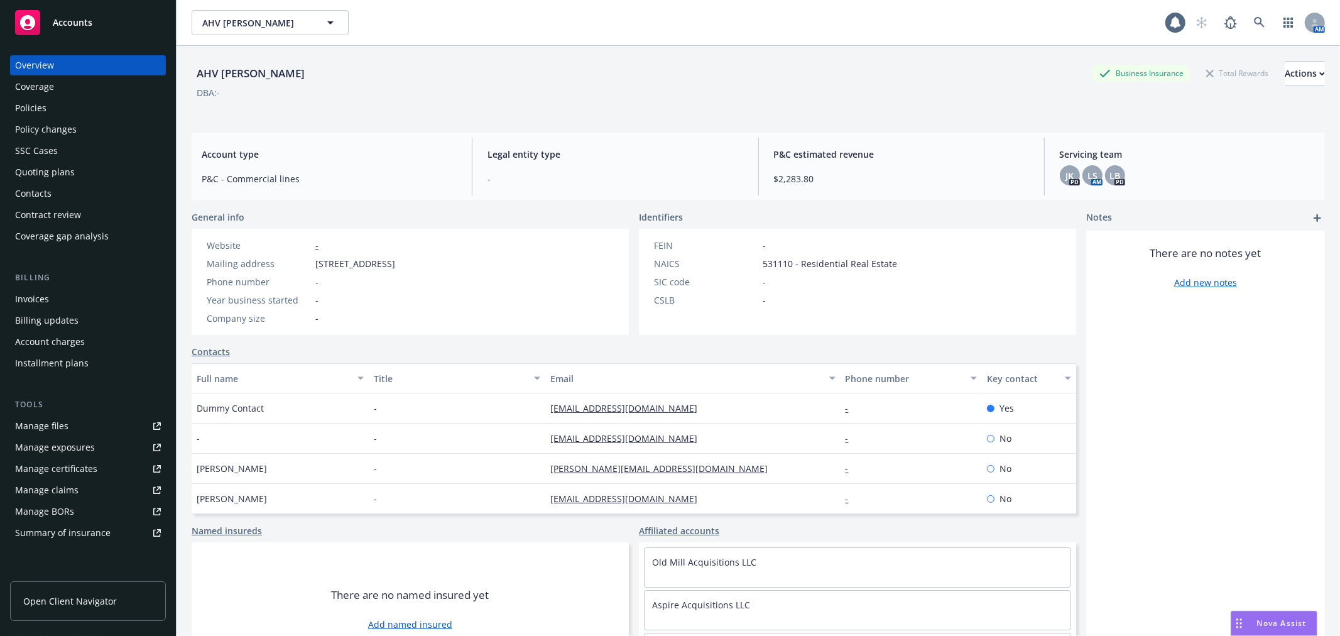
click at [48, 115] on div "Policies" at bounding box center [88, 108] width 146 height 20
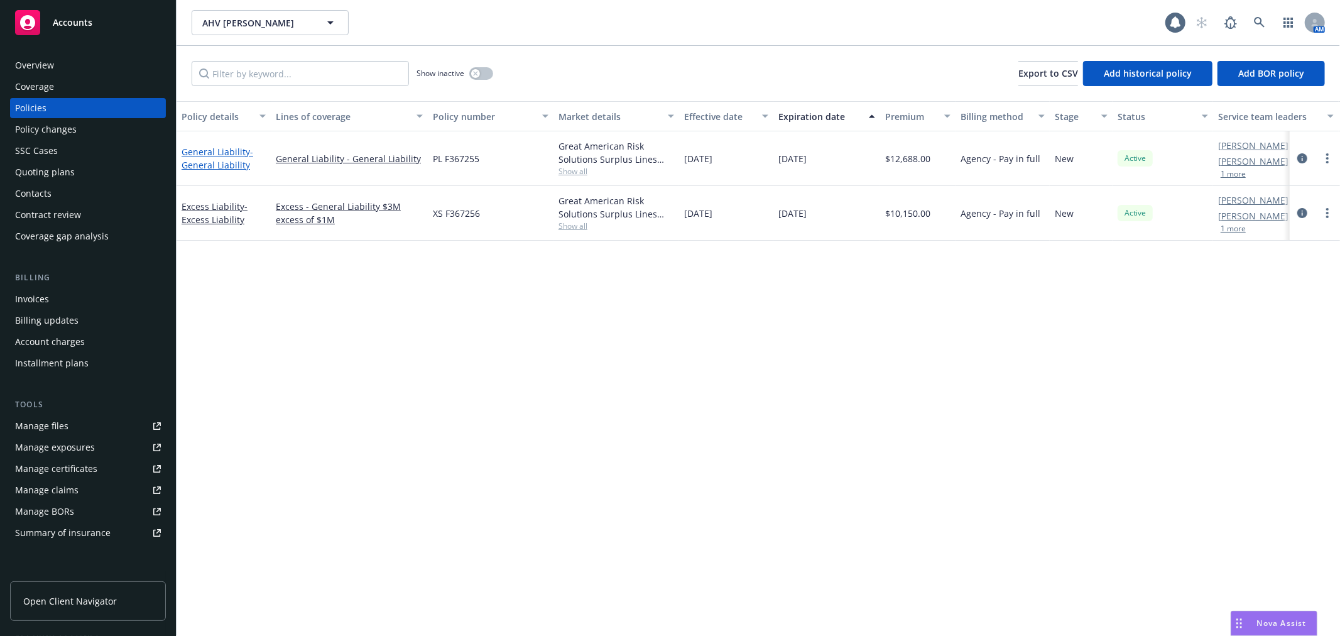
click at [226, 153] on link "General Liability - General Liability" at bounding box center [218, 158] width 72 height 25
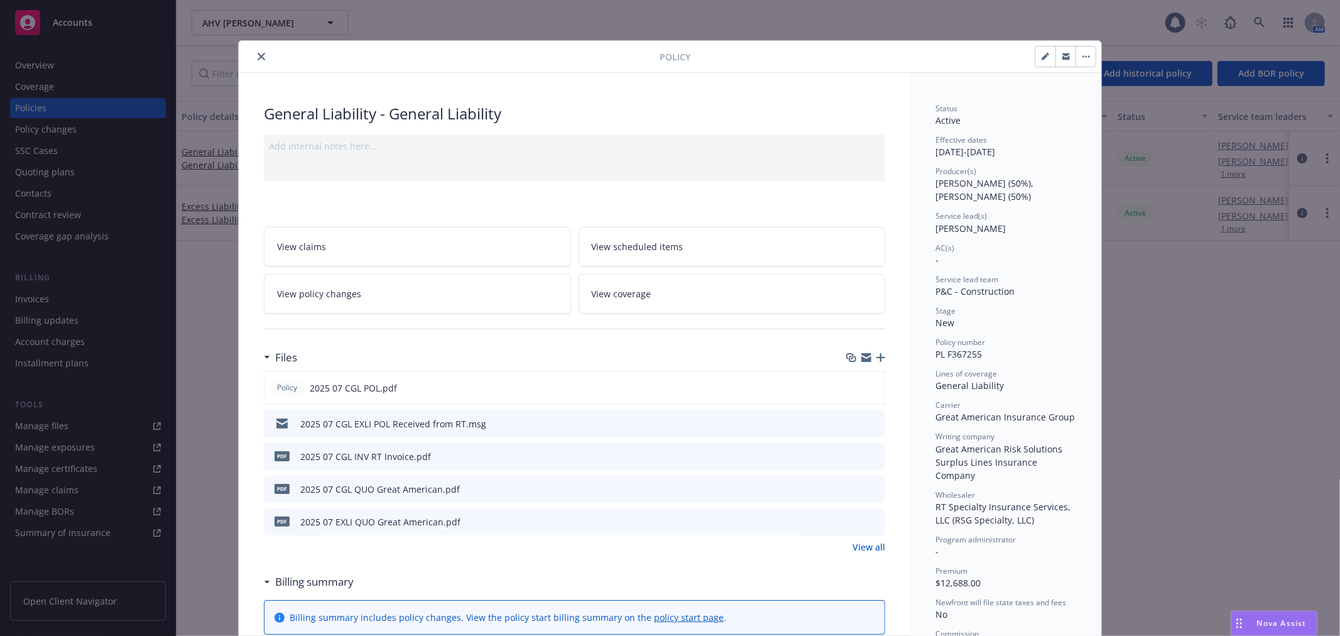
click at [259, 57] on icon "close" at bounding box center [262, 57] width 8 height 8
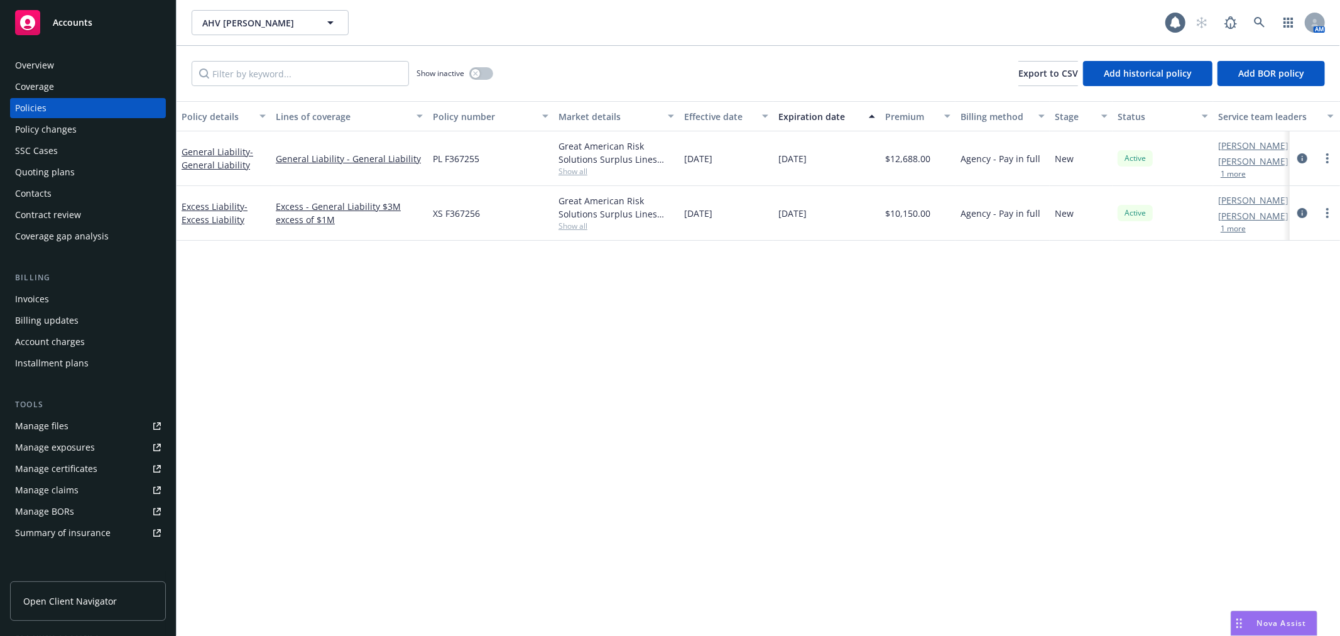
click at [13, 62] on link "Overview" at bounding box center [88, 65] width 156 height 20
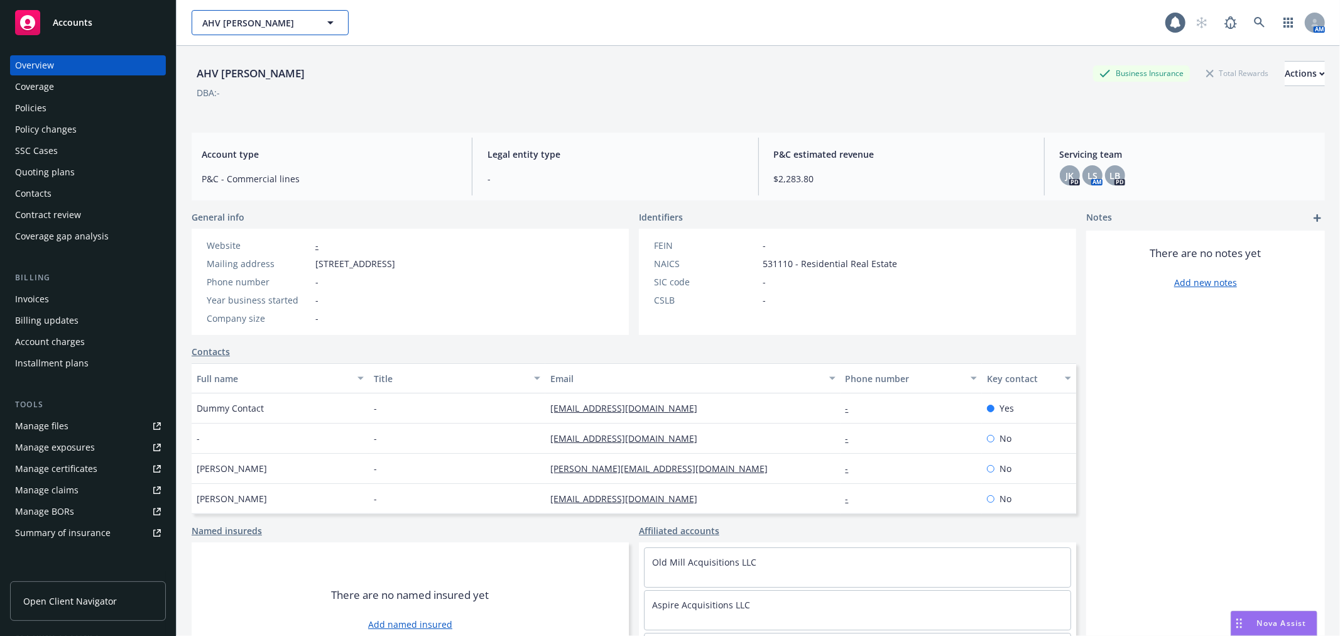
drag, startPoint x: 233, startPoint y: 13, endPoint x: 251, endPoint y: 11, distance: 18.3
click at [234, 13] on button "AHV [PERSON_NAME]" at bounding box center [270, 22] width 157 height 25
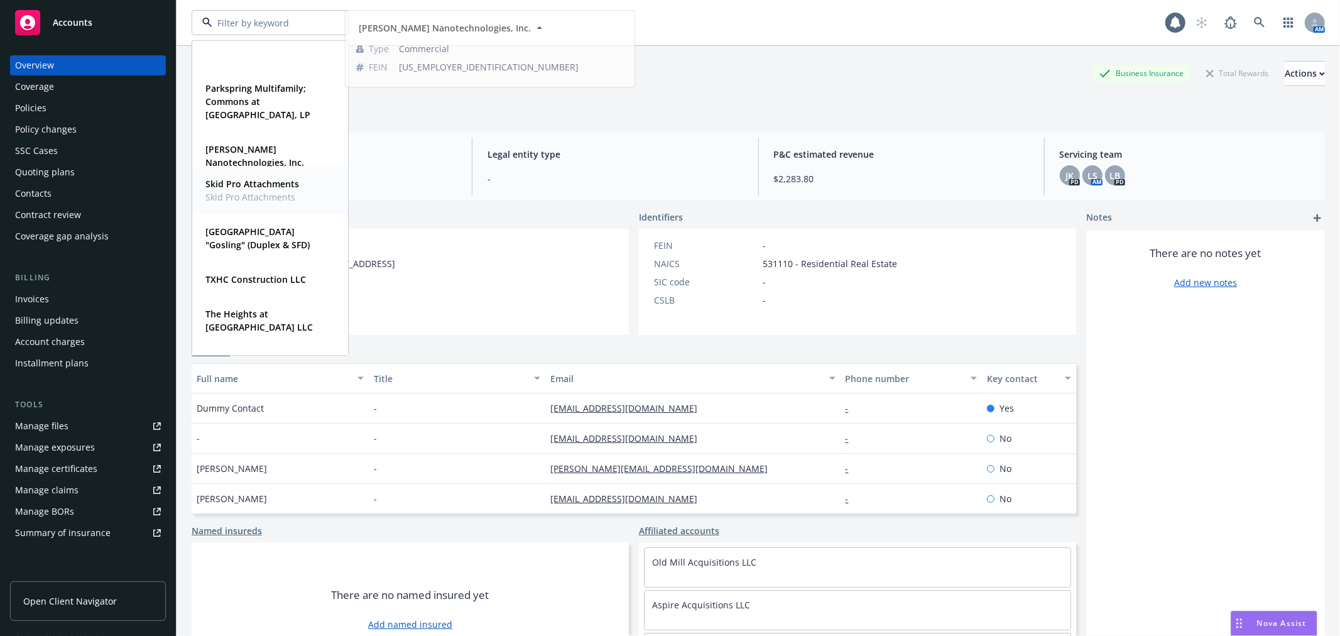
scroll to position [628, 0]
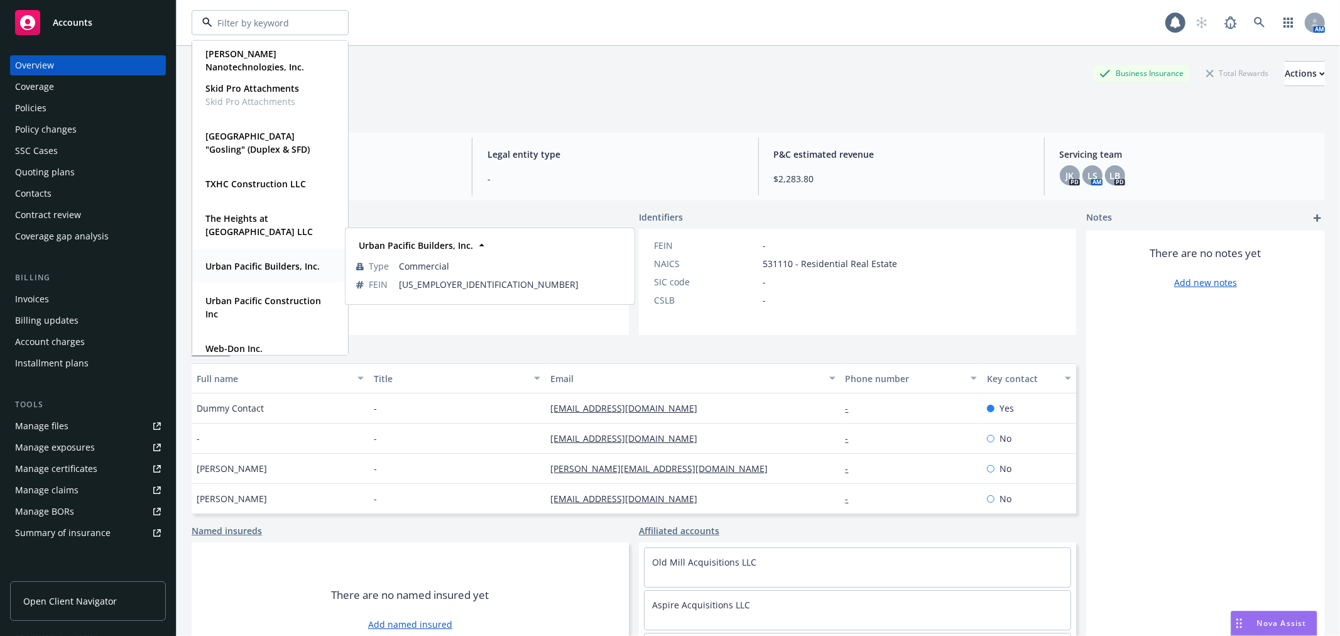
click at [291, 271] on strong "Urban Pacific Builders, Inc." at bounding box center [262, 266] width 114 height 12
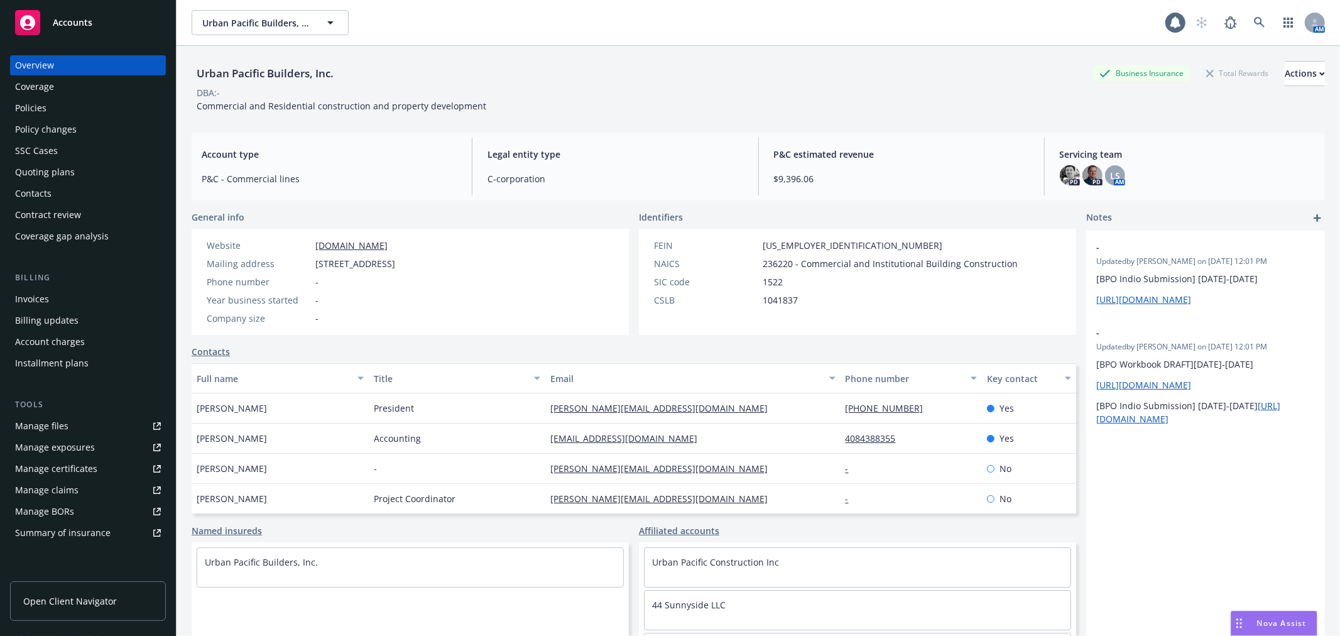
click at [41, 107] on div "Policies" at bounding box center [30, 108] width 31 height 20
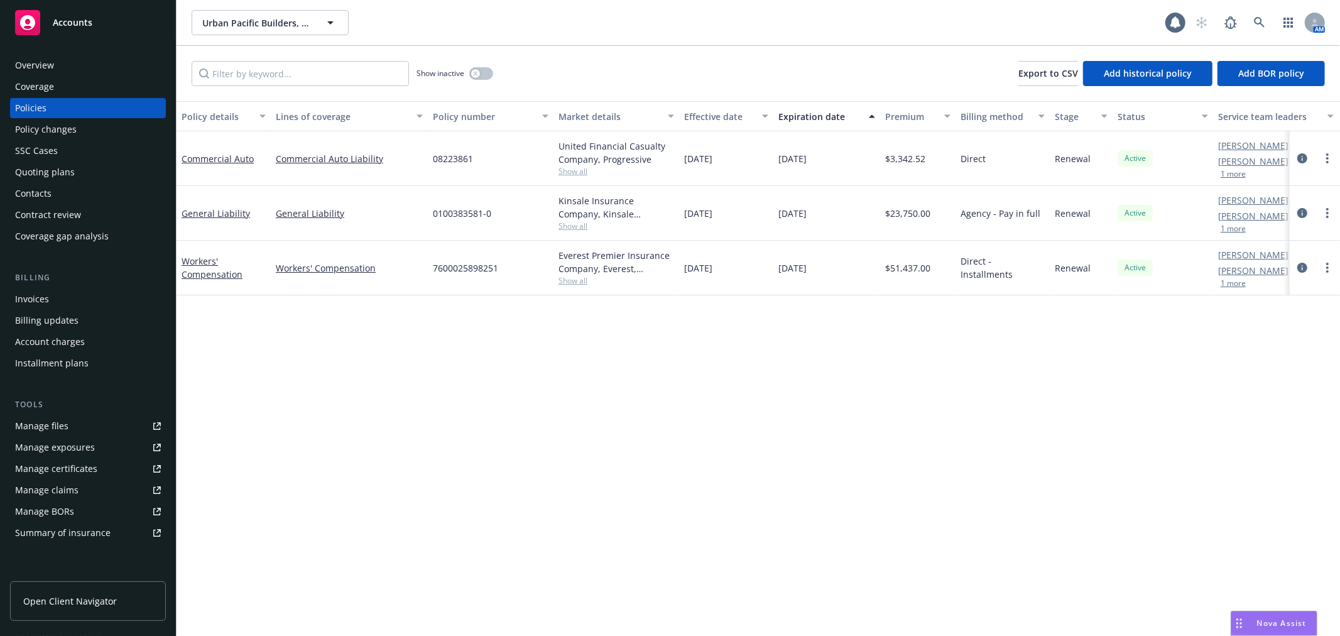
click at [588, 563] on div "Policy details Lines of coverage Policy number Market details Effective date Ex…" at bounding box center [758, 368] width 1163 height 535
click at [55, 60] on div "Overview" at bounding box center [88, 65] width 146 height 20
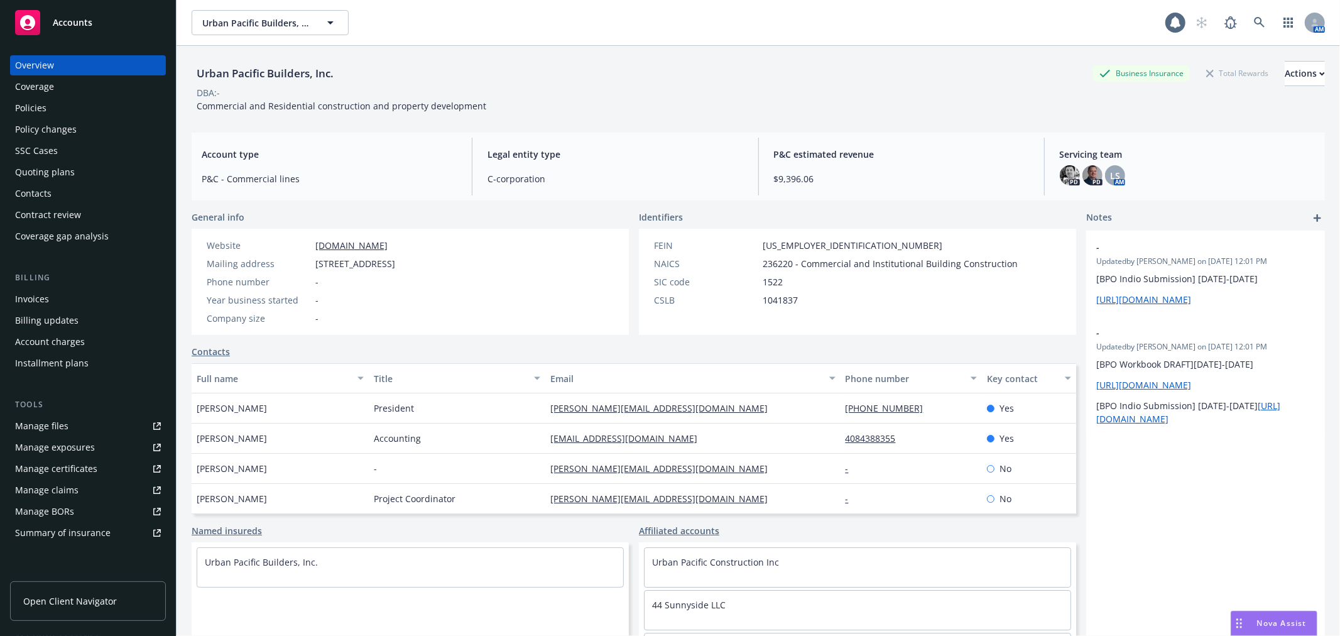
click at [1015, 139] on div "P&C estimated revenue $9,396.06" at bounding box center [901, 167] width 275 height 58
click at [1015, 158] on span "P&C estimated revenue" at bounding box center [901, 154] width 255 height 13
click at [665, 290] on div "FEIN 30-1083402 NAICS 236220 - Commercial and Institutional Building Constructi…" at bounding box center [836, 273] width 374 height 68
click at [102, 108] on div "Policies" at bounding box center [88, 108] width 146 height 20
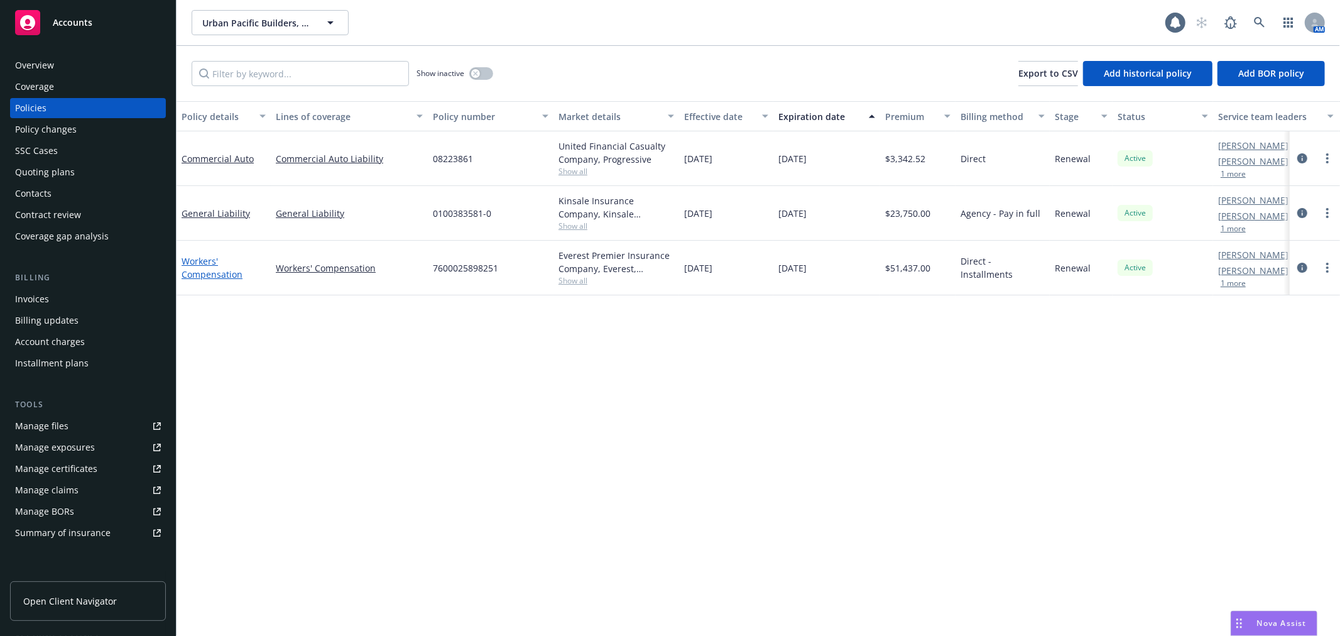
click at [199, 270] on link "Workers' Compensation" at bounding box center [212, 267] width 61 height 25
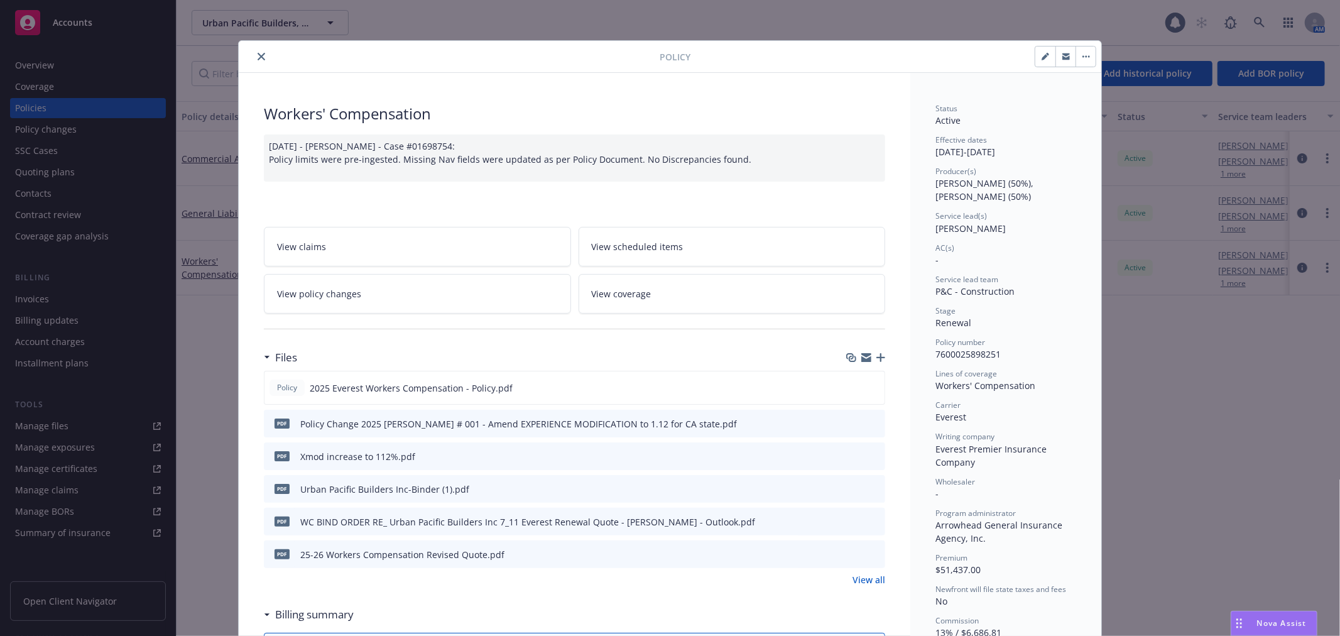
click at [606, 570] on div "Policy 2025 Everest Workers Compensation - Policy.pdf pdf Policy Change 2025 WC…" at bounding box center [574, 478] width 621 height 215
click at [256, 50] on button "close" at bounding box center [261, 56] width 15 height 15
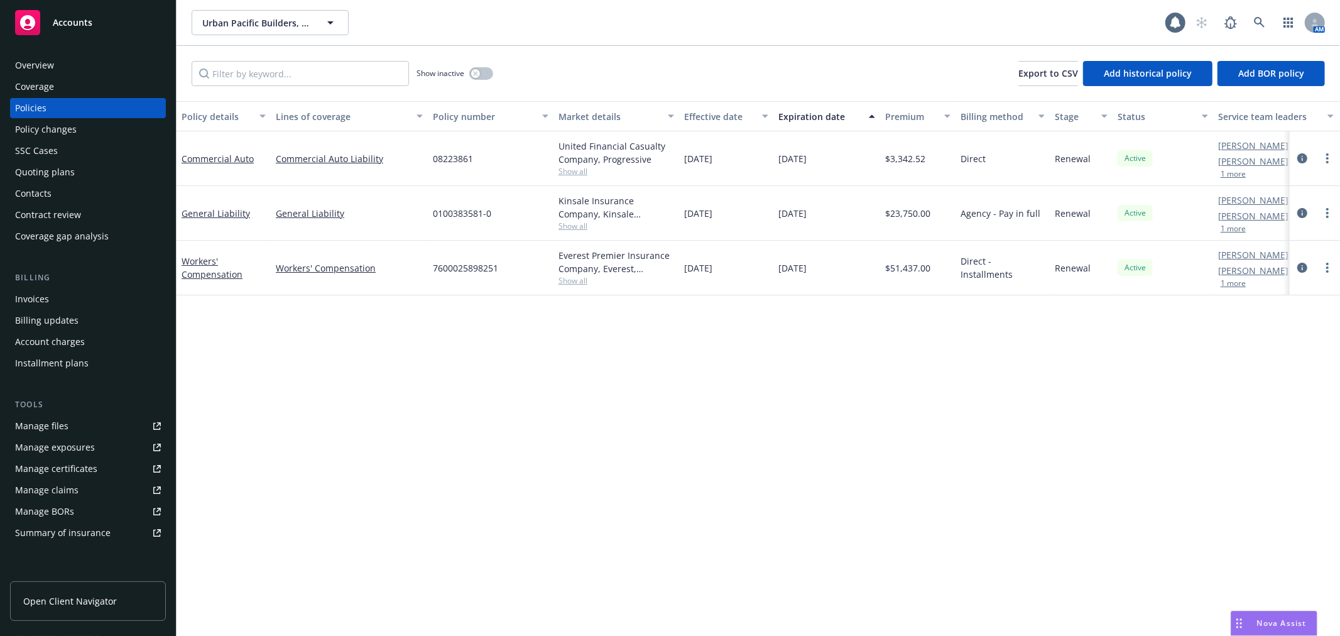
click at [1200, 535] on div "Policy details Lines of coverage Policy number Market details Effective date Ex…" at bounding box center [758, 368] width 1163 height 535
click at [80, 14] on div "Accounts" at bounding box center [88, 22] width 146 height 25
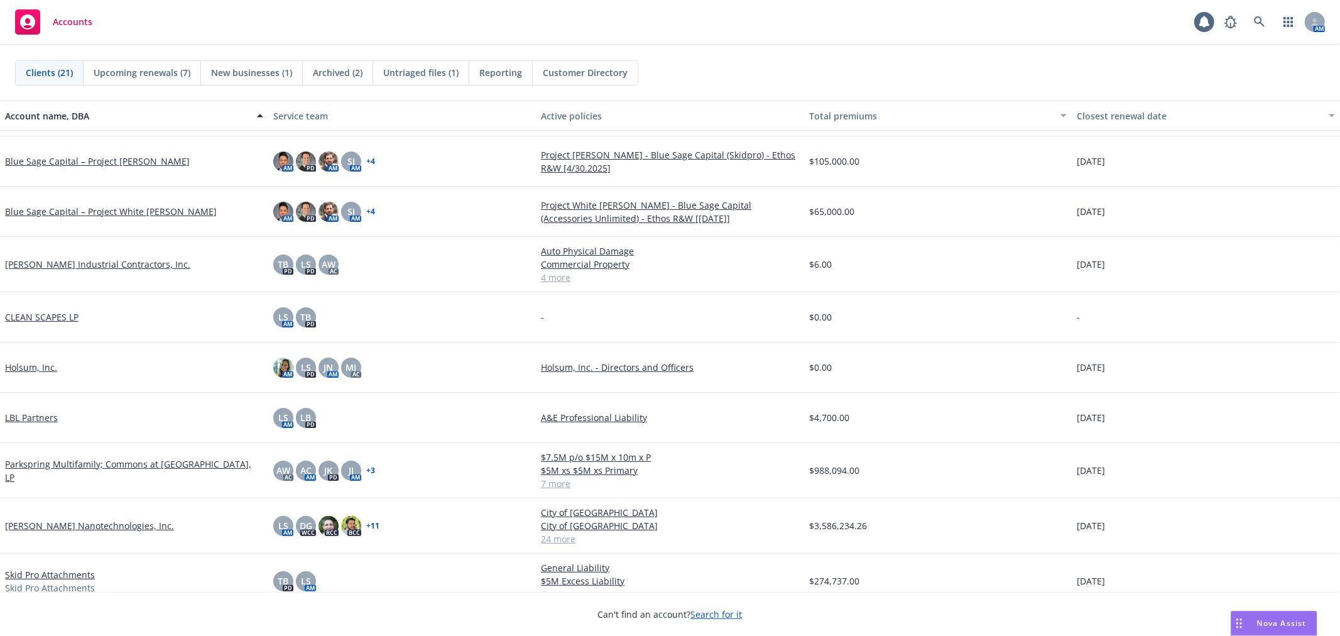
scroll to position [279, 0]
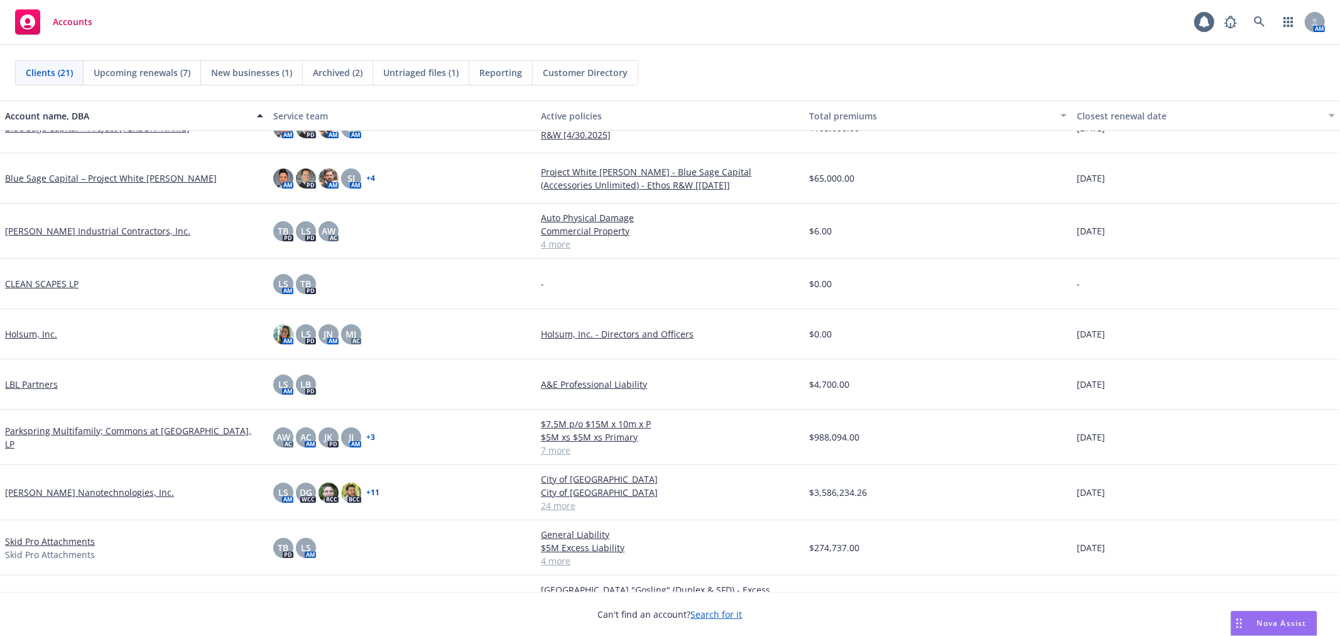
click at [79, 430] on link "Parkspring Multifamily; Commons at [GEOGRAPHIC_DATA], LP" at bounding box center [134, 437] width 258 height 26
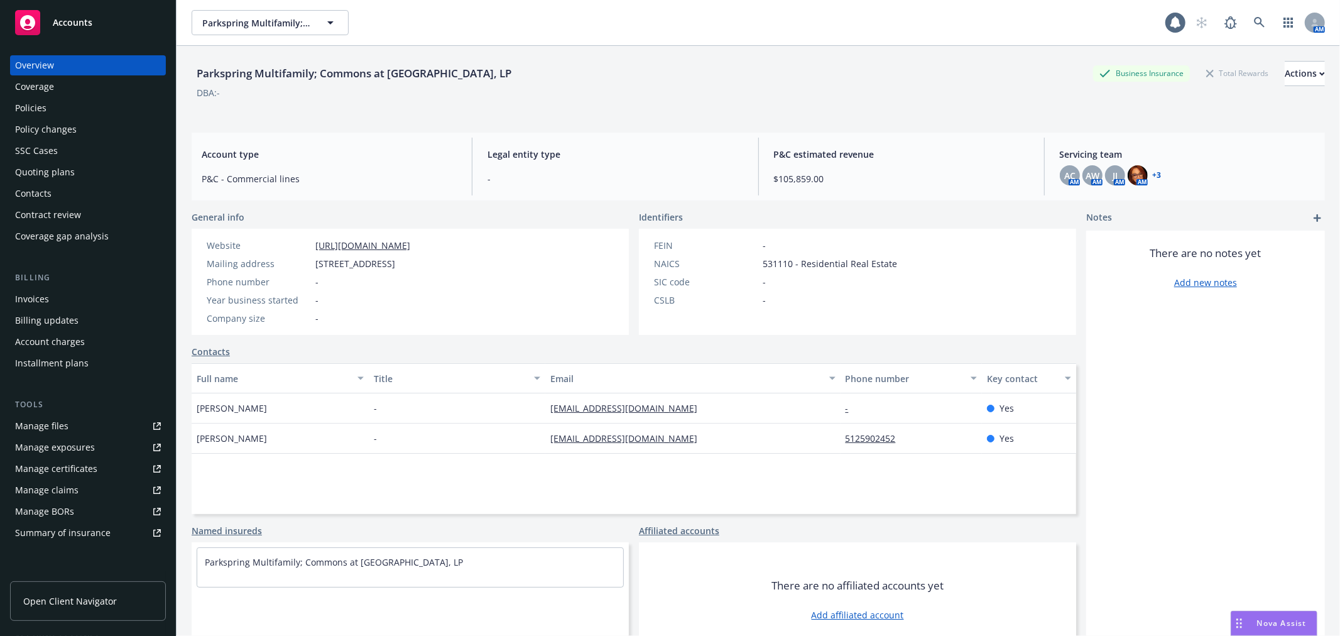
click at [64, 107] on div "Policies" at bounding box center [88, 108] width 146 height 20
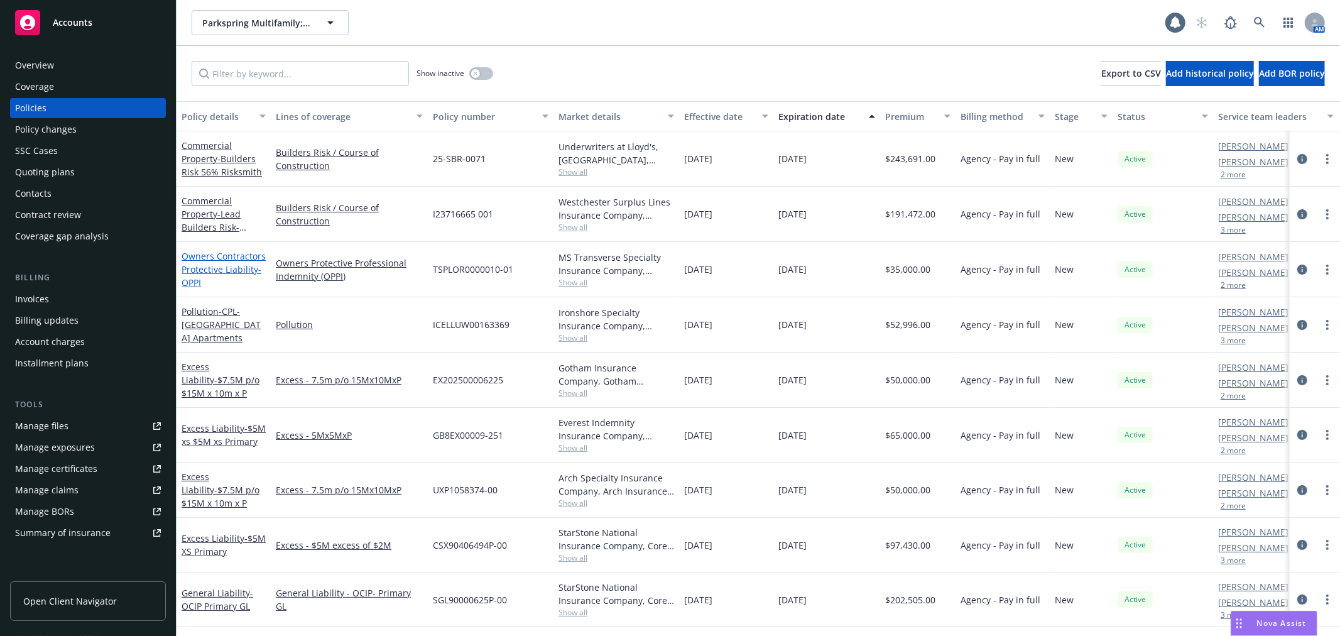
click at [207, 263] on link "Owners Contractors Protective Liability - OPPI" at bounding box center [224, 269] width 84 height 38
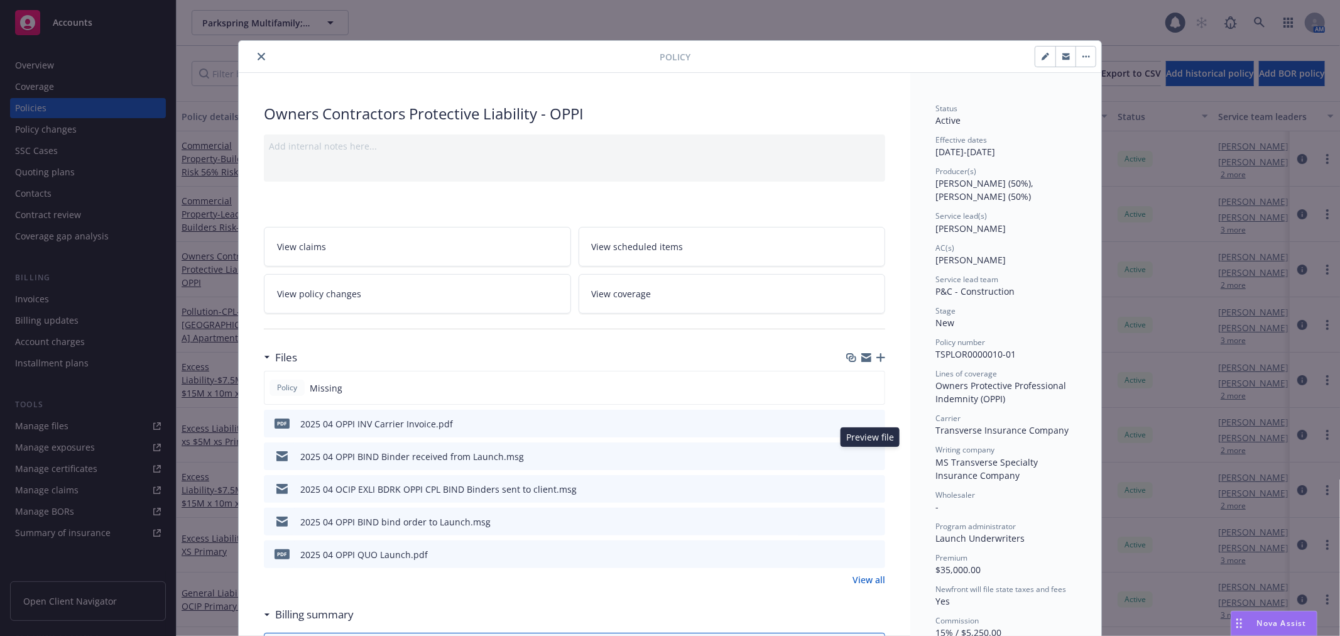
click at [869, 454] on icon "preview file" at bounding box center [873, 455] width 11 height 9
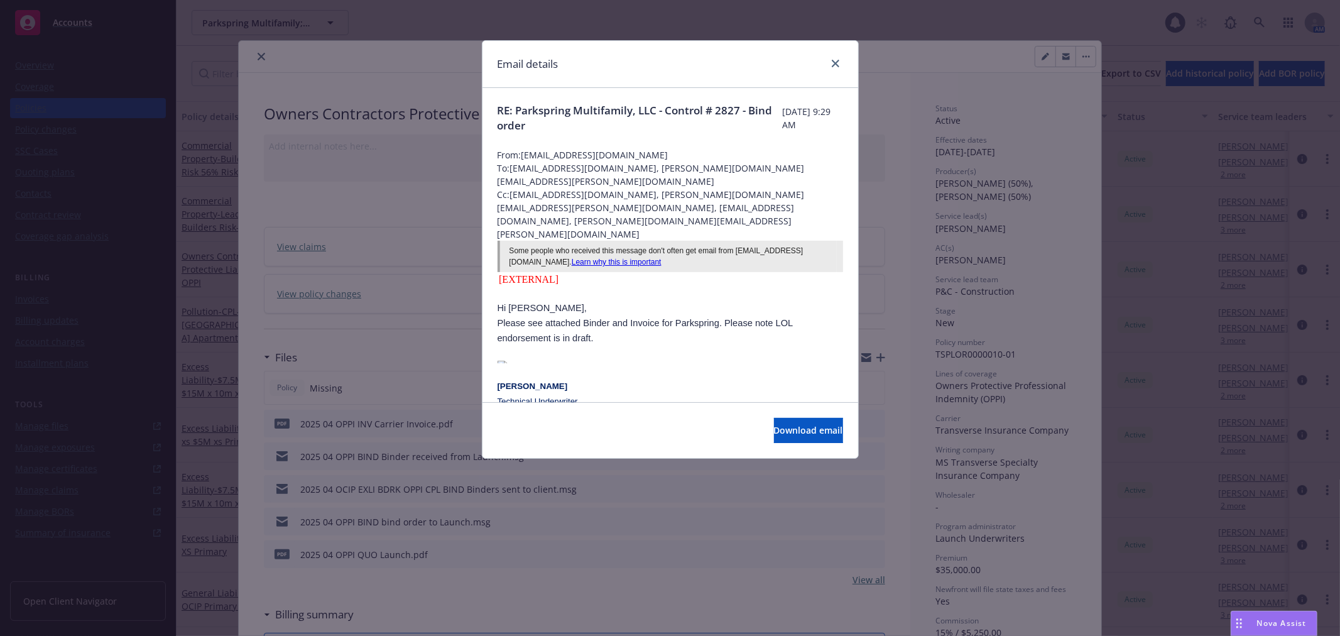
drag, startPoint x: 666, startPoint y: 152, endPoint x: 525, endPoint y: 158, distance: 141.5
click at [525, 158] on span "From: [EMAIL_ADDRESS][DOMAIN_NAME]" at bounding box center [670, 154] width 345 height 13
copy span "[EMAIL_ADDRESS][DOMAIN_NAME]"
click at [833, 63] on icon "close" at bounding box center [836, 64] width 8 height 8
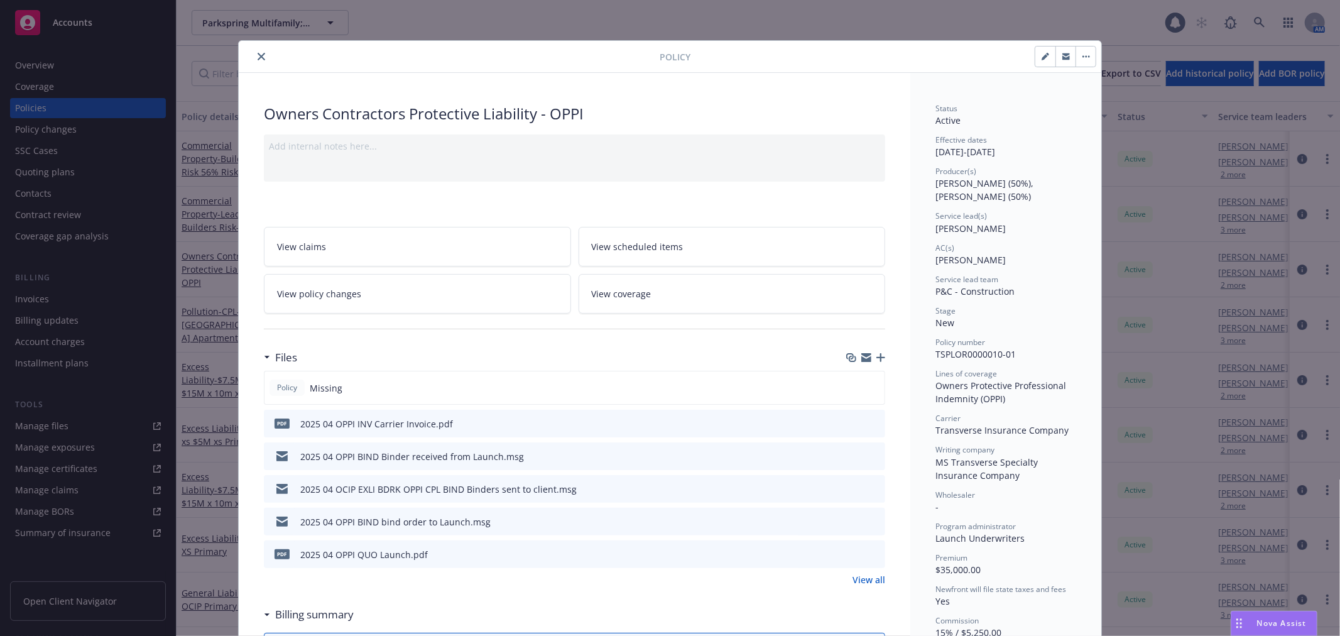
click at [254, 60] on button "close" at bounding box center [261, 56] width 15 height 15
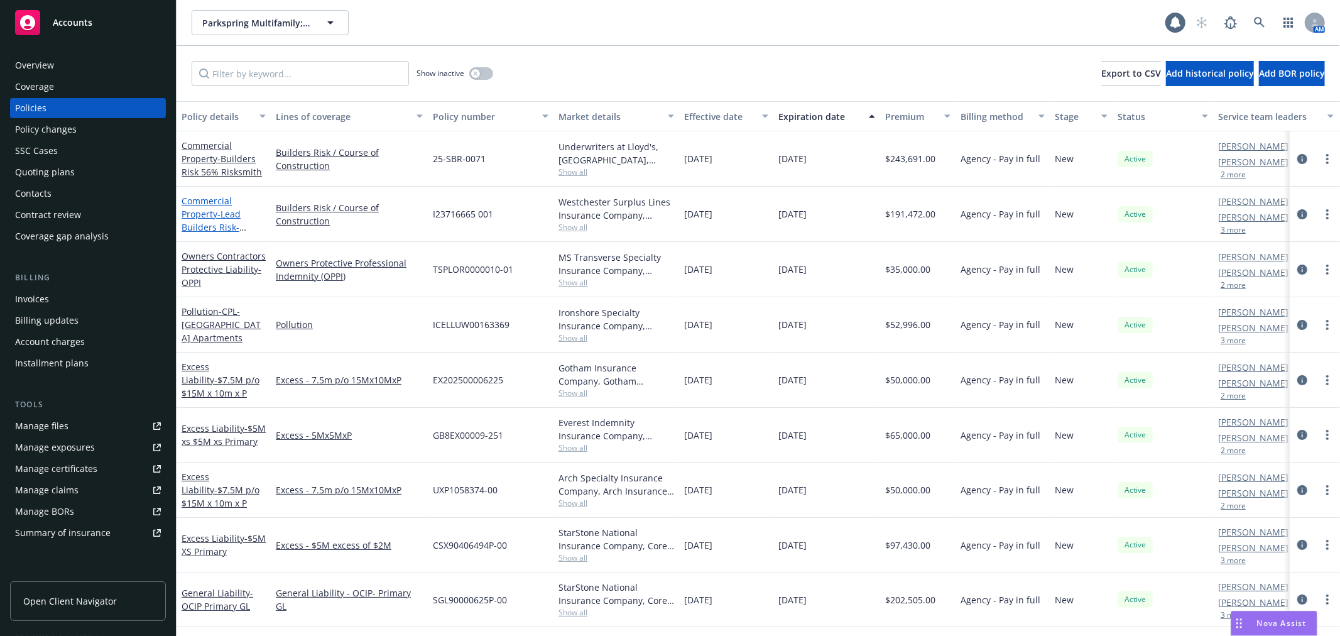
click at [205, 200] on link "Commercial Property - Lead Builders Risk- [GEOGRAPHIC_DATA] Apartments" at bounding box center [221, 227] width 79 height 65
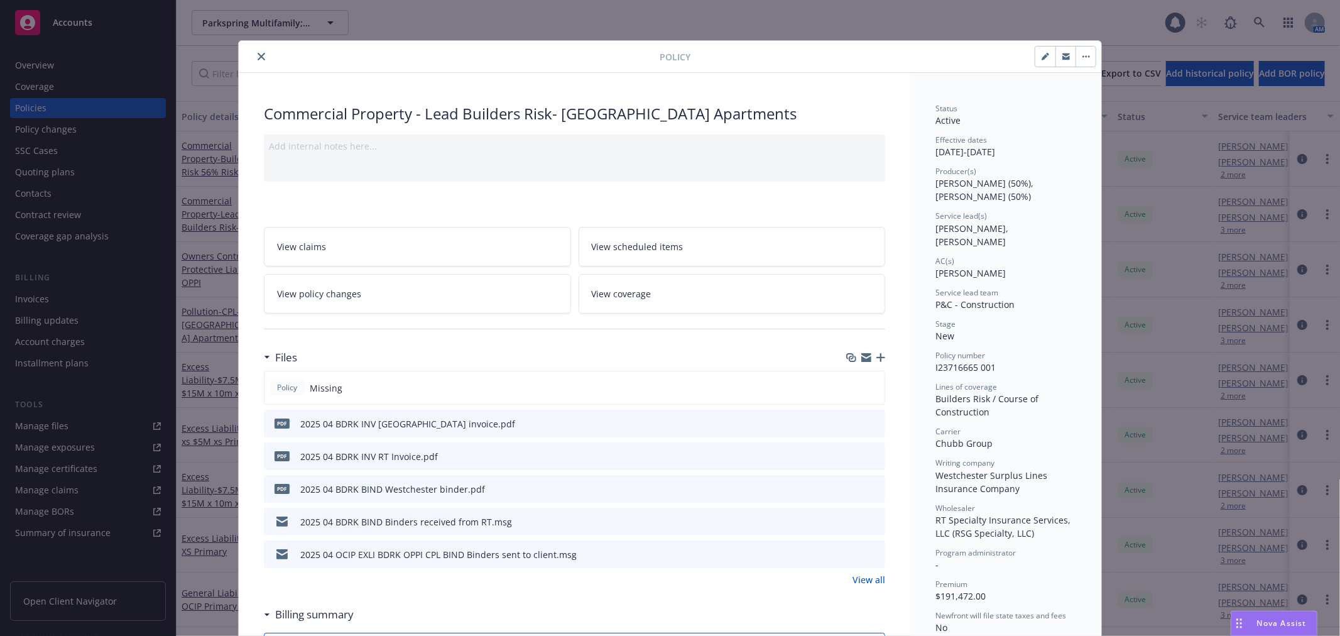
click at [870, 522] on icon "preview file" at bounding box center [873, 520] width 11 height 9
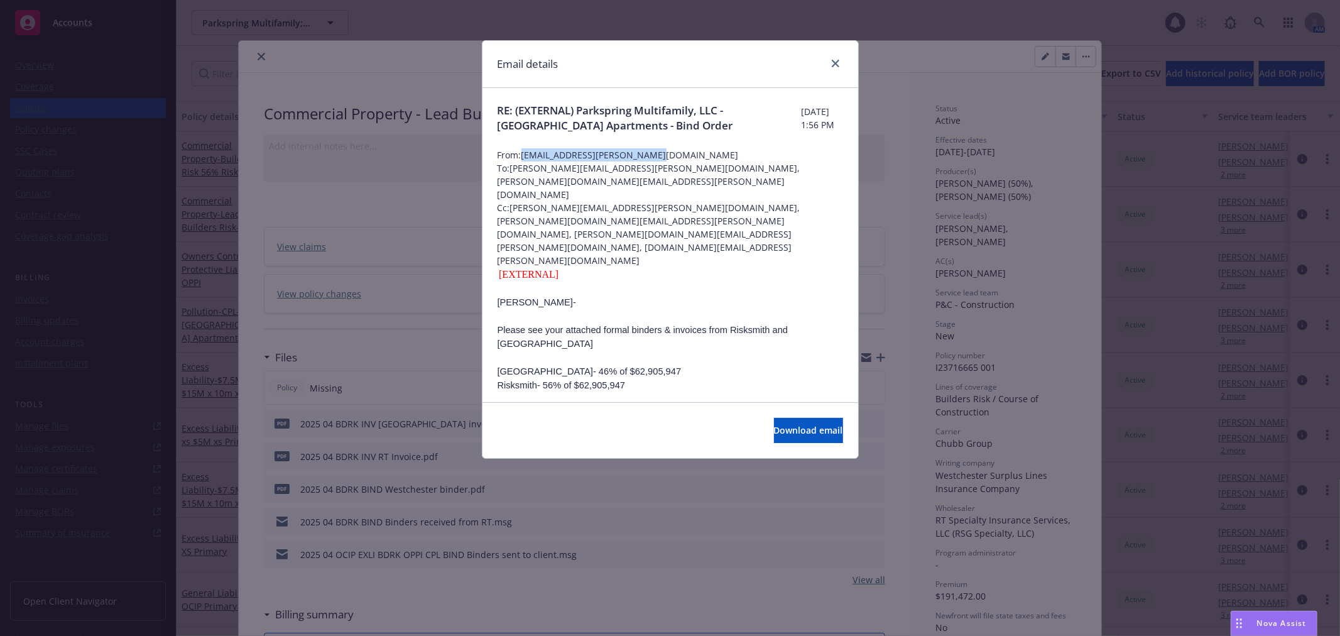
drag, startPoint x: 639, startPoint y: 155, endPoint x: 523, endPoint y: 155, distance: 115.6
click at [523, 155] on span "From: [PERSON_NAME][EMAIL_ADDRESS][PERSON_NAME][DOMAIN_NAME]" at bounding box center [670, 154] width 345 height 13
copy span "[EMAIL_ADDRESS][PERSON_NAME][DOMAIN_NAME]"
drag, startPoint x: 580, startPoint y: 107, endPoint x: 656, endPoint y: 128, distance: 78.8
click at [656, 128] on span "RE: (EXTERNAL) Parkspring Multifamily, LLC - [GEOGRAPHIC_DATA] Apartments - Bin…" at bounding box center [649, 118] width 303 height 30
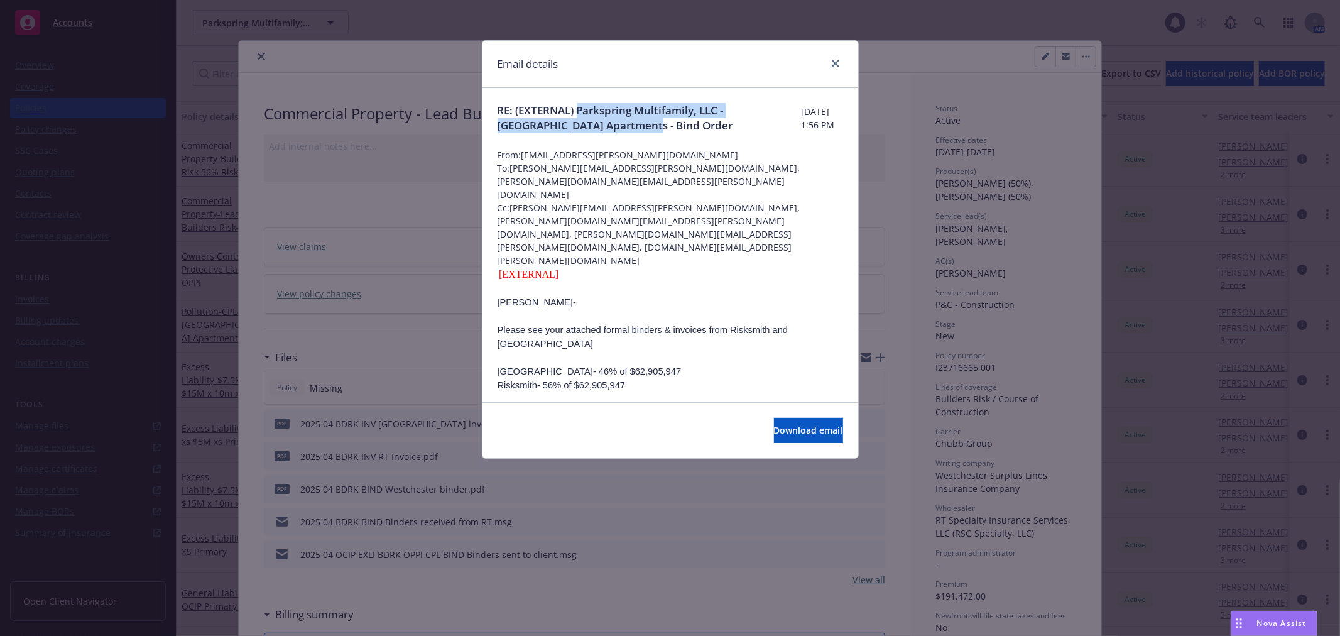
copy span "Parkspring Multifamily, LLC - [GEOGRAPHIC_DATA] Apartments"
click at [838, 60] on icon "close" at bounding box center [836, 64] width 8 height 8
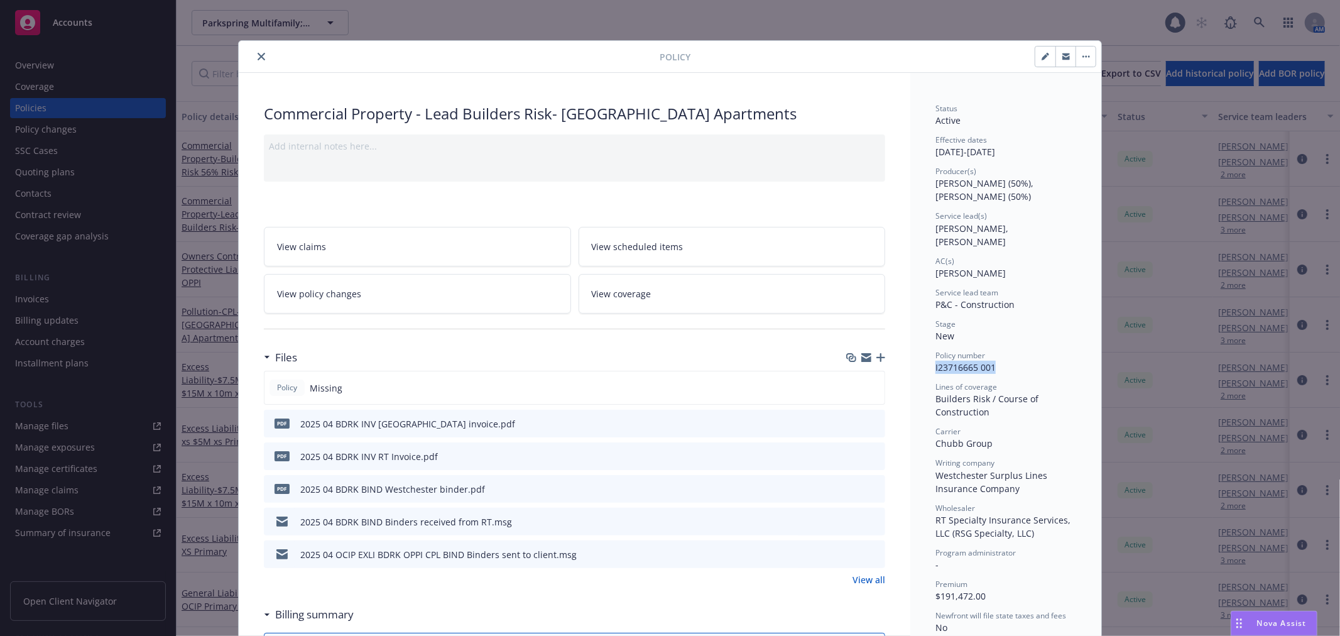
drag, startPoint x: 960, startPoint y: 355, endPoint x: 931, endPoint y: 353, distance: 29.0
click at [935, 353] on div "Policy number I23716665 001" at bounding box center [1005, 362] width 141 height 24
copy span "I23716665 001"
drag, startPoint x: 261, startPoint y: 55, endPoint x: 256, endPoint y: 62, distance: 8.5
click at [261, 55] on button "close" at bounding box center [261, 56] width 15 height 15
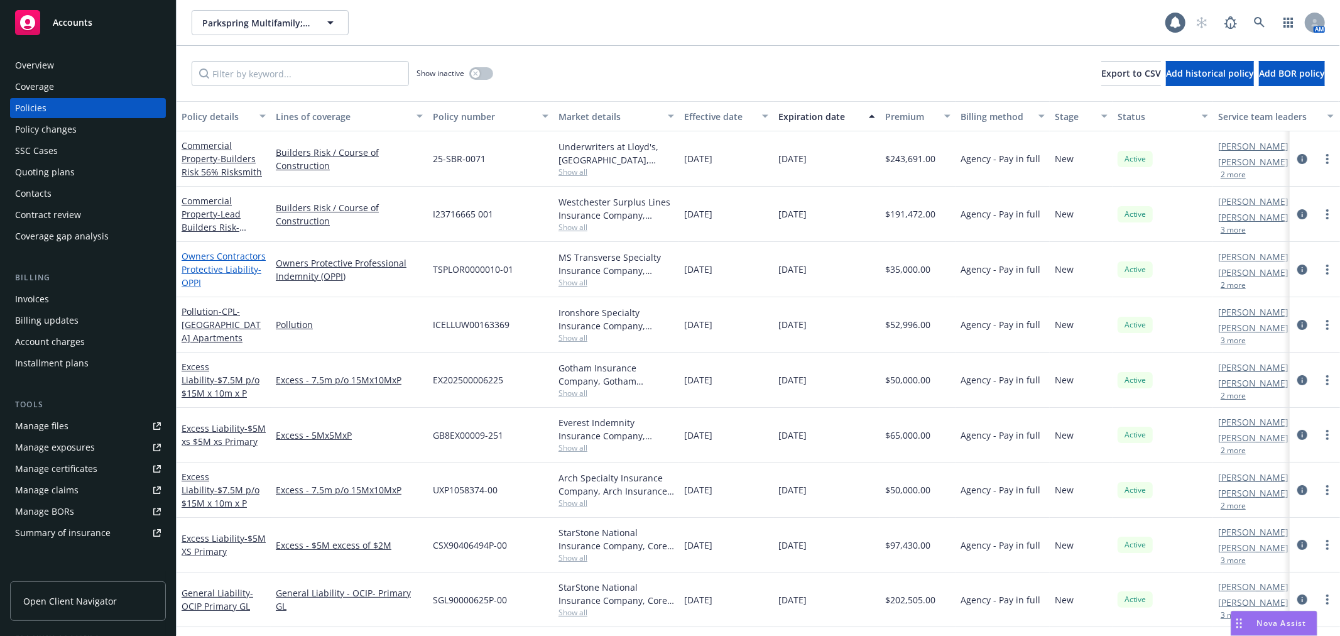
click at [220, 259] on link "Owners Contractors Protective Liability - OPPI" at bounding box center [224, 269] width 84 height 38
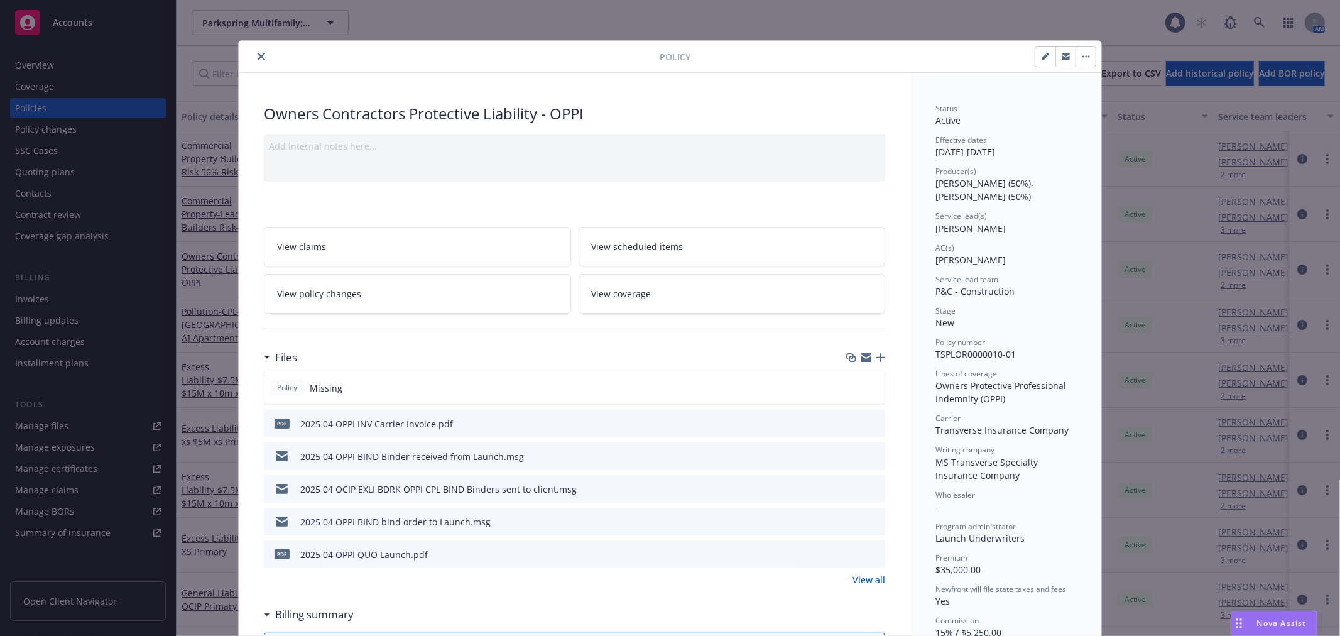
scroll to position [38, 0]
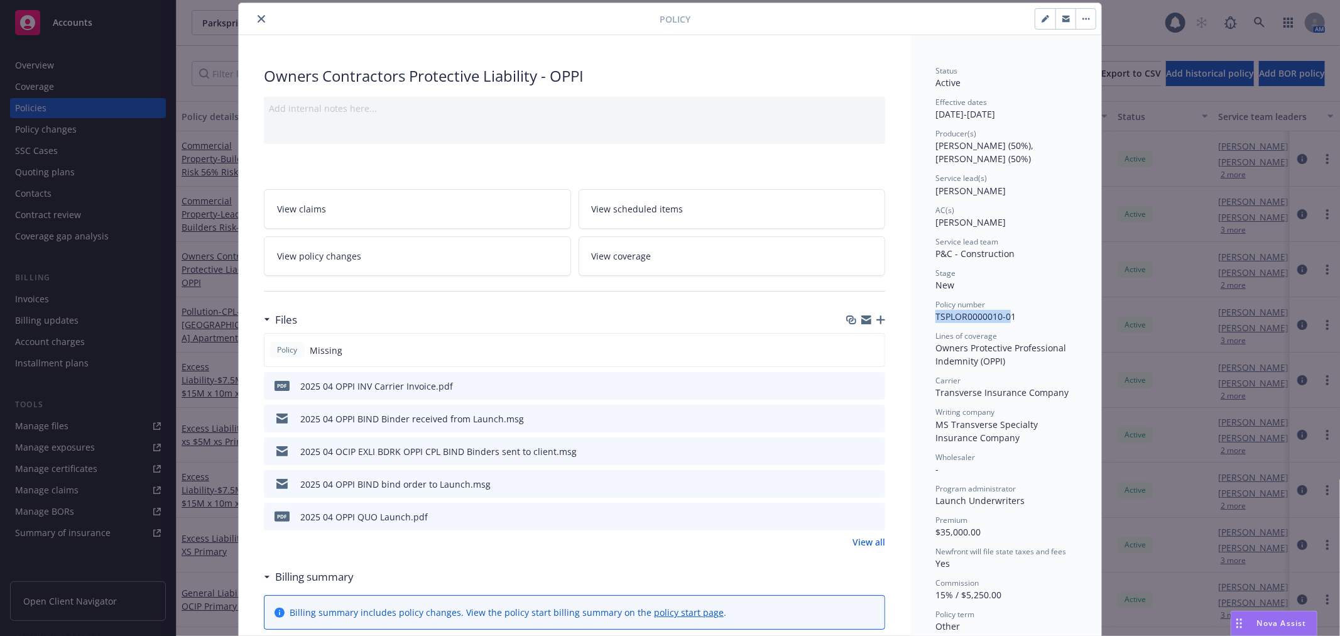
drag, startPoint x: 1007, startPoint y: 316, endPoint x: 911, endPoint y: 317, distance: 95.5
drag, startPoint x: 1021, startPoint y: 317, endPoint x: 932, endPoint y: 313, distance: 89.9
click at [935, 313] on div "Policy number TSPLOR0000010-01" at bounding box center [1005, 311] width 141 height 24
copy span "TSPLOR0000010-01"
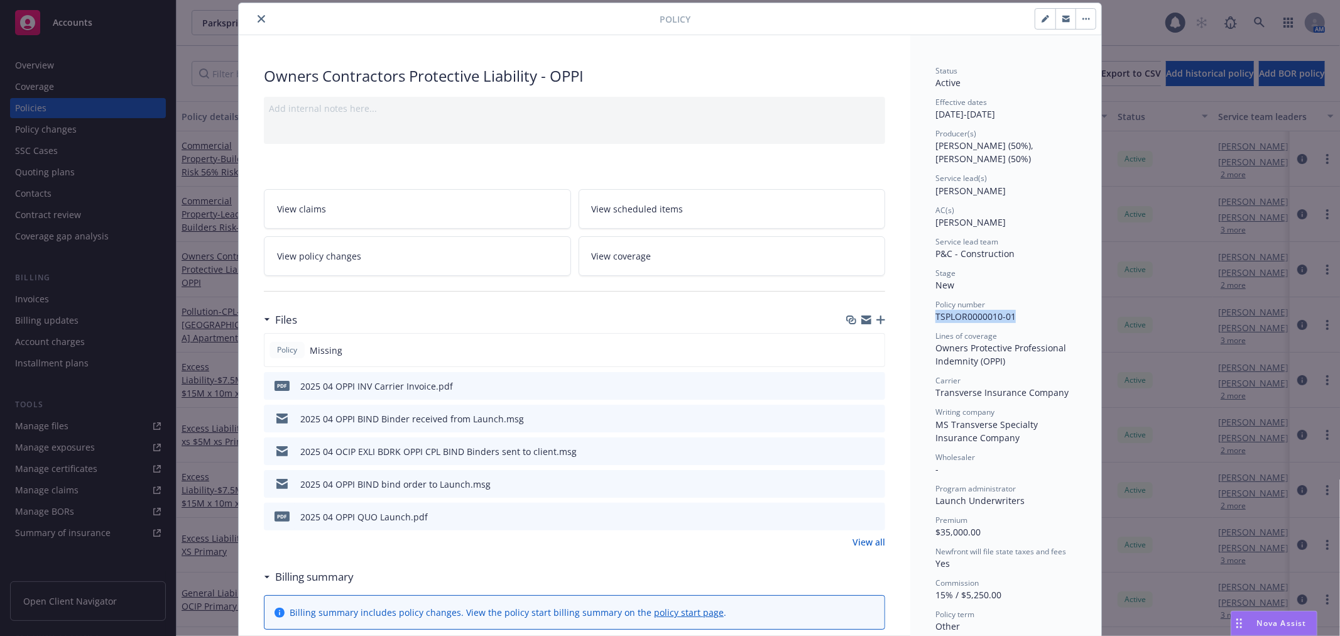
click at [258, 16] on icon "close" at bounding box center [262, 19] width 8 height 8
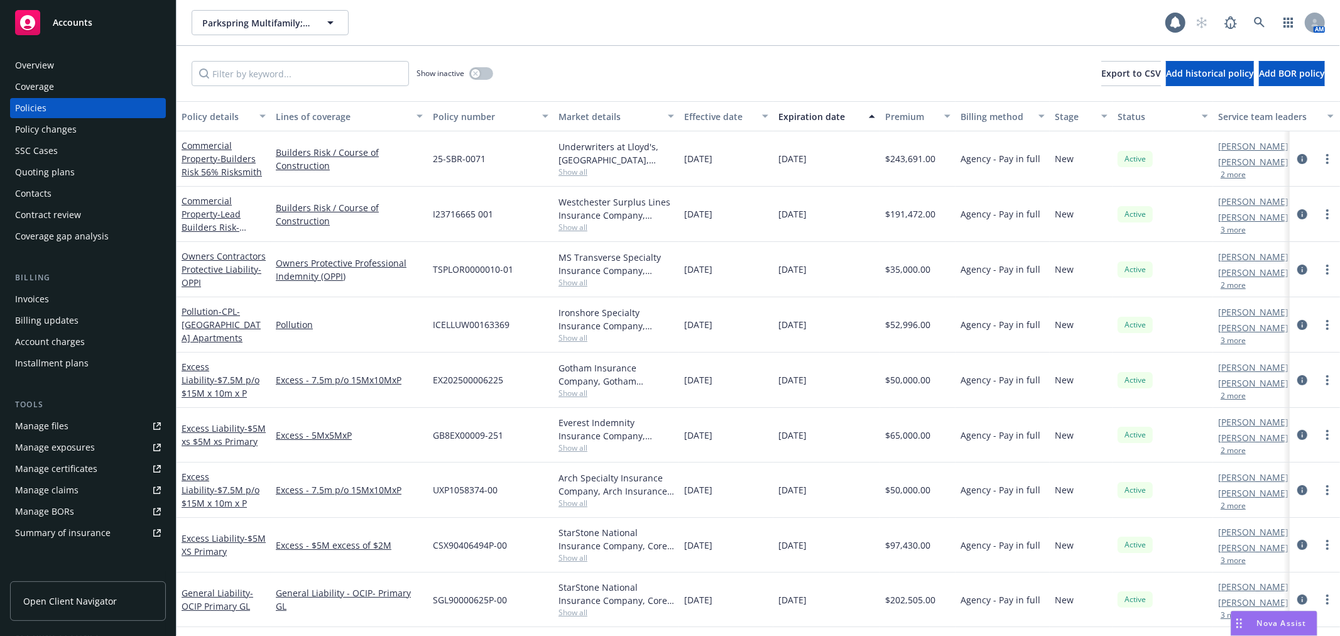
click at [482, 155] on span "25-SBR-0071" at bounding box center [459, 158] width 53 height 13
drag, startPoint x: 463, startPoint y: 155, endPoint x: 416, endPoint y: 151, distance: 47.3
click at [416, 151] on div "Commercial Property - Builders Risk 56% Risksmith Builders Risk / Course of Con…" at bounding box center [783, 158] width 1212 height 55
drag, startPoint x: 475, startPoint y: 147, endPoint x: 484, endPoint y: 153, distance: 10.5
click at [476, 147] on div "25-SBR-0071" at bounding box center [491, 158] width 126 height 55
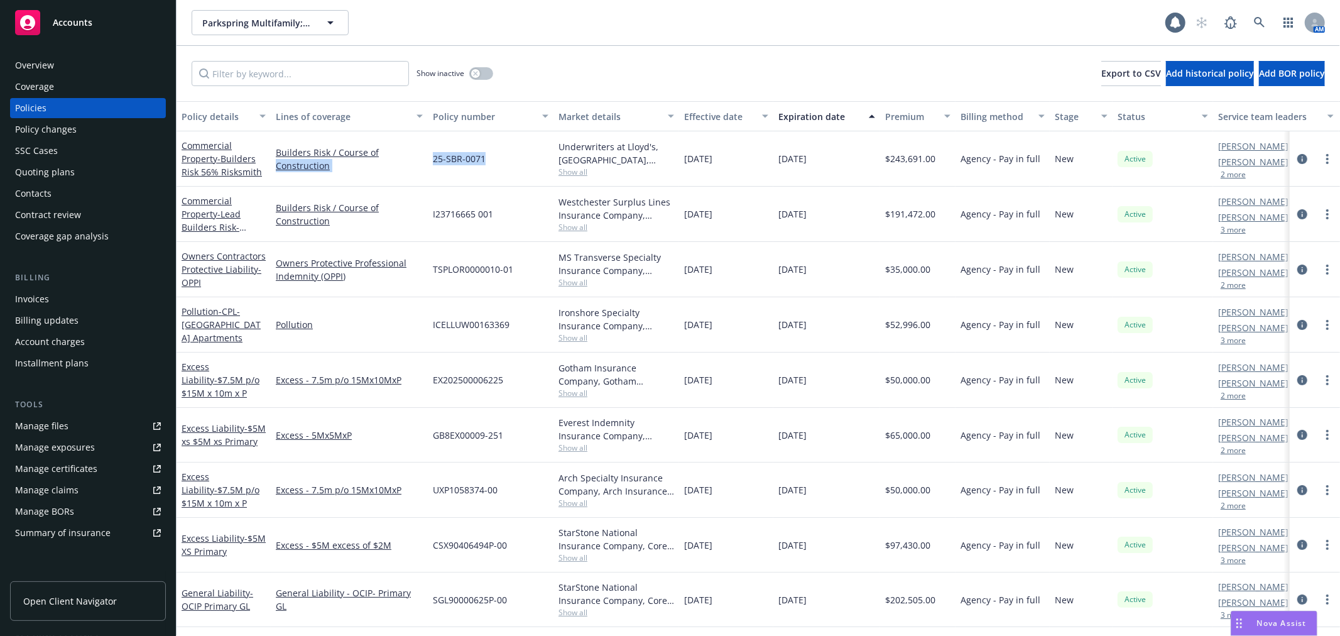
click at [503, 163] on div "25-SBR-0071" at bounding box center [491, 158] width 126 height 55
drag, startPoint x: 499, startPoint y: 161, endPoint x: 435, endPoint y: 160, distance: 63.5
click at [435, 160] on div "25-SBR-0071" at bounding box center [491, 158] width 126 height 55
drag, startPoint x: 432, startPoint y: 160, endPoint x: 488, endPoint y: 161, distance: 56.6
click at [488, 161] on div "25-SBR-0071" at bounding box center [491, 158] width 126 height 55
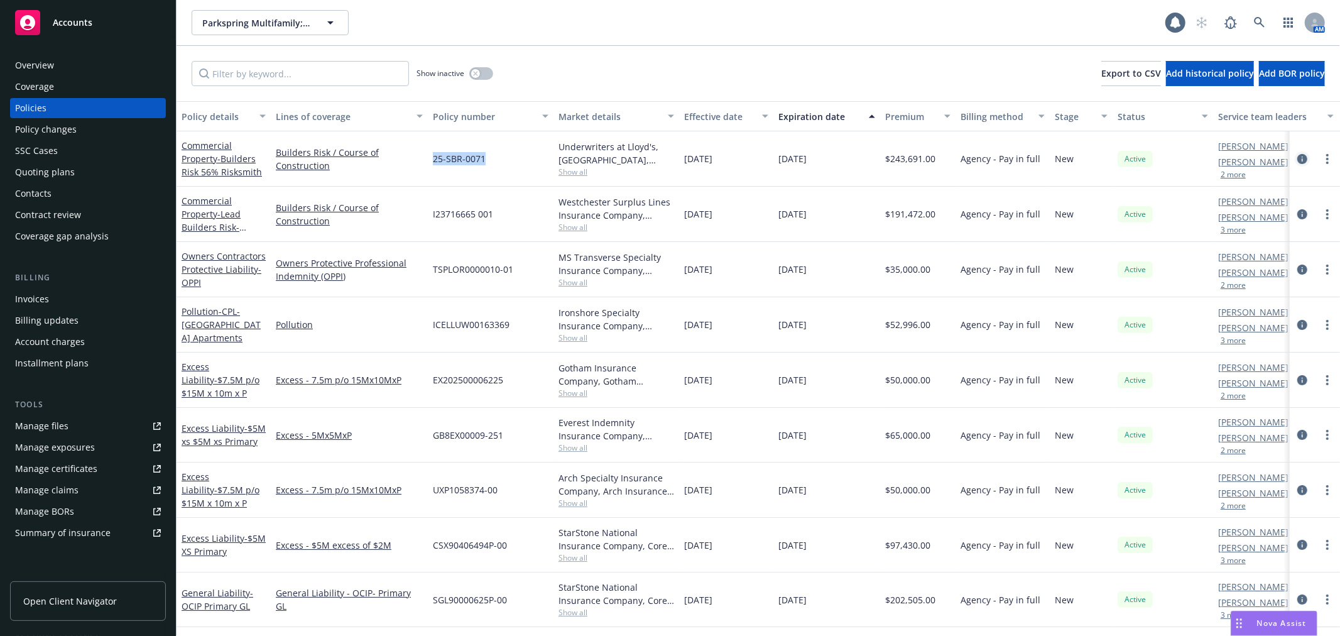
copy span "25-SBR-0071"
click at [96, 36] on link "Accounts" at bounding box center [88, 22] width 156 height 35
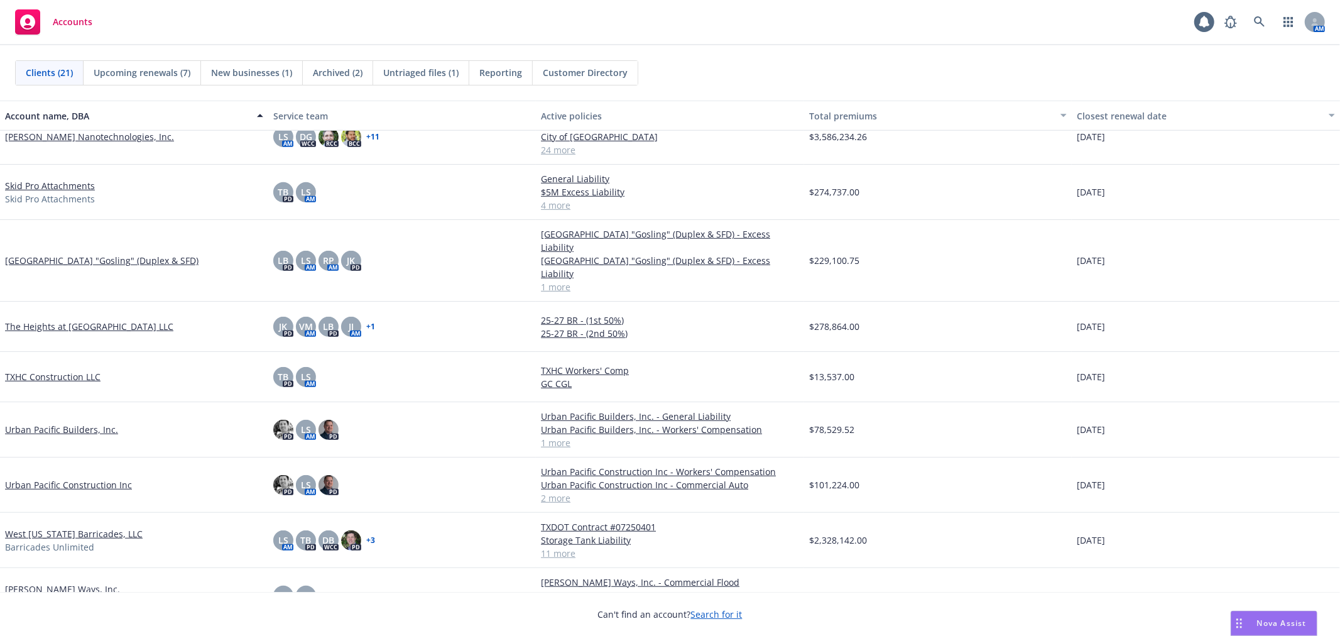
scroll to position [635, 0]
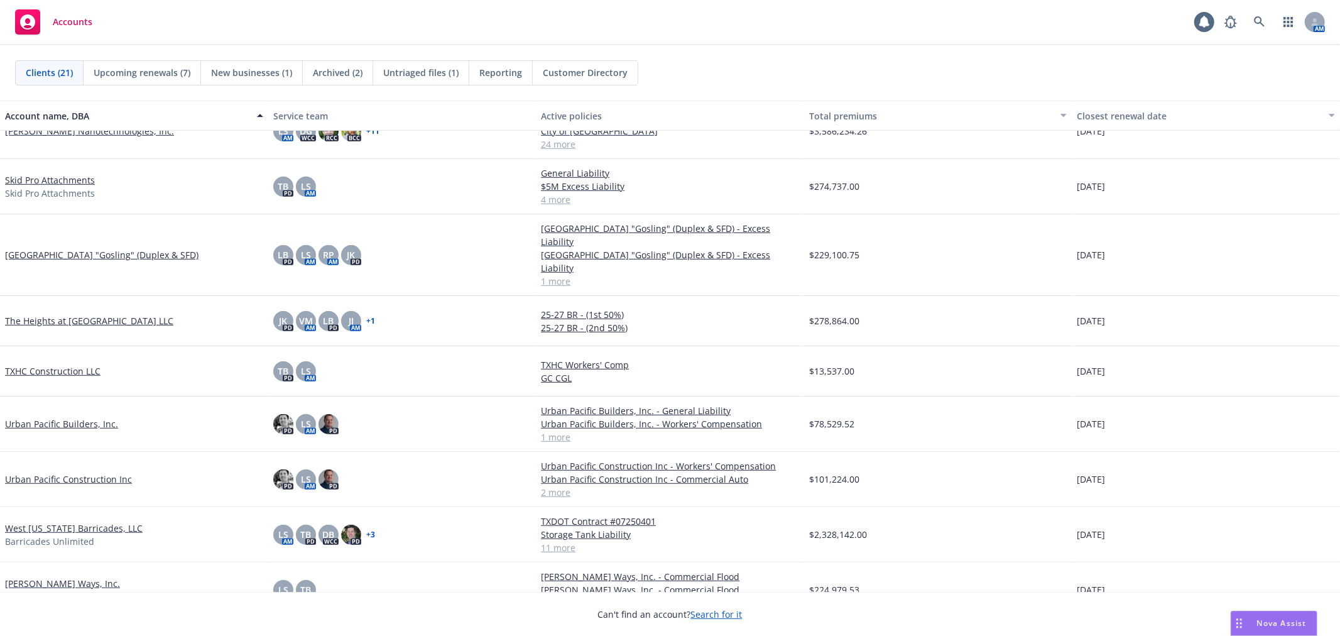
click at [44, 364] on link "TXHC Construction LLC" at bounding box center [52, 370] width 95 height 13
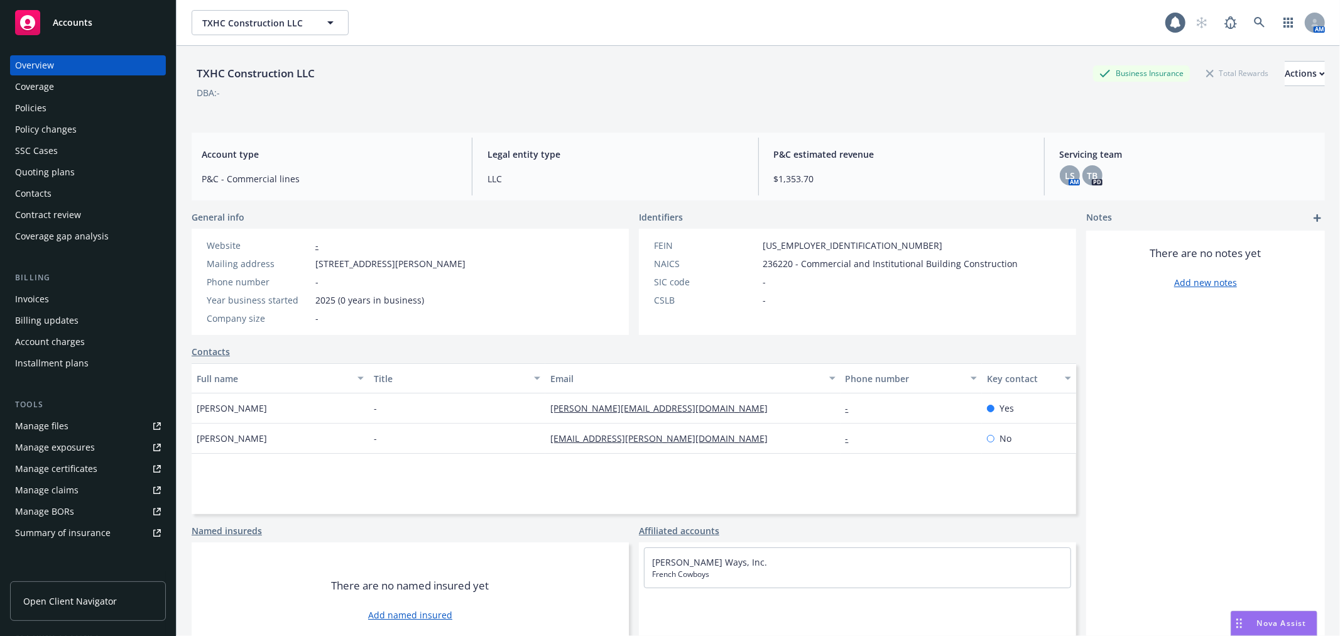
click at [80, 102] on div "Policies" at bounding box center [88, 108] width 146 height 20
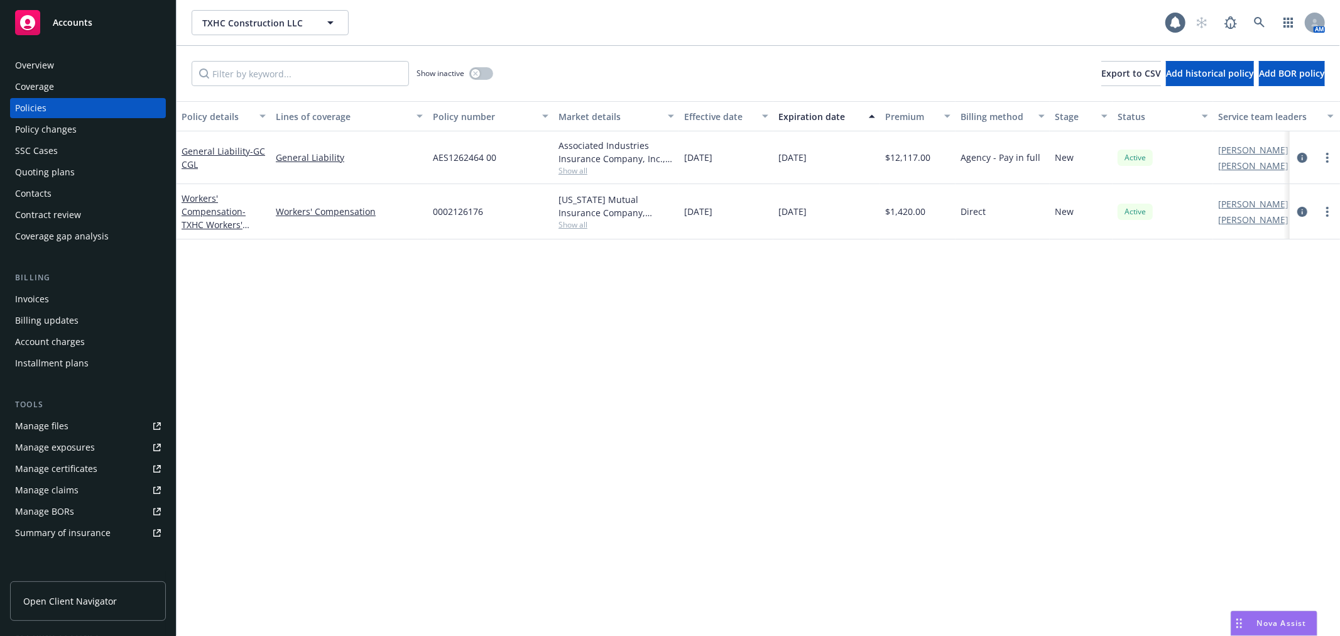
click at [53, 63] on div "Overview" at bounding box center [34, 65] width 39 height 20
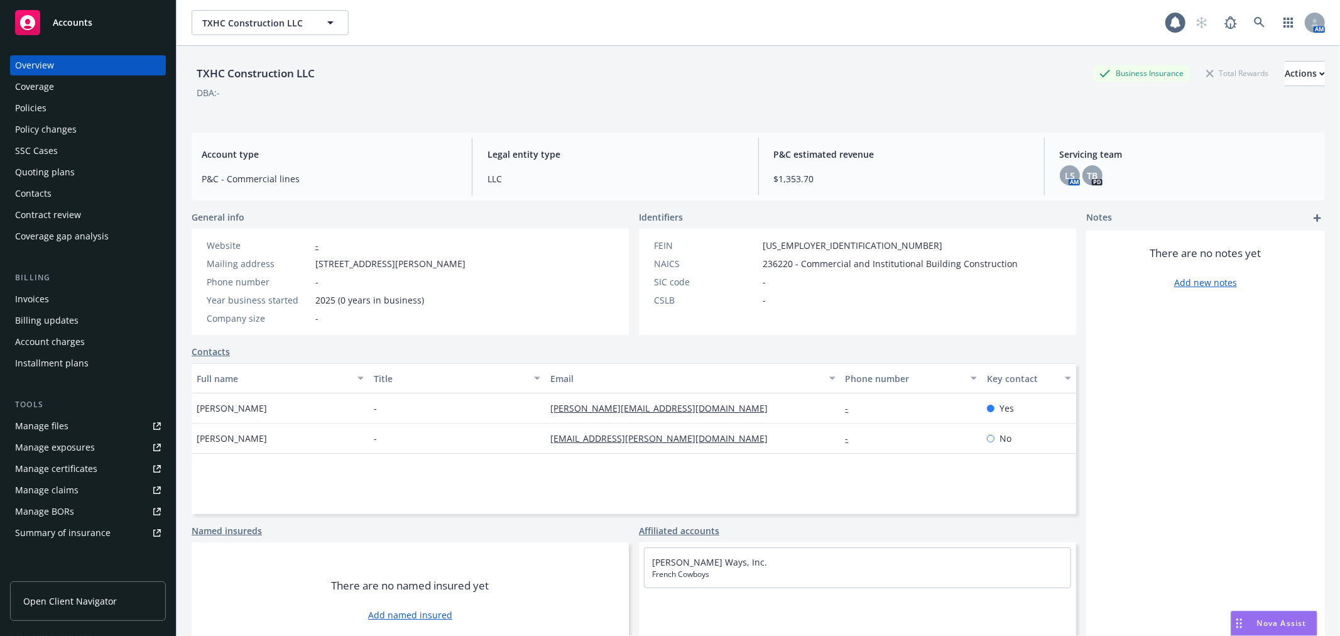
click at [46, 19] on div "Accounts" at bounding box center [88, 22] width 146 height 25
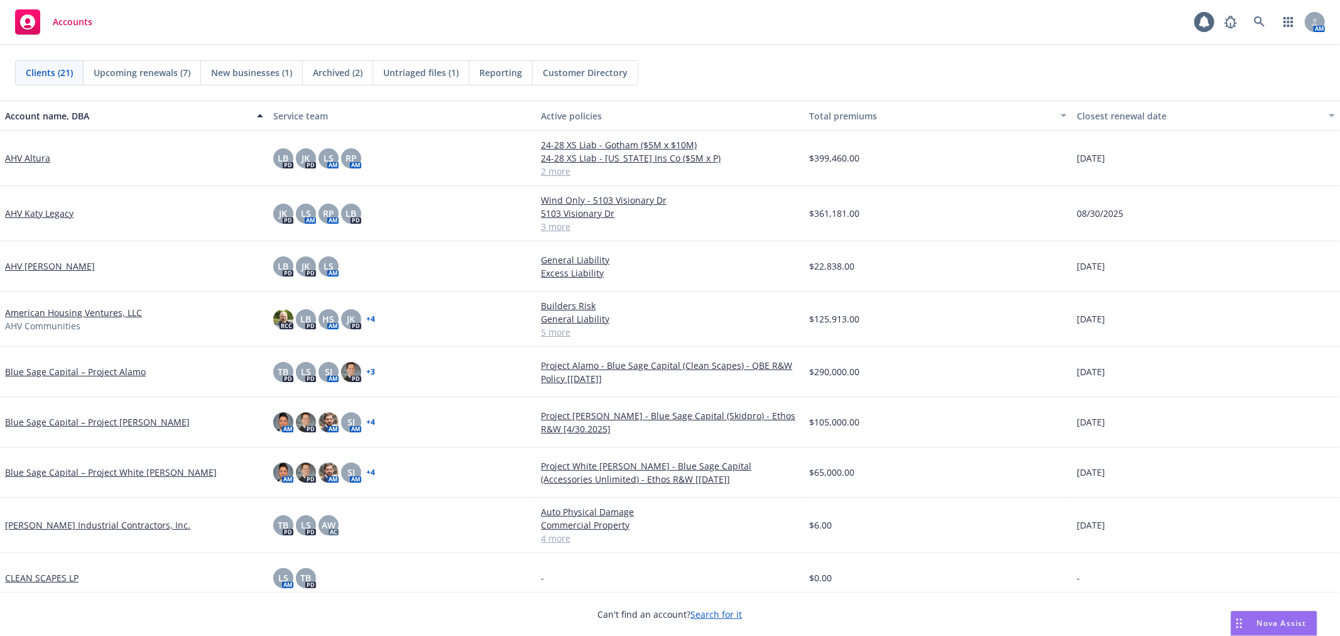
click at [910, 39] on div "Accounts 1 AM" at bounding box center [670, 22] width 1340 height 45
drag, startPoint x: 1049, startPoint y: 23, endPoint x: 1065, endPoint y: 16, distance: 17.7
click at [1049, 24] on div "Accounts 1 AM" at bounding box center [670, 22] width 1340 height 45
click at [671, 72] on div "Clients (21) Upcoming renewals (7) New businesses (1) Archived (2) Untriaged fi…" at bounding box center [670, 72] width 1310 height 25
click at [714, 70] on div "Clients (21) Upcoming renewals (7) New businesses (1) Archived (2) Untriaged fi…" at bounding box center [670, 72] width 1310 height 25
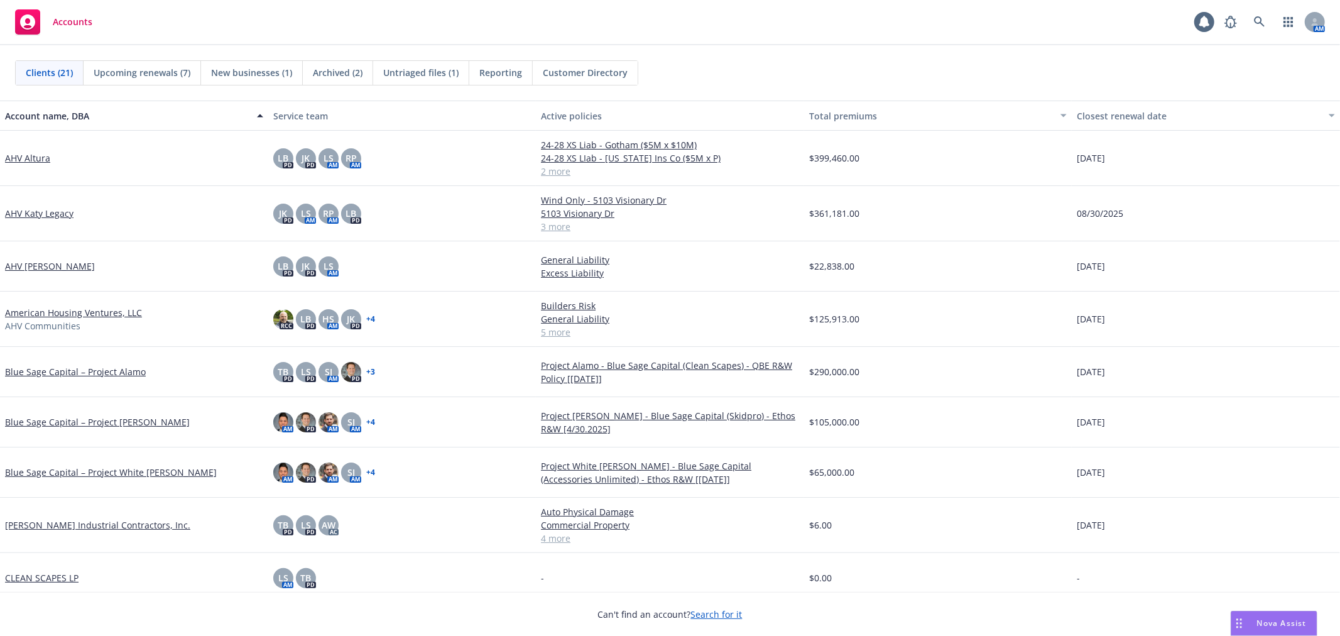
click at [717, 45] on div "Clients (21) Upcoming renewals (7) New businesses (1) Archived (2) Untriaged fi…" at bounding box center [670, 72] width 1340 height 55
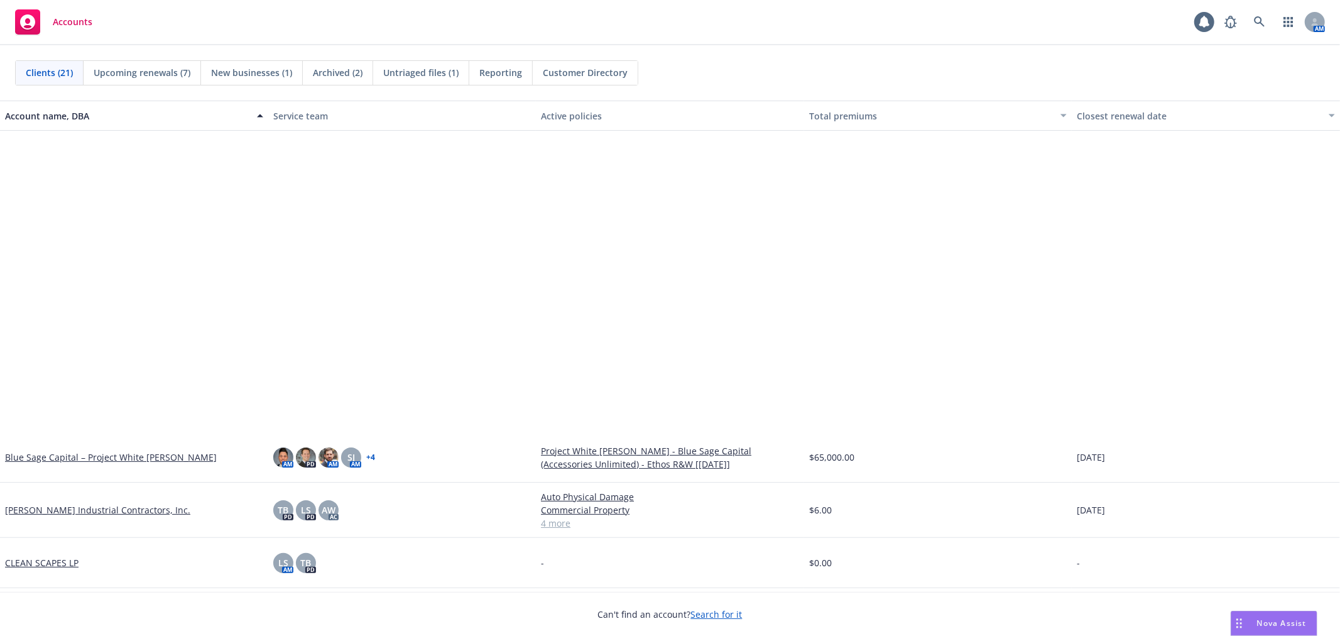
scroll to position [488, 0]
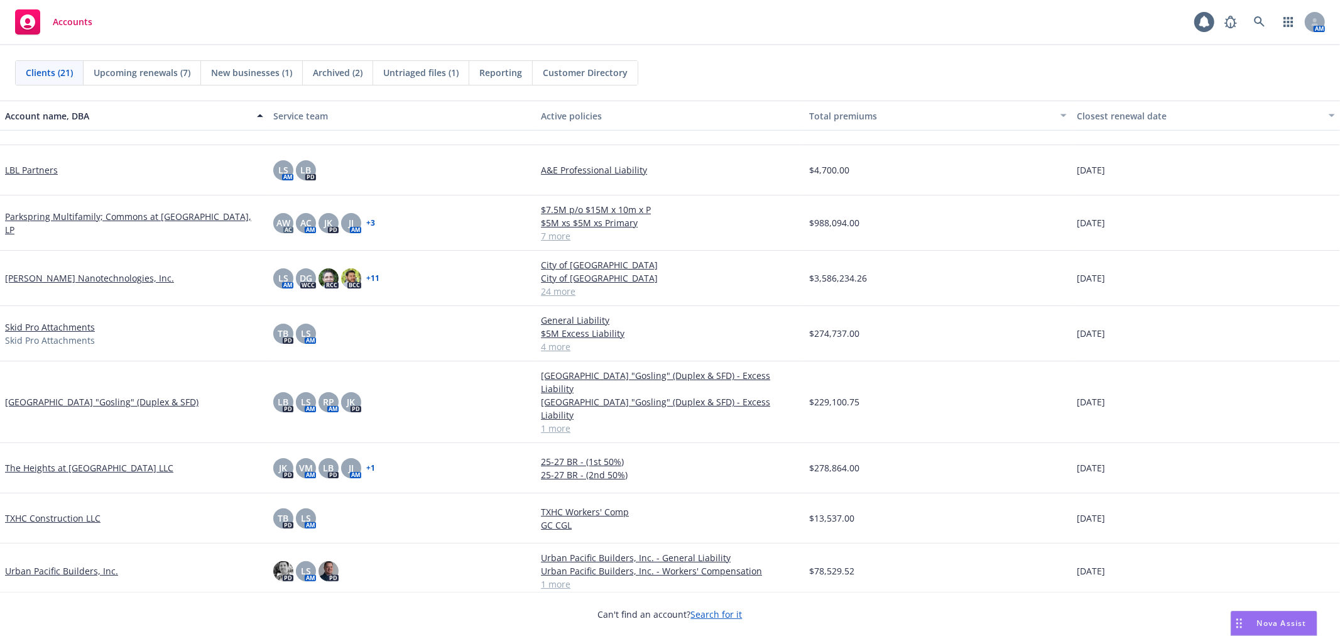
click at [767, 71] on div "Clients (21) Upcoming renewals (7) New businesses (1) Archived (2) Untriaged fi…" at bounding box center [670, 72] width 1310 height 25
drag, startPoint x: 780, startPoint y: 79, endPoint x: 1258, endPoint y: 102, distance: 478.0
click at [793, 79] on div "Clients (21) Upcoming renewals (7) New businesses (1) Archived (2) Untriaged fi…" at bounding box center [670, 72] width 1310 height 25
drag, startPoint x: 1207, startPoint y: 112, endPoint x: 470, endPoint y: 102, distance: 737.5
click at [452, 101] on div "Account name, DBA Service team Active policies Total premiums Closest renewal d…" at bounding box center [670, 116] width 1340 height 30
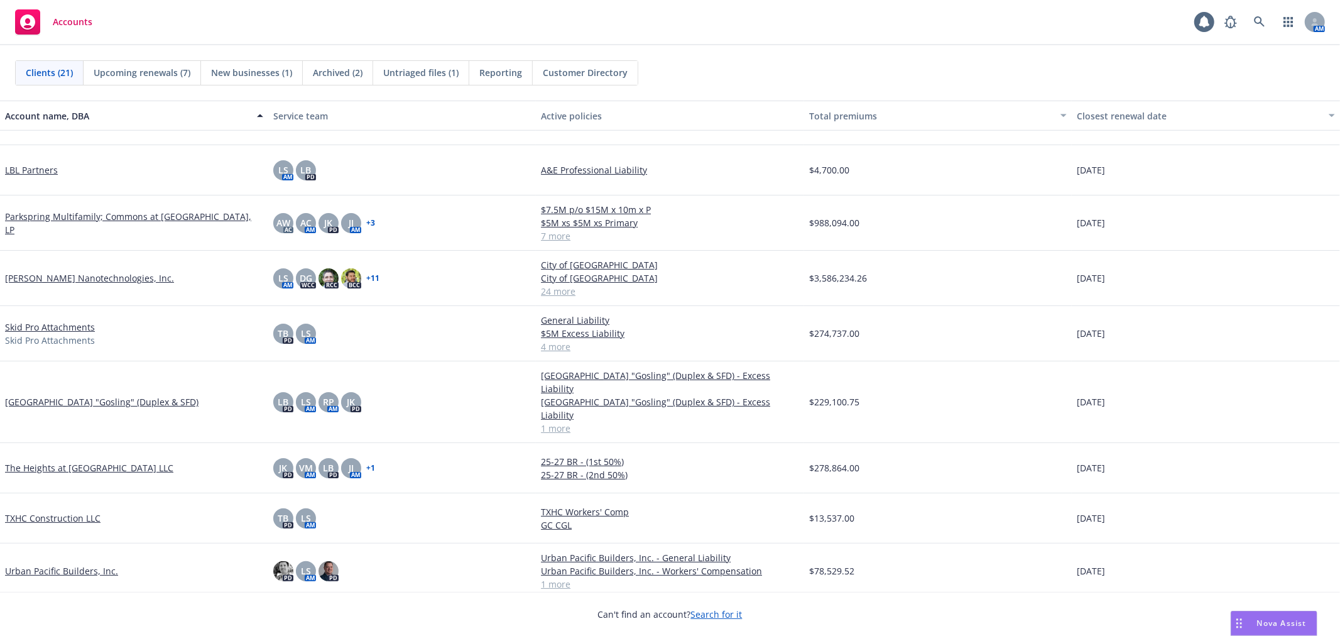
click at [895, 85] on div "Clients (21) Upcoming renewals (7) New businesses (1) Archived (2) Untriaged fi…" at bounding box center [670, 72] width 1310 height 25
click at [856, 47] on div "Clients (21) Upcoming renewals (7) New businesses (1) Archived (2) Untriaged fi…" at bounding box center [670, 72] width 1340 height 55
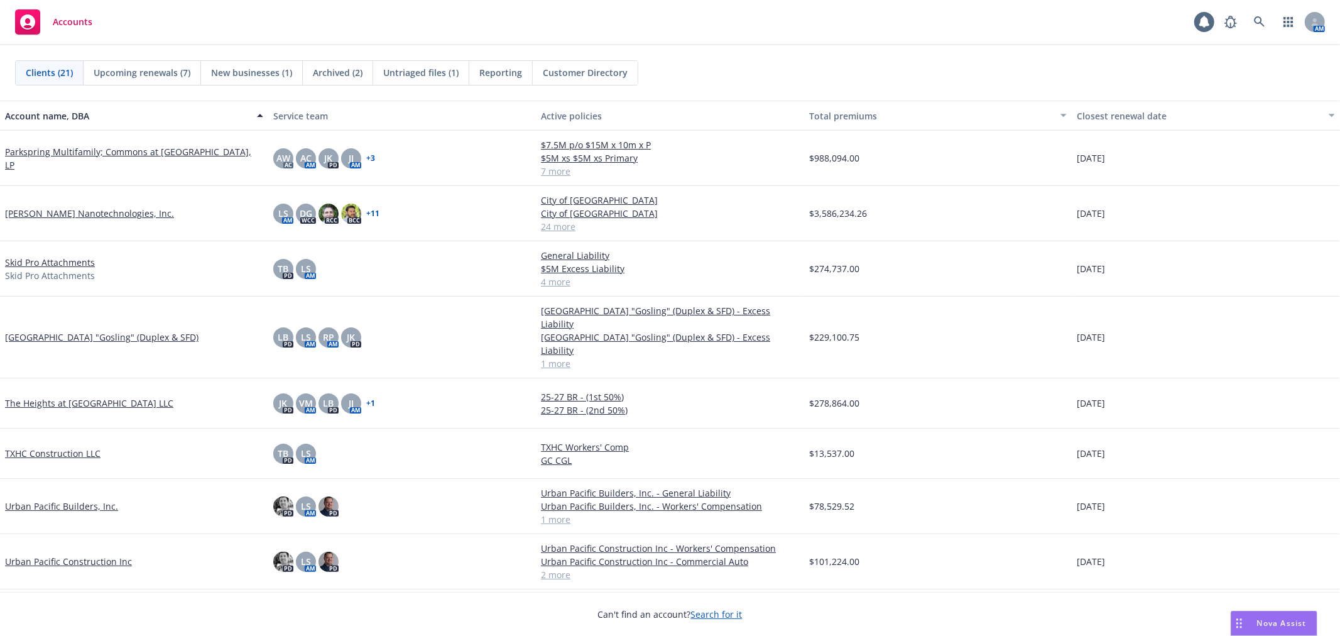
scroll to position [279, 0]
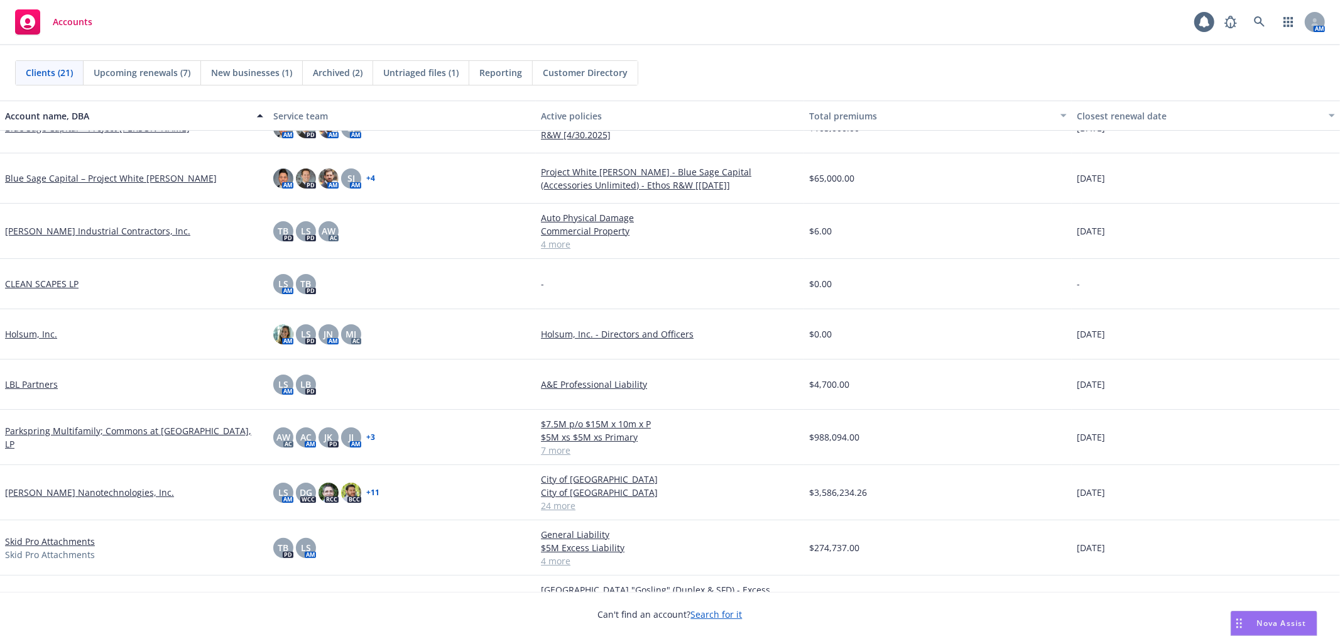
click at [818, 71] on div "Clients (21) Upcoming renewals (7) New businesses (1) Archived (2) Untriaged fi…" at bounding box center [670, 72] width 1310 height 25
